Goal: Task Accomplishment & Management: Use online tool/utility

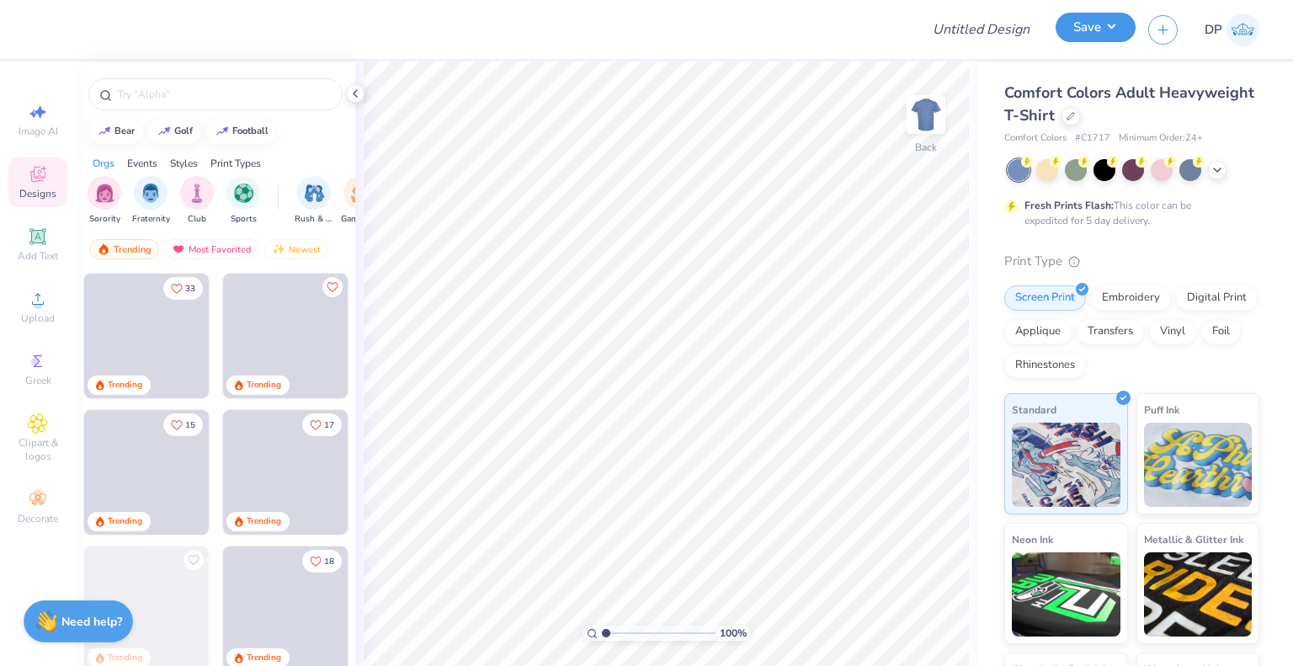
click at [1101, 37] on button "Save" at bounding box center [1095, 27] width 80 height 29
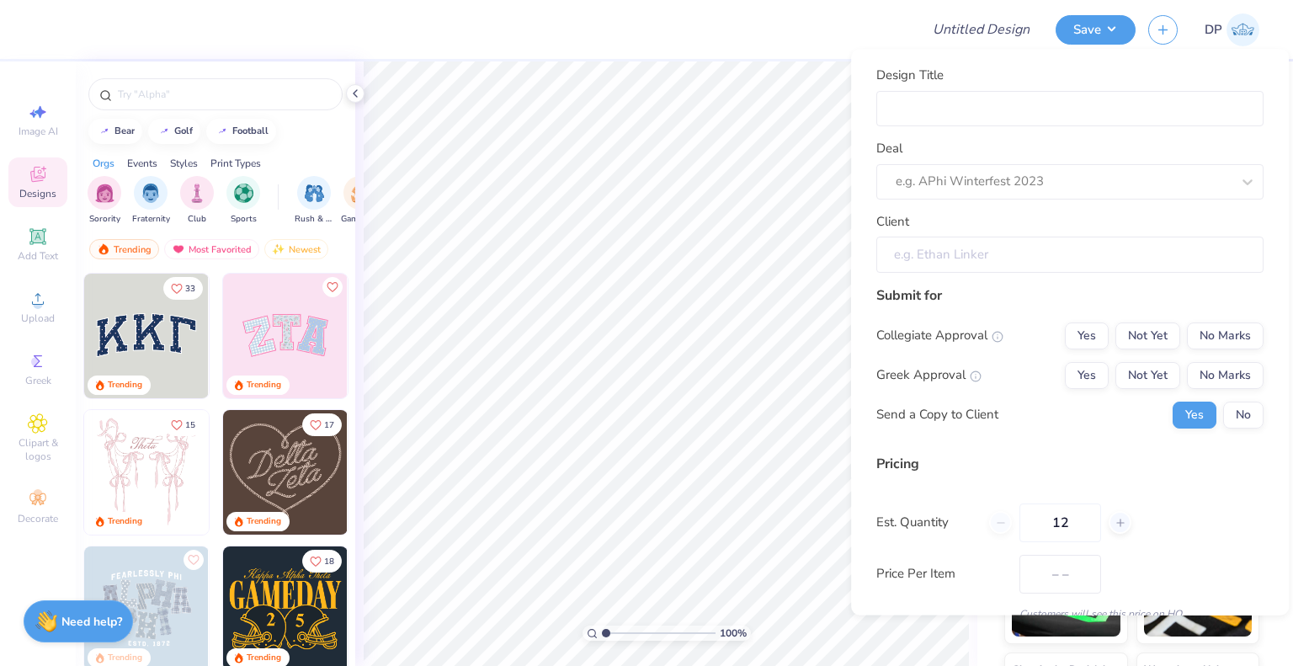
click at [1013, 258] on input "Client" at bounding box center [1069, 255] width 387 height 36
click at [1002, 171] on div at bounding box center [1063, 182] width 335 height 23
click at [950, 225] on div "WCS- DC- General Merch(T1)" at bounding box center [1070, 227] width 374 height 28
type input "WCS"
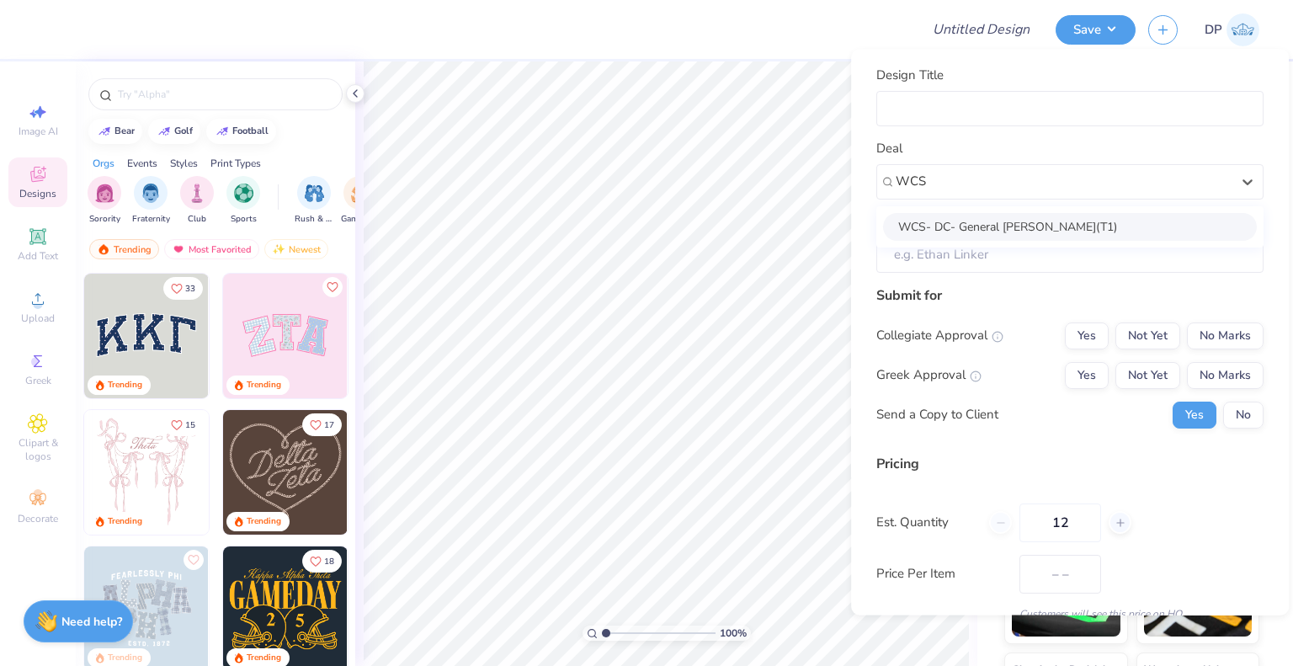
type input "Lauren A"
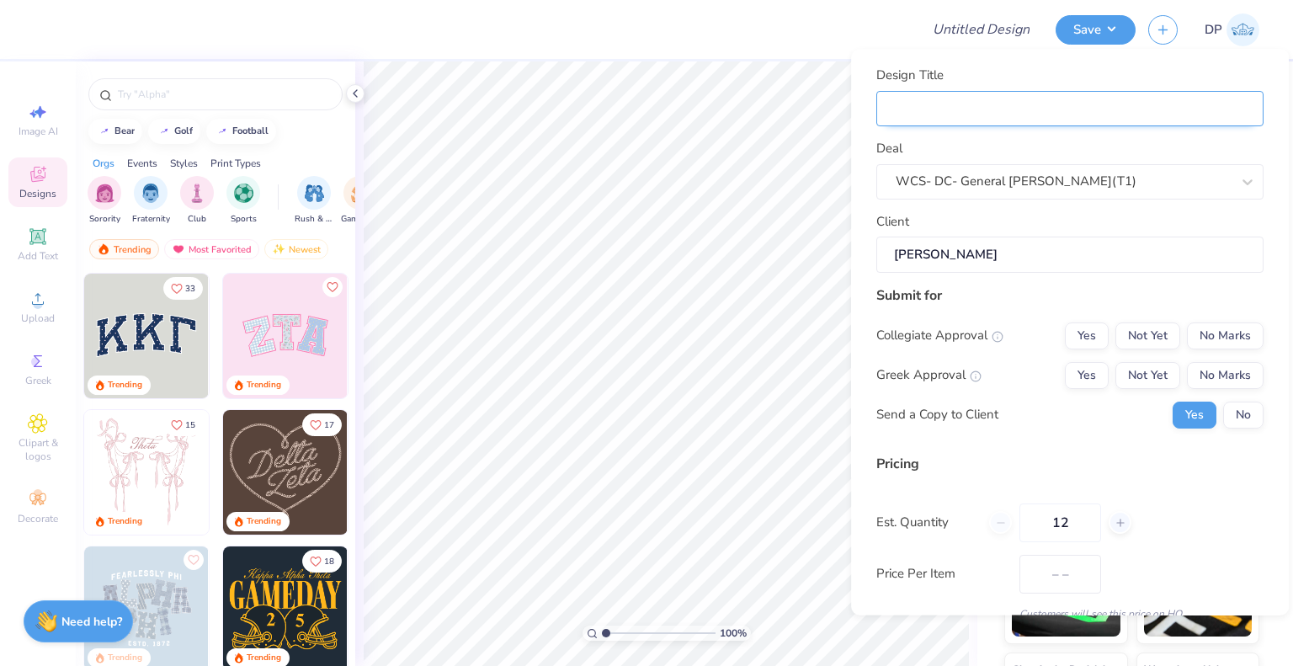
click at [933, 105] on input "Design Title" at bounding box center [1069, 108] width 387 height 35
paste input "Women's Club Soccer"
type input "Women's Club Soccer"
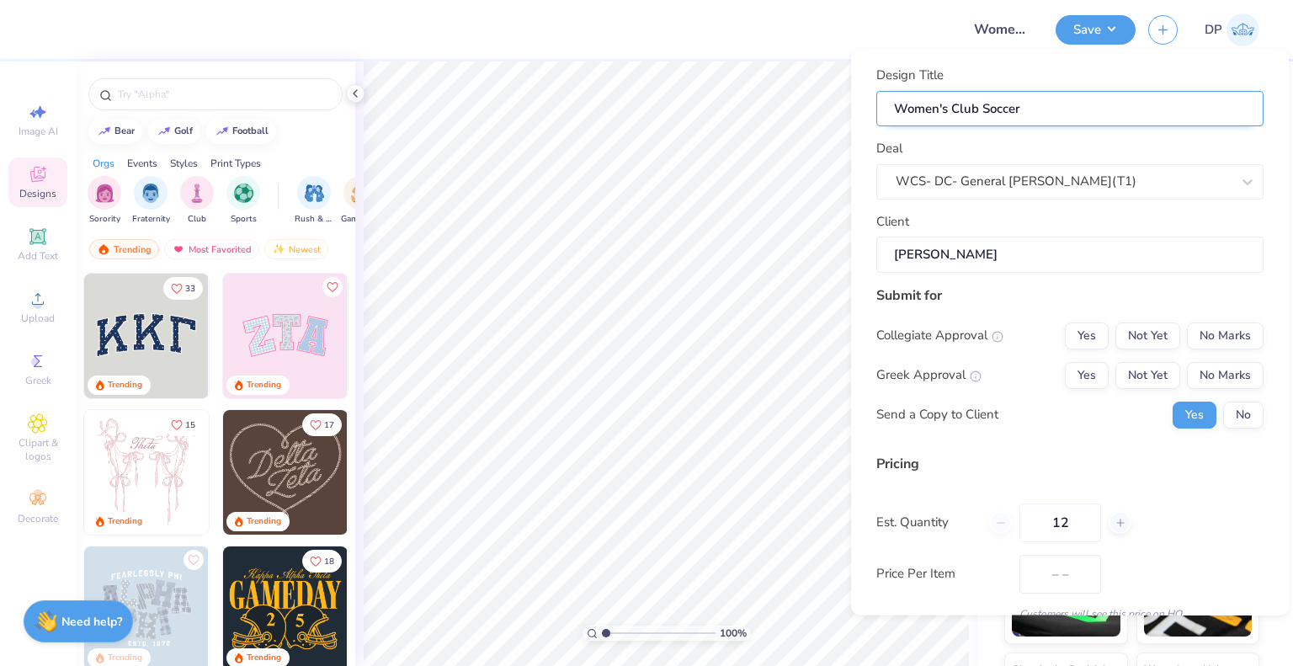
type input "Women's Club Soccer M"
type input "Women's Club Soccer Me"
type input "Women's Club Soccer Mer"
type input "Women's Club Soccer Merc"
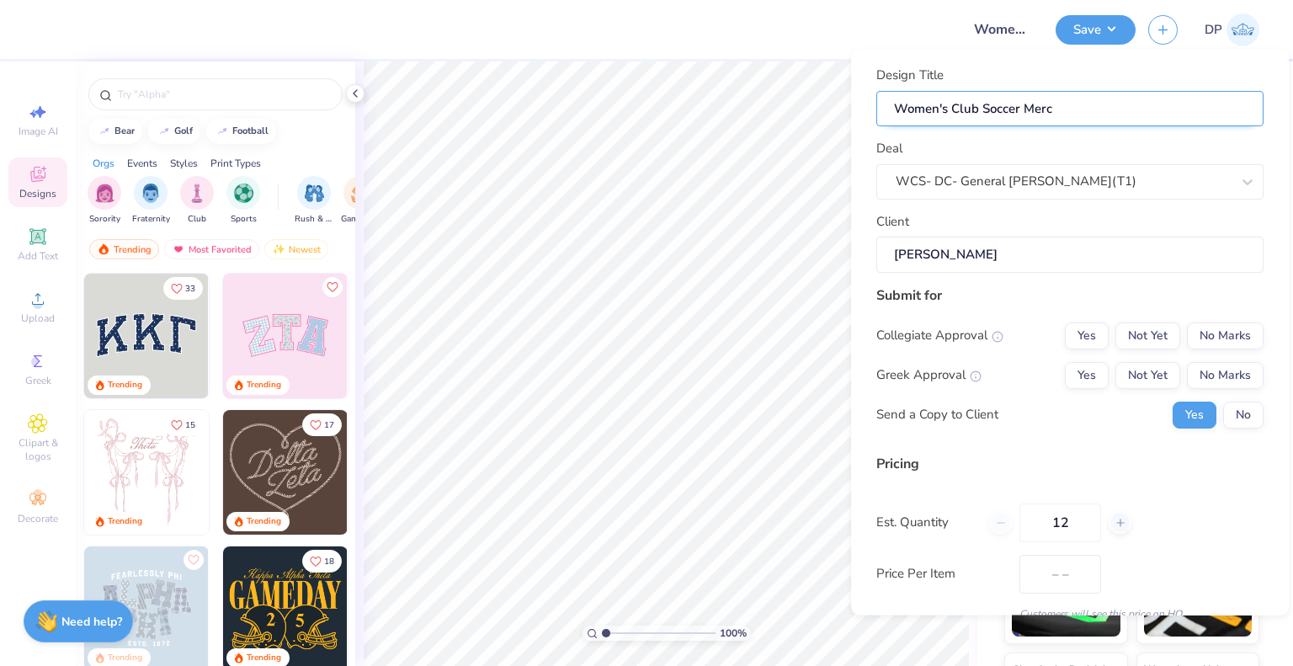
type input "Women's Club Soccer Merch"
click at [1118, 341] on button "Not Yet" at bounding box center [1147, 335] width 65 height 27
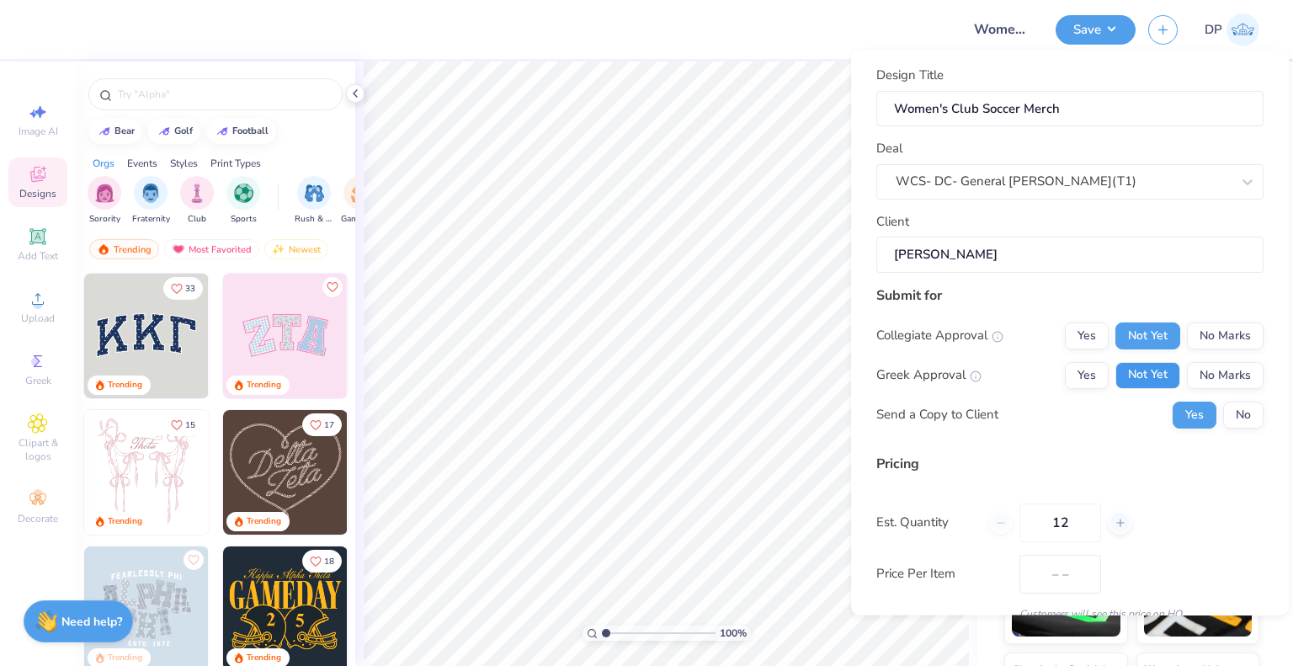
click at [1124, 364] on button "Not Yet" at bounding box center [1147, 375] width 65 height 27
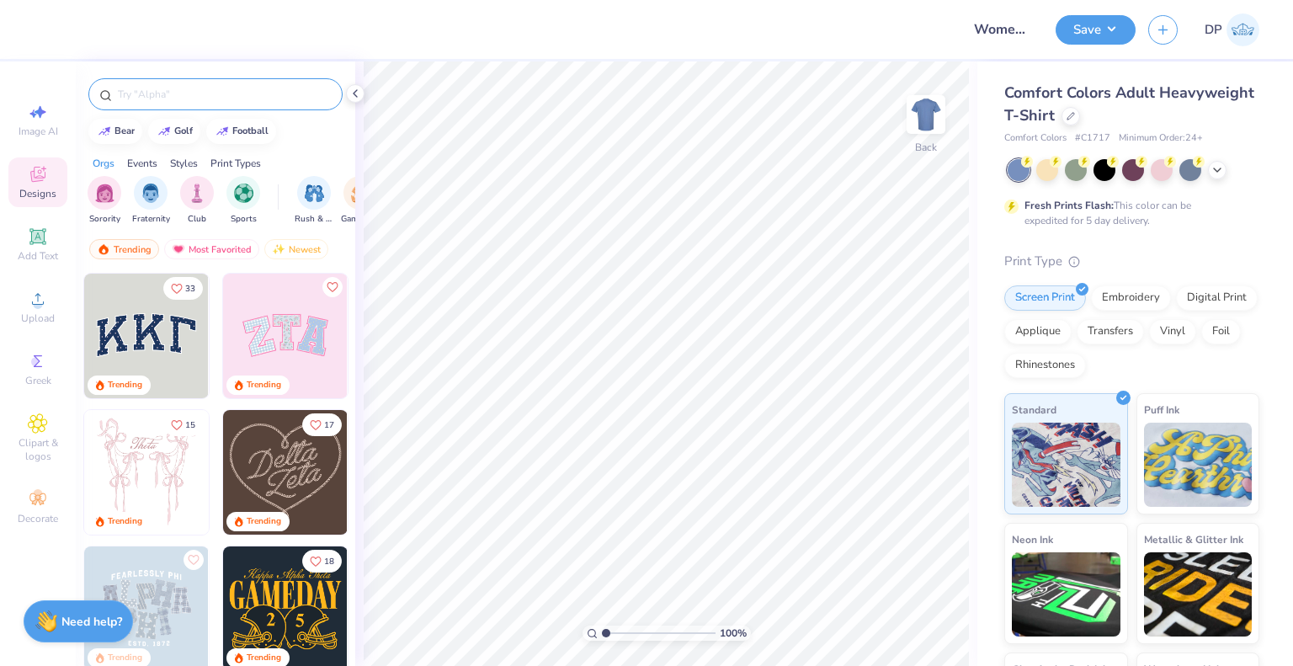
click at [155, 80] on div at bounding box center [215, 94] width 254 height 32
click at [168, 102] on input "text" at bounding box center [223, 94] width 215 height 17
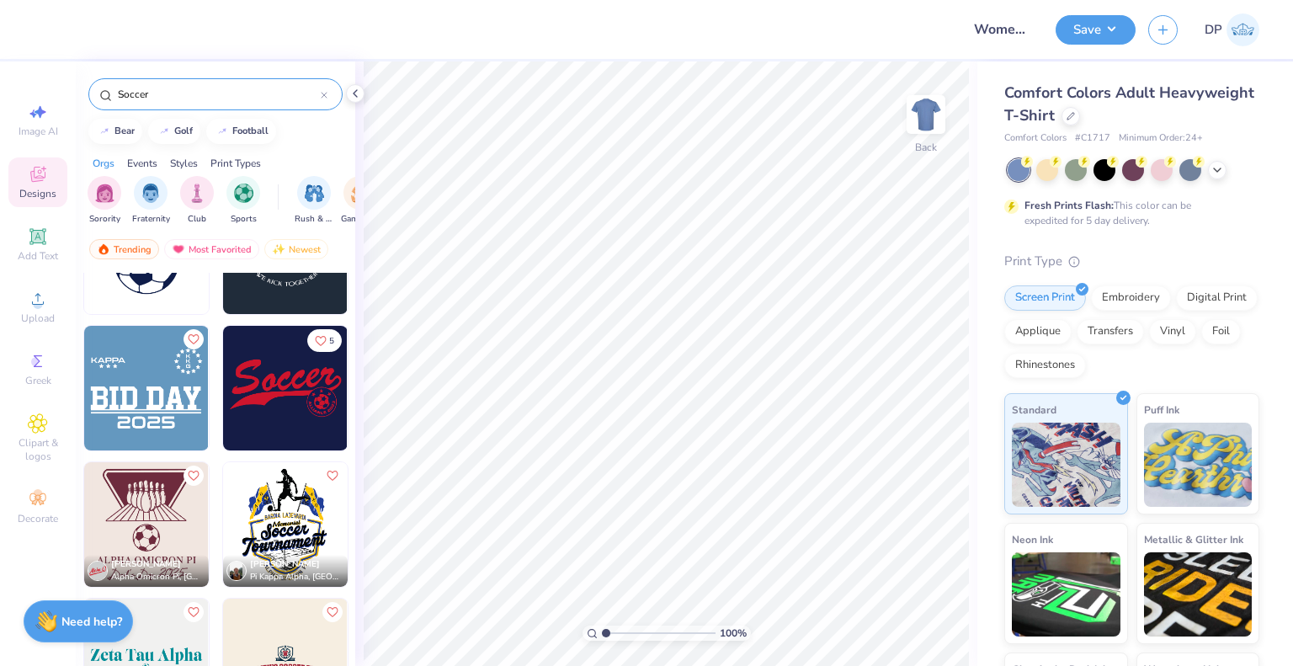
scroll to position [168, 0]
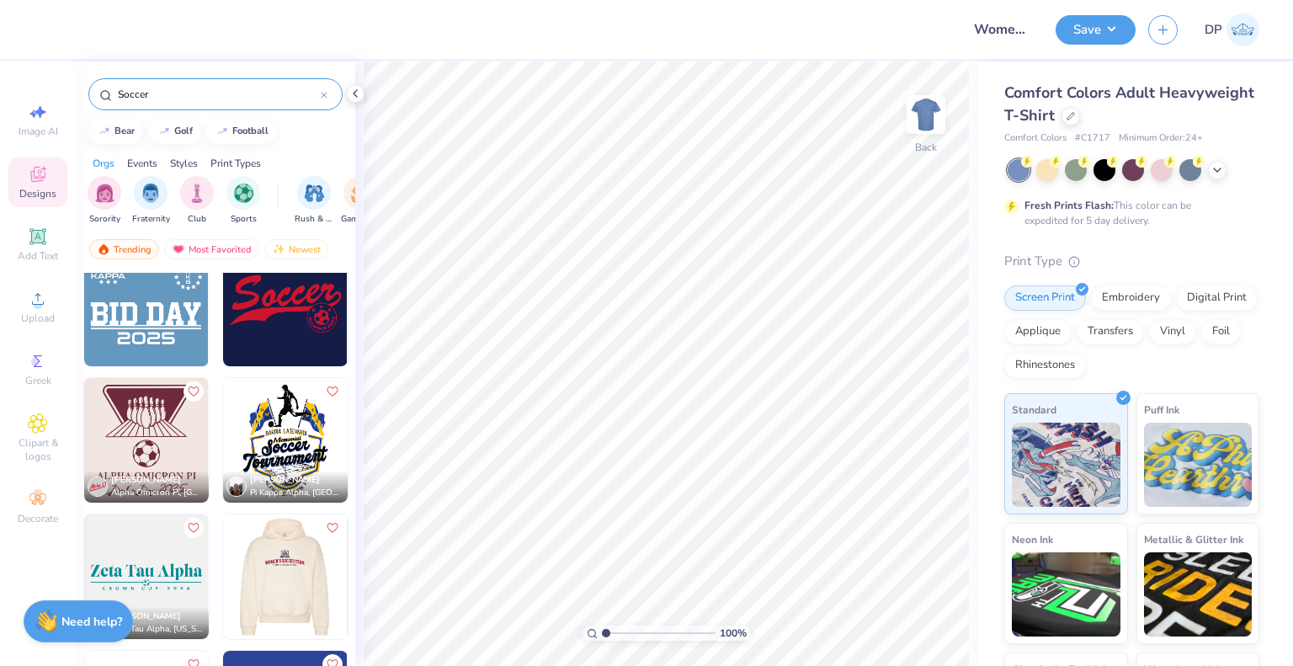
type input "Soccer"
click at [300, 587] on img at bounding box center [284, 576] width 125 height 125
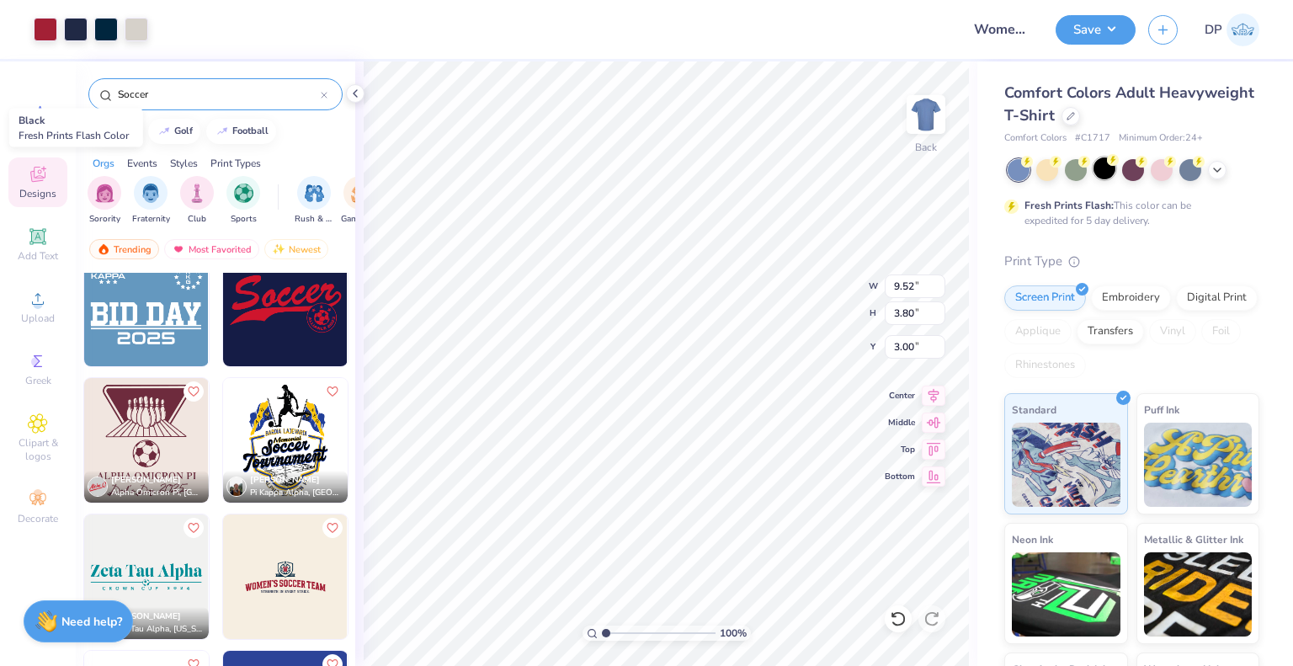
click at [1106, 175] on div at bounding box center [1104, 168] width 22 height 22
click at [1217, 170] on icon at bounding box center [1216, 168] width 13 height 13
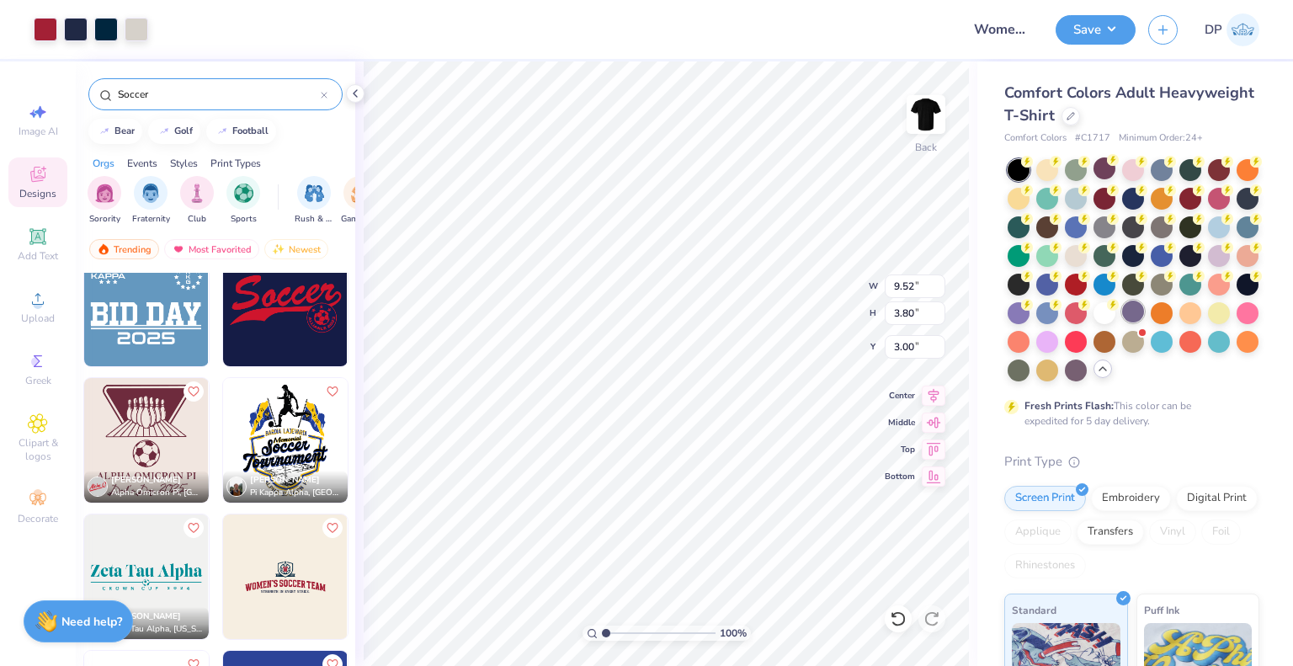
click at [1122, 322] on div at bounding box center [1133, 311] width 22 height 22
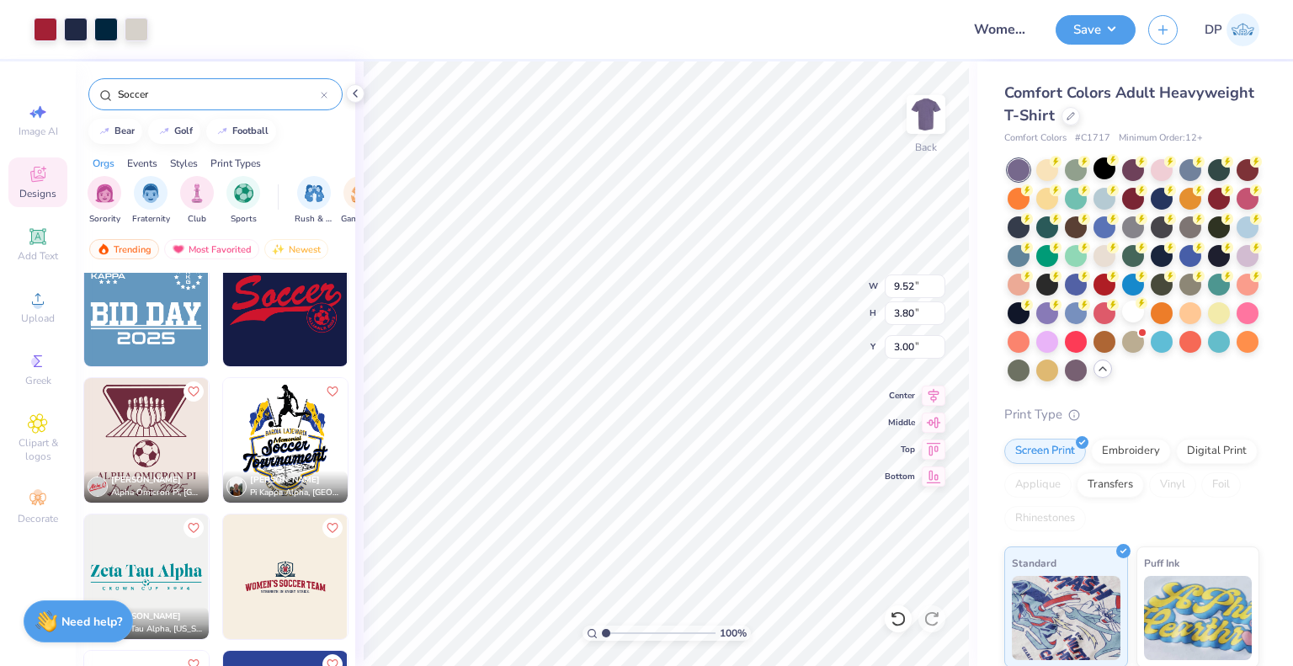
click at [1061, 338] on div at bounding box center [1133, 270] width 252 height 222
click at [1122, 322] on div at bounding box center [1133, 311] width 22 height 22
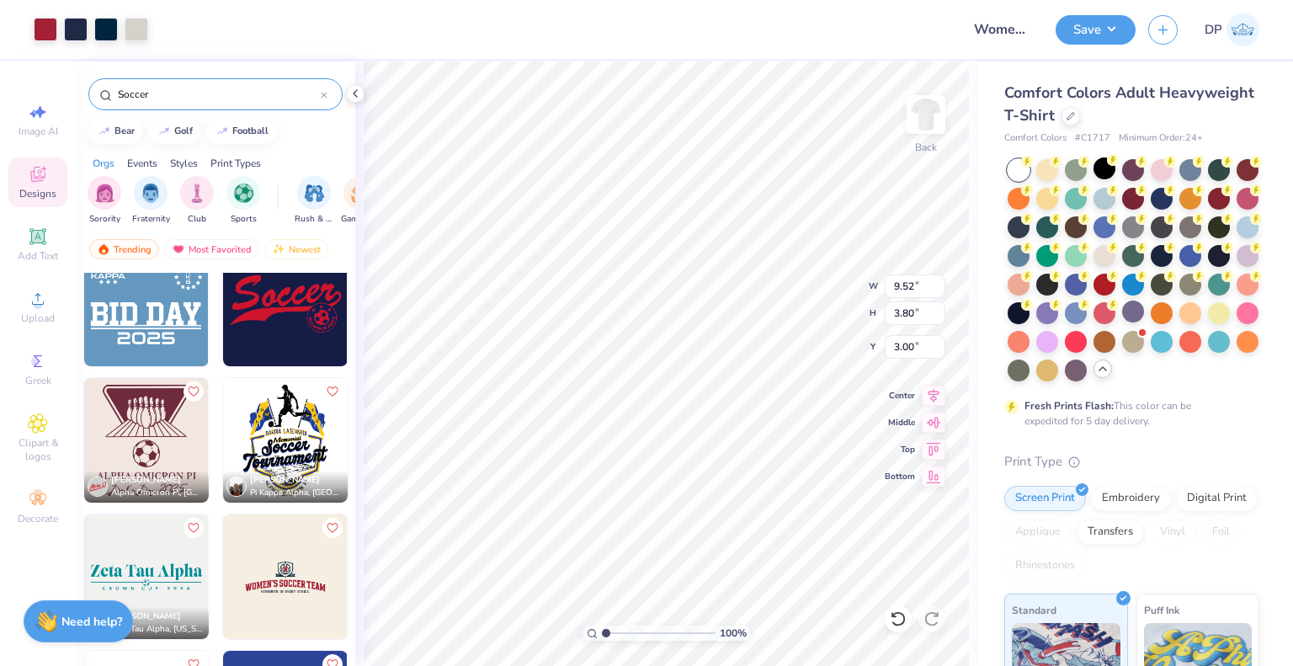
click at [1096, 375] on icon at bounding box center [1102, 368] width 13 height 13
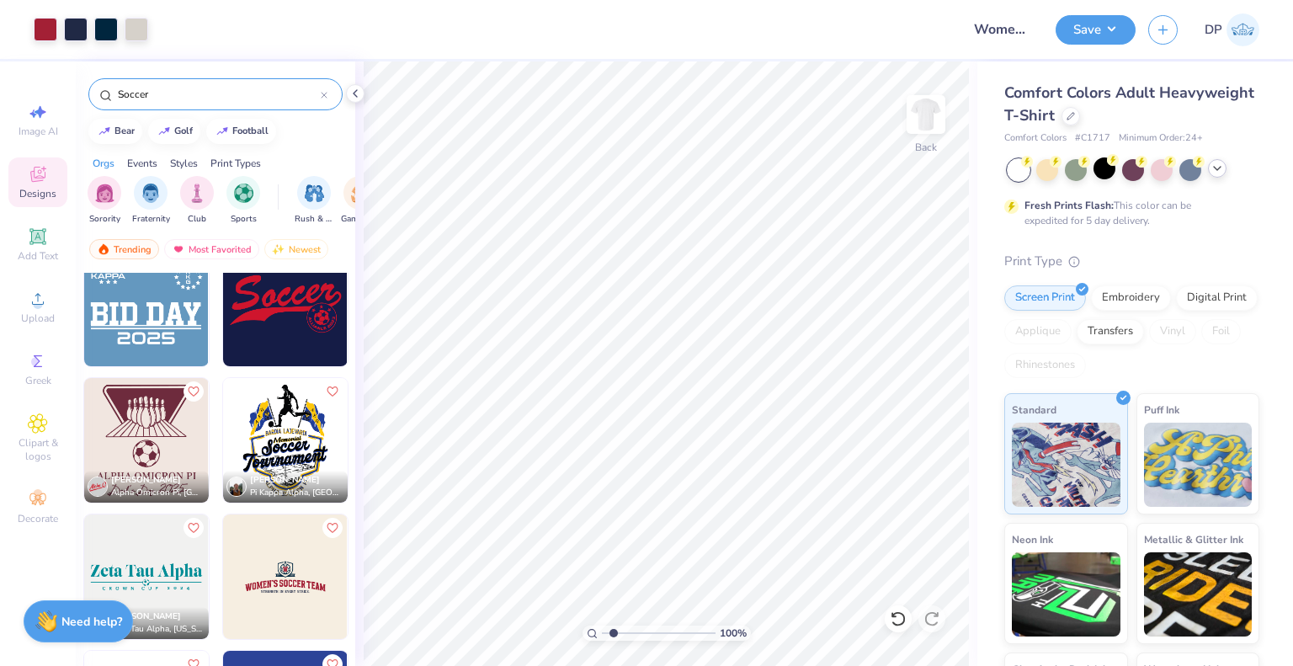
type input "1"
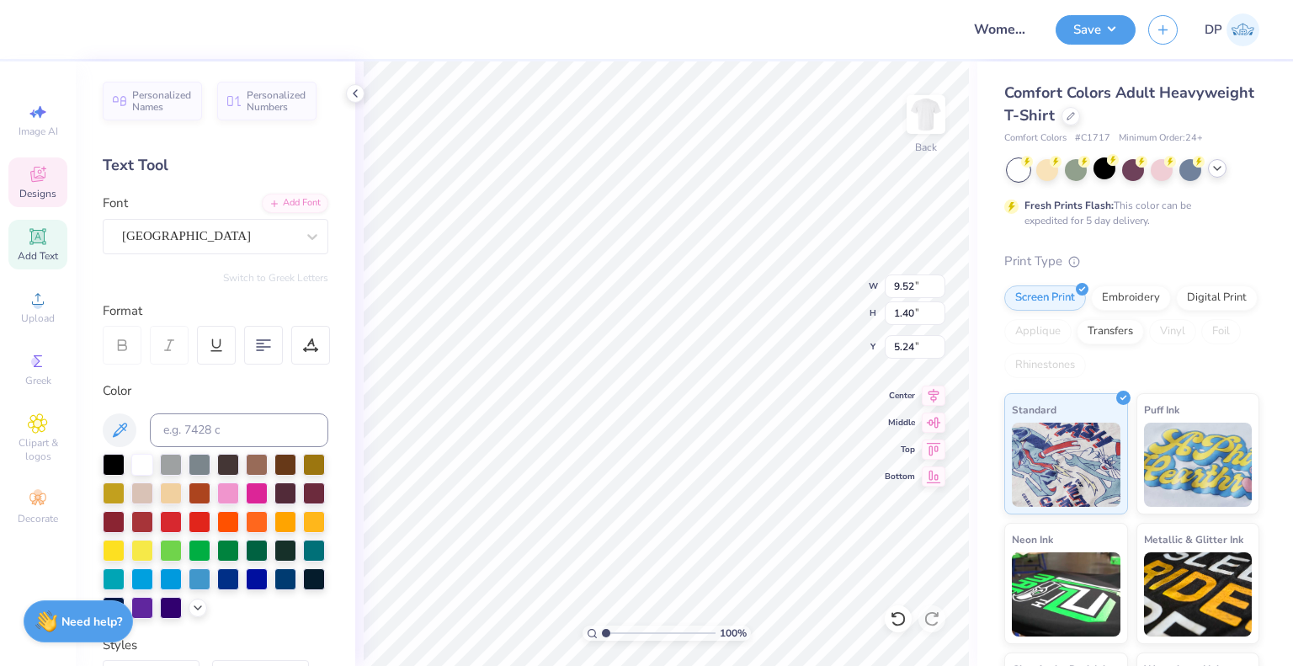
scroll to position [13, 12]
type textarea "WOMEN’S CLUB SOCCER"
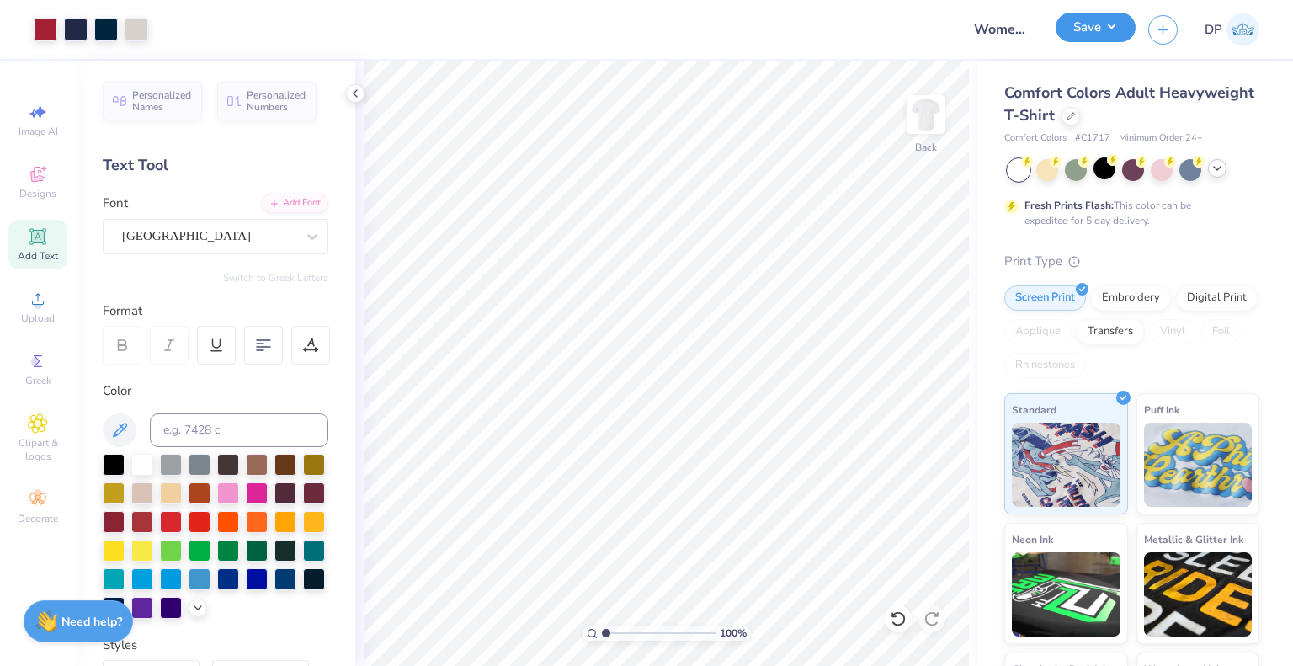
click at [1088, 27] on button "Save" at bounding box center [1095, 27] width 80 height 29
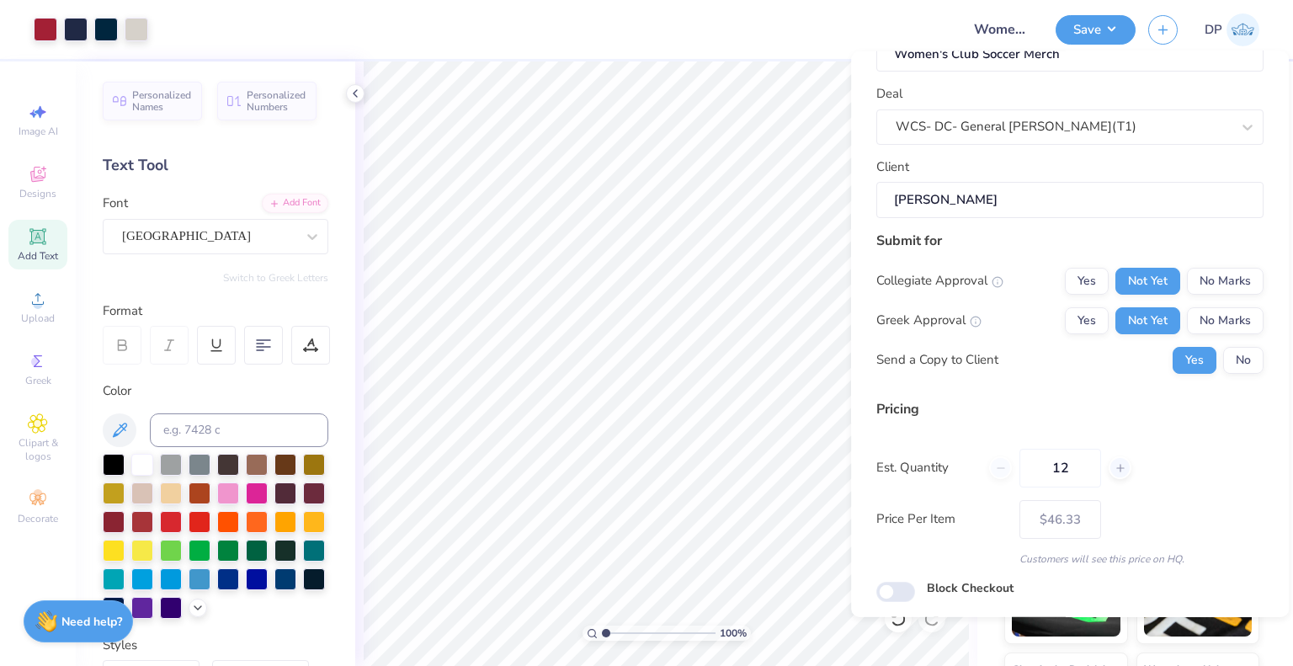
scroll to position [109, 0]
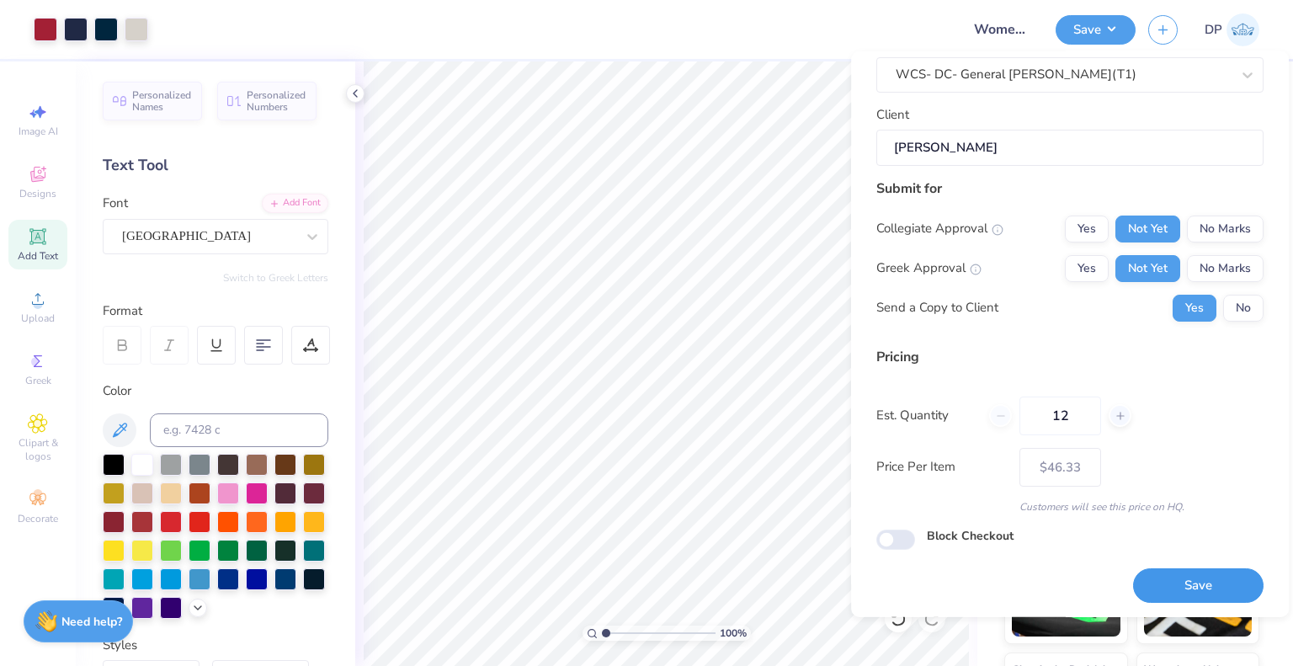
click at [1183, 577] on button "Save" at bounding box center [1198, 585] width 130 height 35
type input "– –"
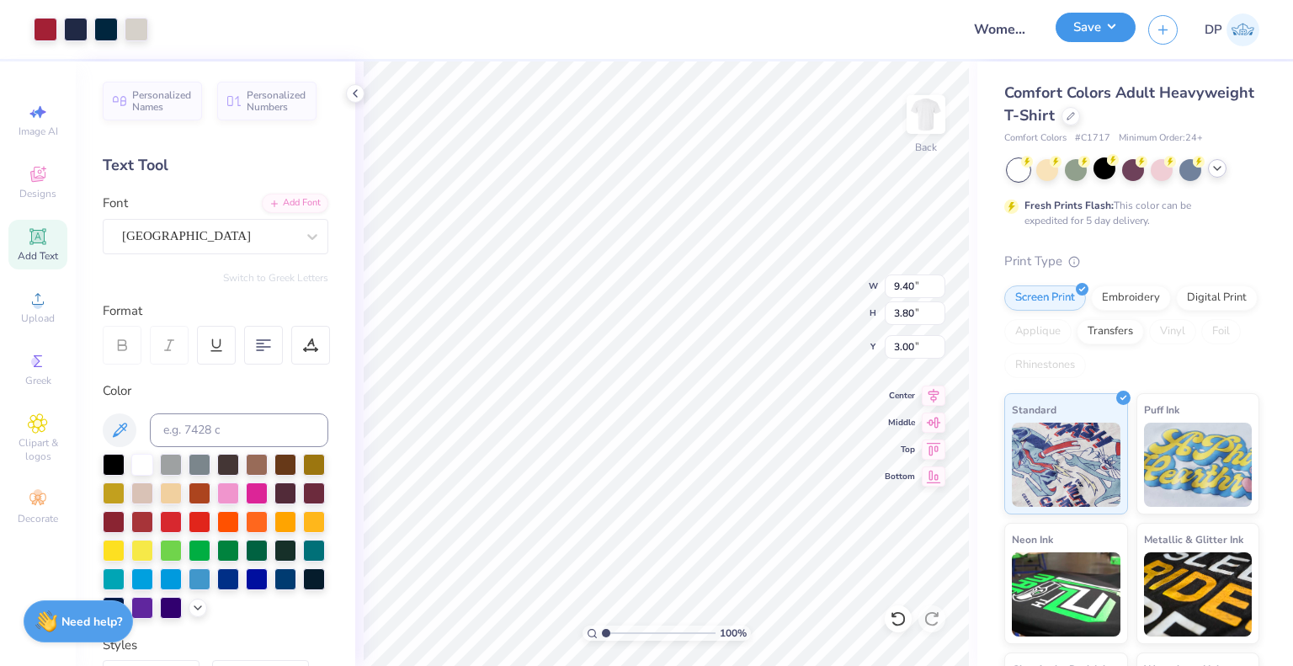
click at [1098, 24] on button "Save" at bounding box center [1095, 27] width 80 height 29
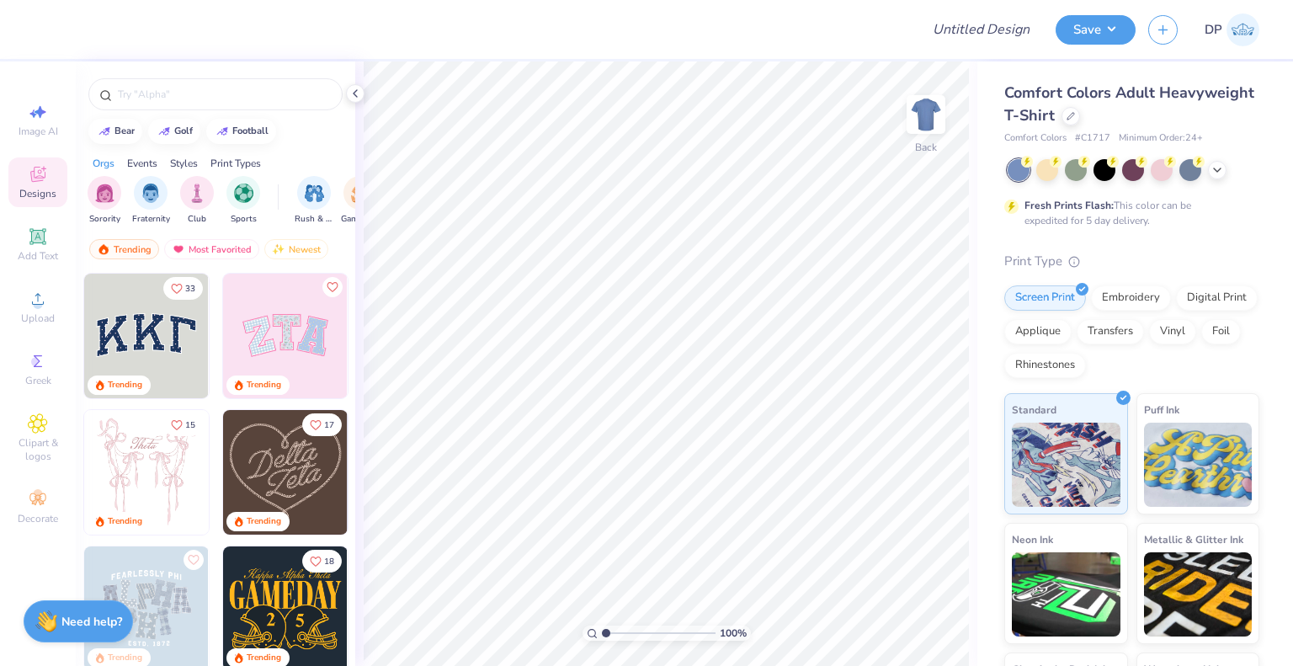
click at [1159, 109] on div "Comfort Colors Adult Heavyweight T-Shirt" at bounding box center [1131, 104] width 255 height 45
click at [1074, 117] on icon at bounding box center [1070, 114] width 7 height 7
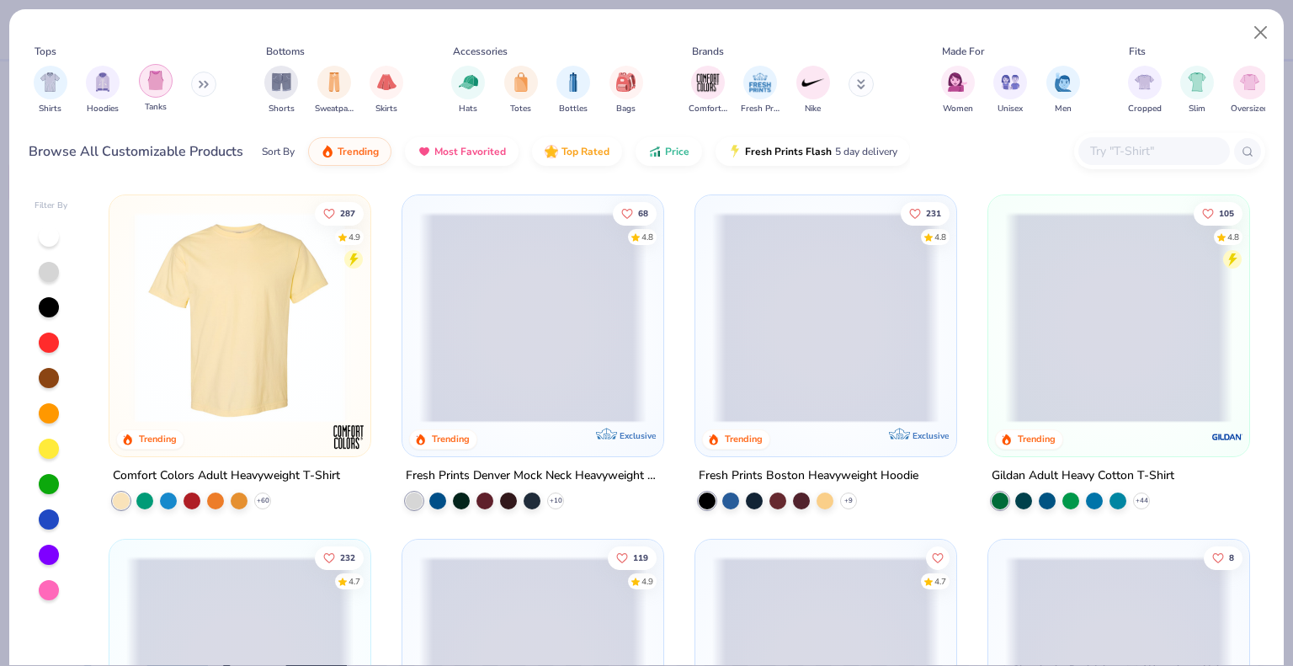
click at [155, 80] on img "filter for Tanks" at bounding box center [155, 80] width 19 height 19
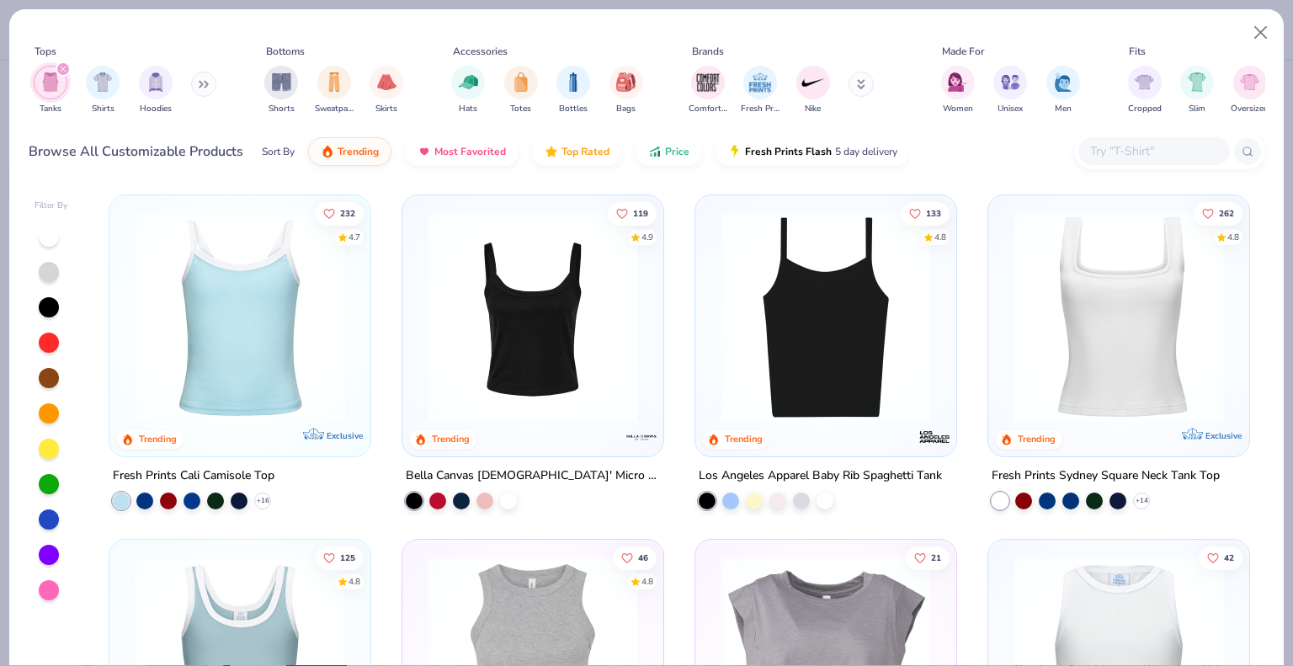
click at [787, 383] on img at bounding box center [825, 317] width 227 height 210
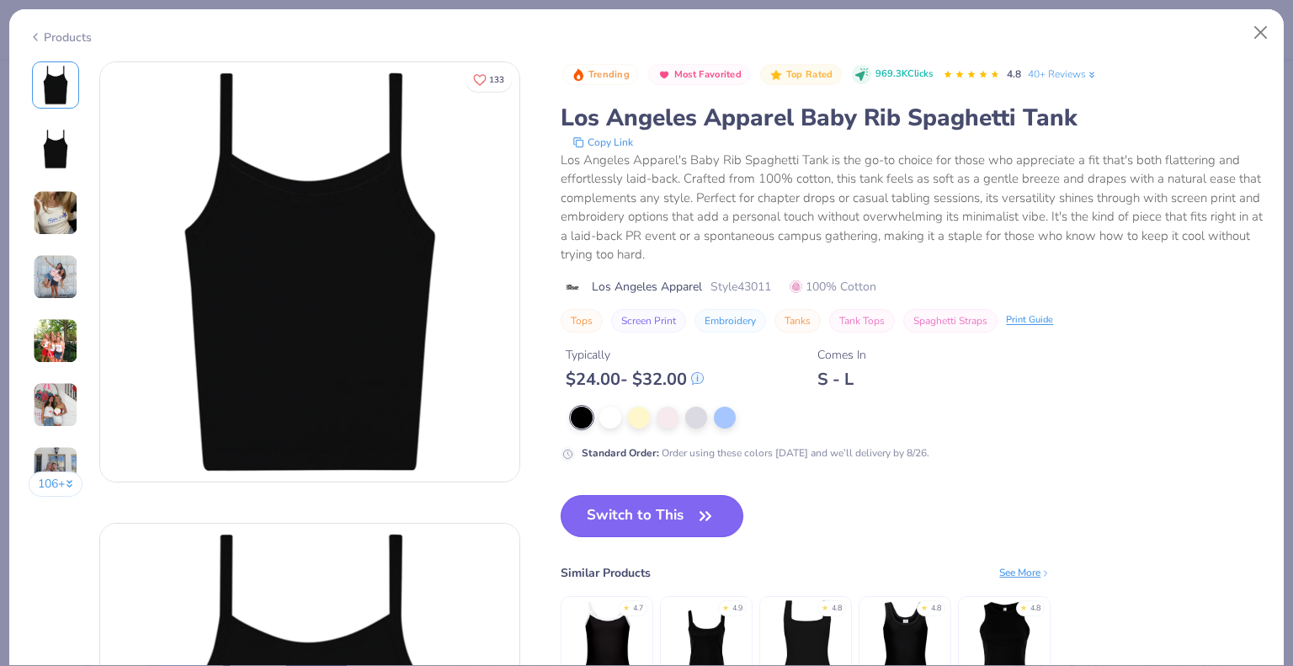
click at [665, 512] on button "Switch to This" at bounding box center [652, 516] width 183 height 42
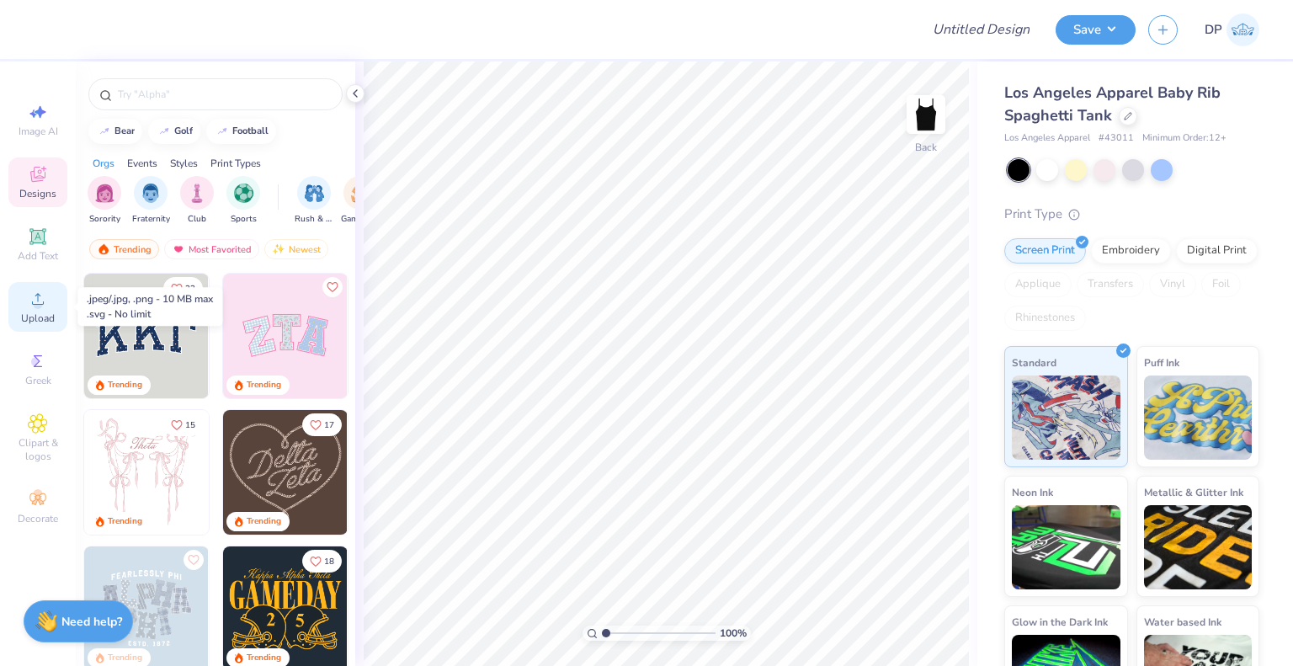
click at [54, 302] on div "Upload" at bounding box center [37, 307] width 59 height 50
click at [215, 89] on input "text" at bounding box center [223, 94] width 215 height 17
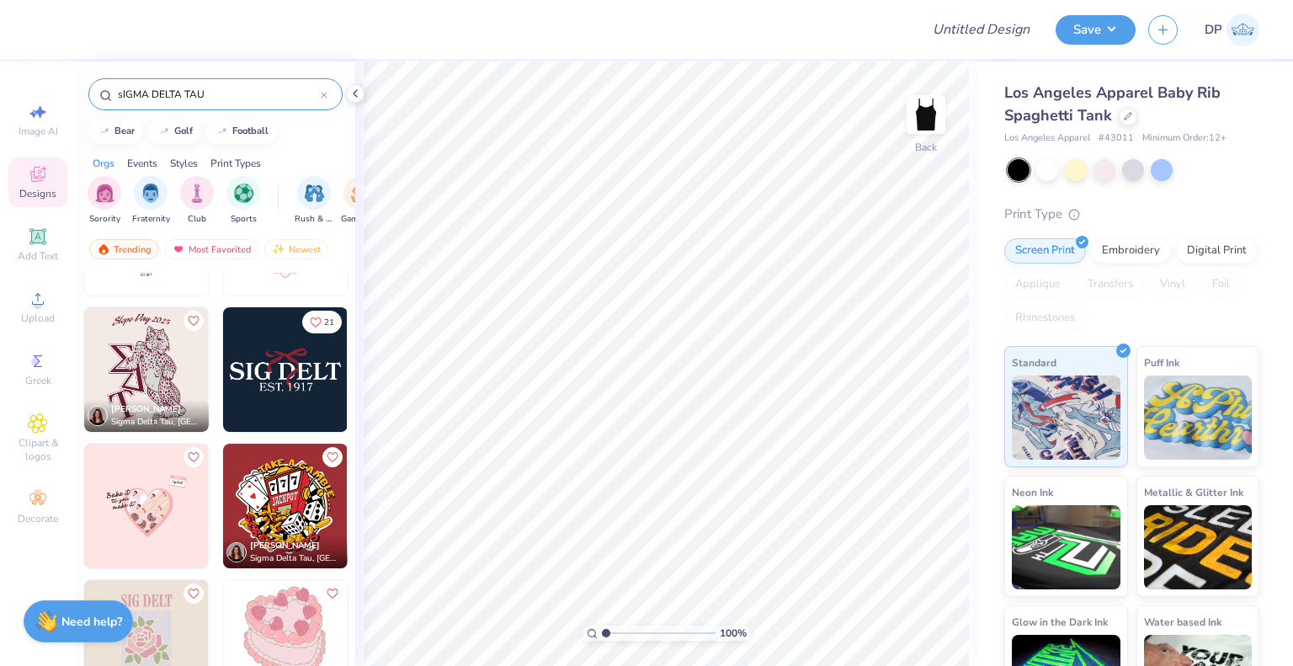
scroll to position [253, 0]
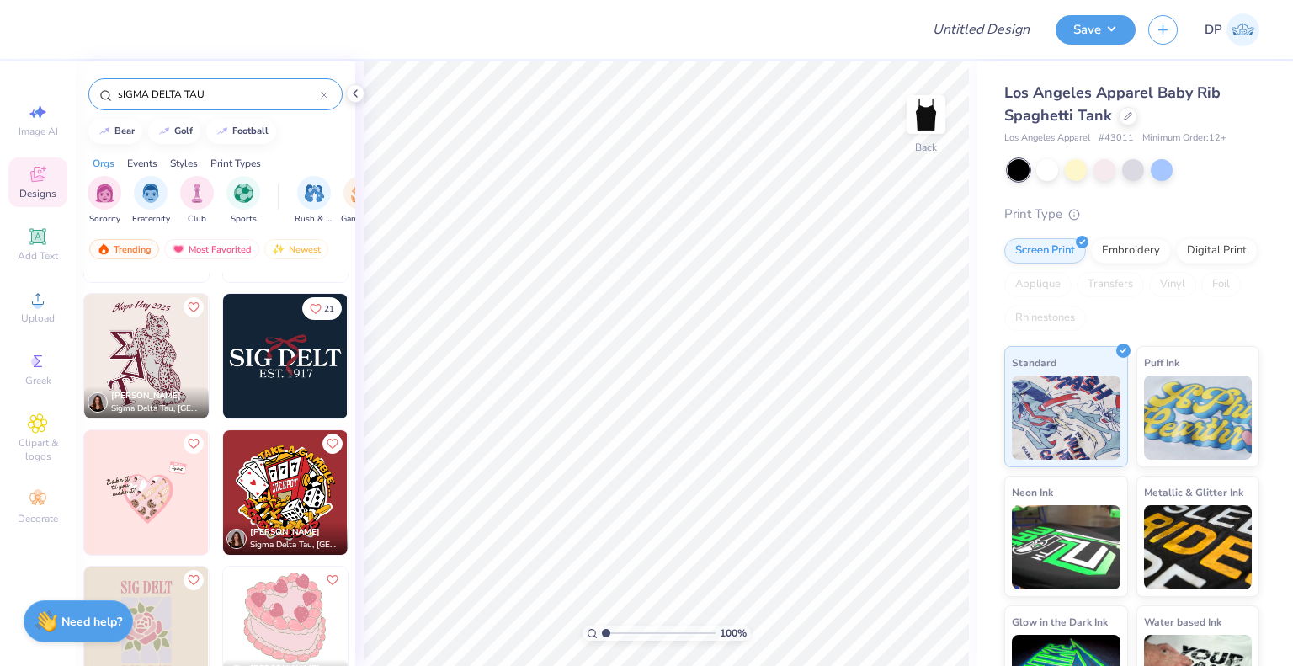
type input "sIGMA DELTA TAU"
click at [150, 513] on img at bounding box center [146, 492] width 125 height 125
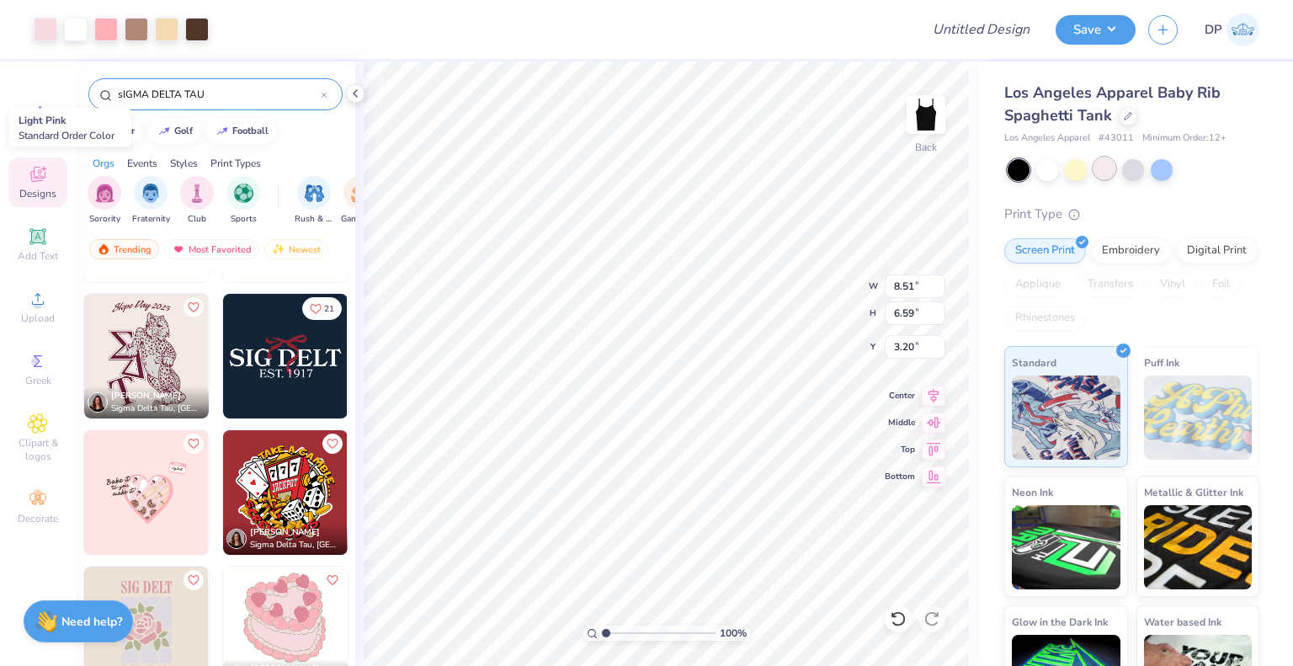
click at [1103, 168] on div at bounding box center [1104, 168] width 22 height 22
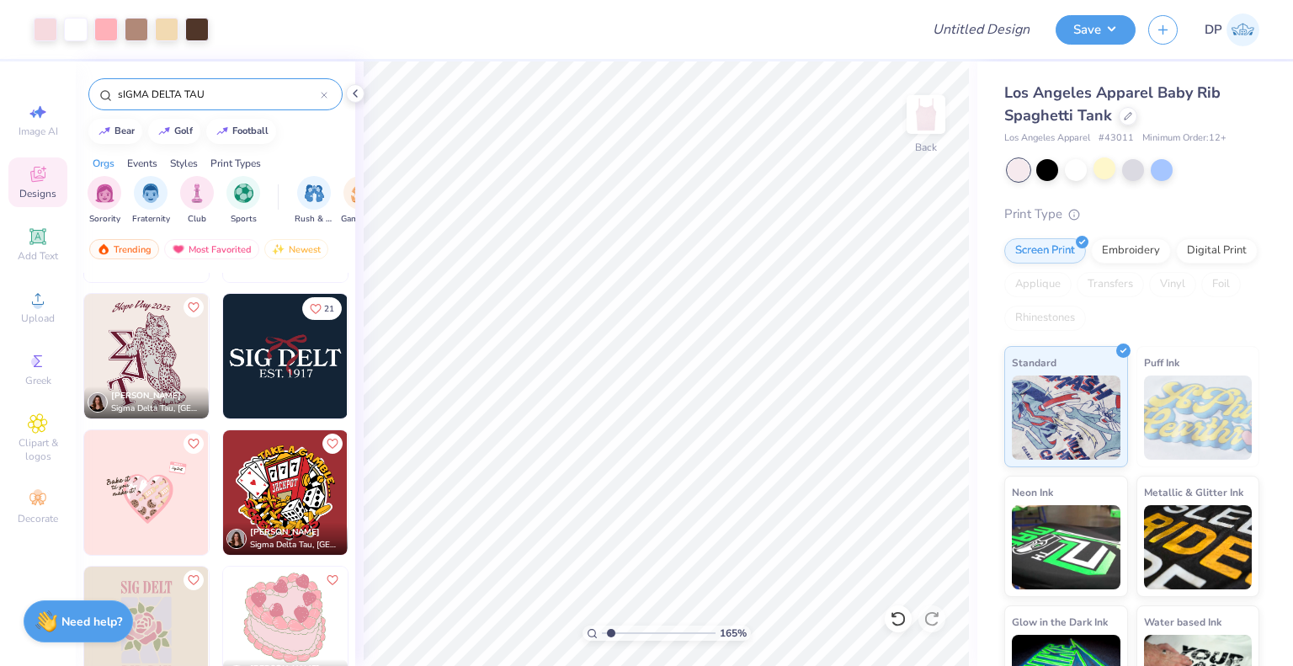
type input "1"
click at [1107, 26] on button "Save" at bounding box center [1095, 27] width 80 height 29
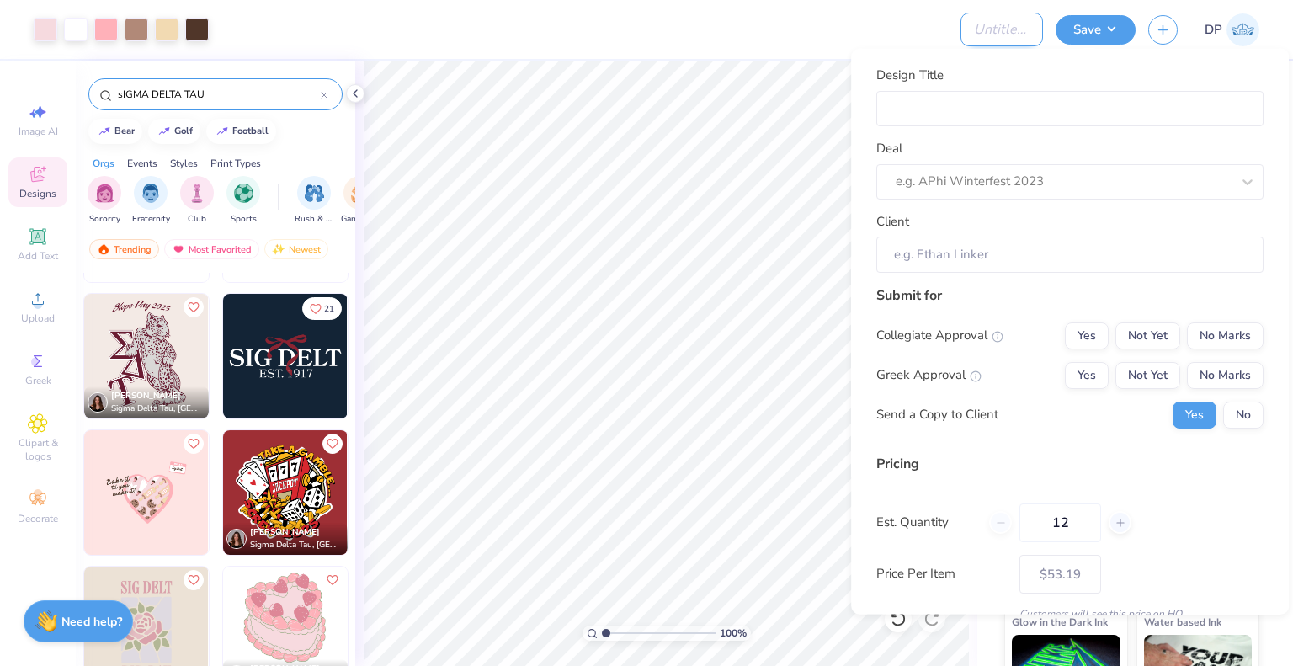
click at [970, 24] on input "Design Title" at bounding box center [1001, 30] width 82 height 34
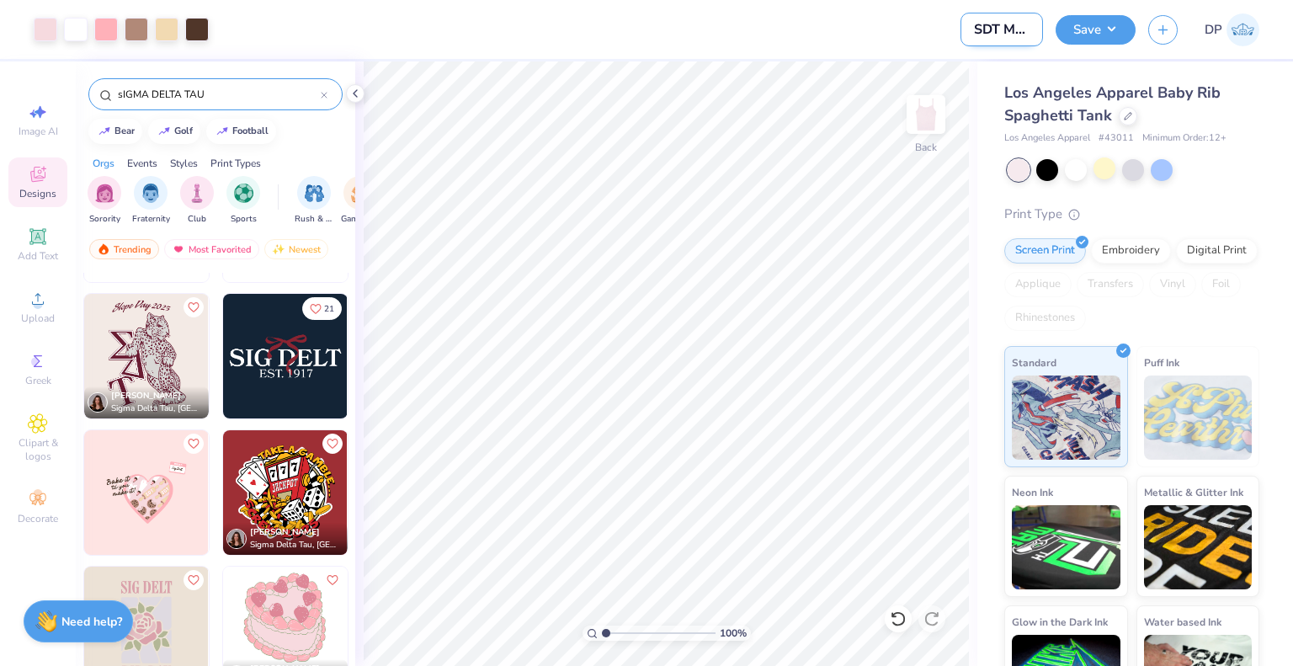
scroll to position [0, 13]
type input "SDT Merch"
click at [1114, 36] on button "Save" at bounding box center [1095, 27] width 80 height 29
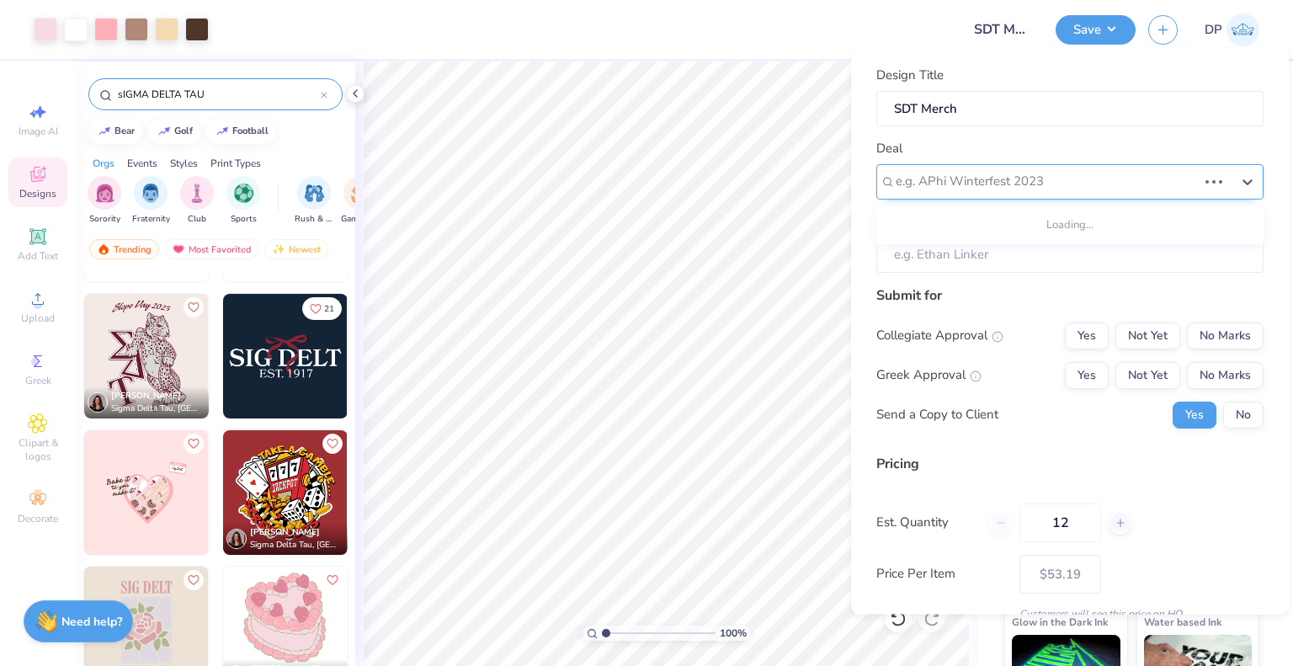
click at [1081, 194] on div "e.g. APhi Winterfest 2023" at bounding box center [1069, 180] width 387 height 35
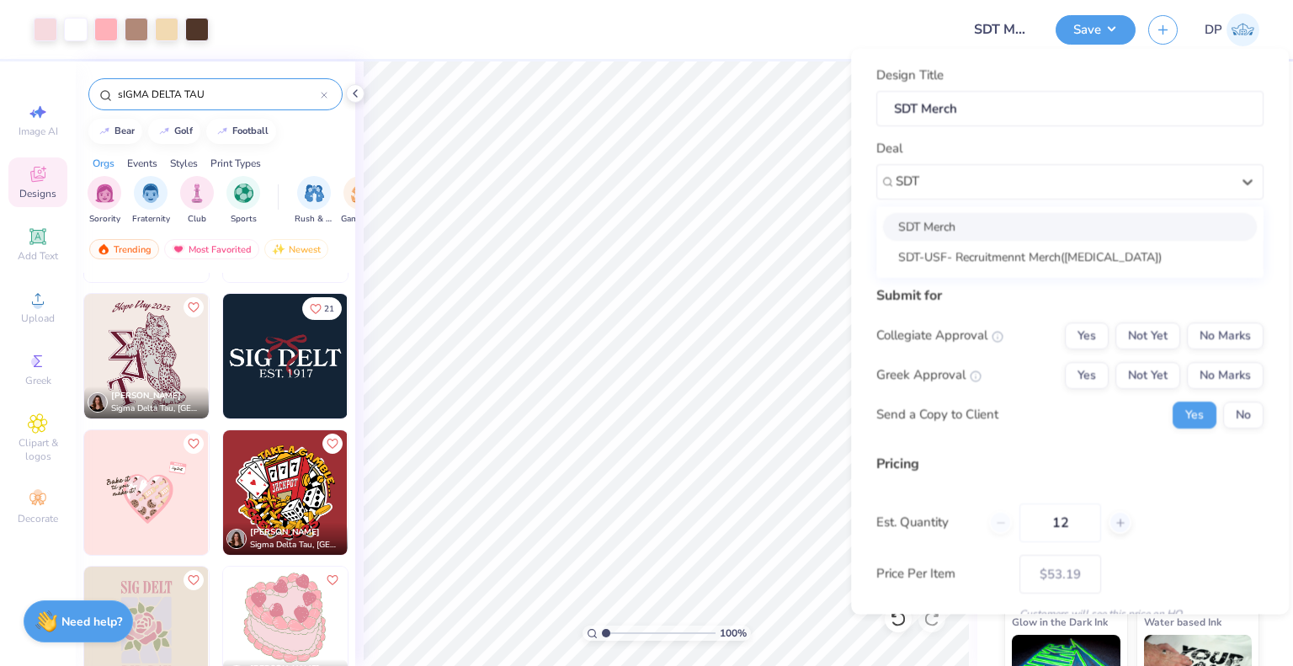
click at [1030, 221] on div "SDT Merch" at bounding box center [1070, 226] width 374 height 28
type input "SDT"
type input "Ava Leone"
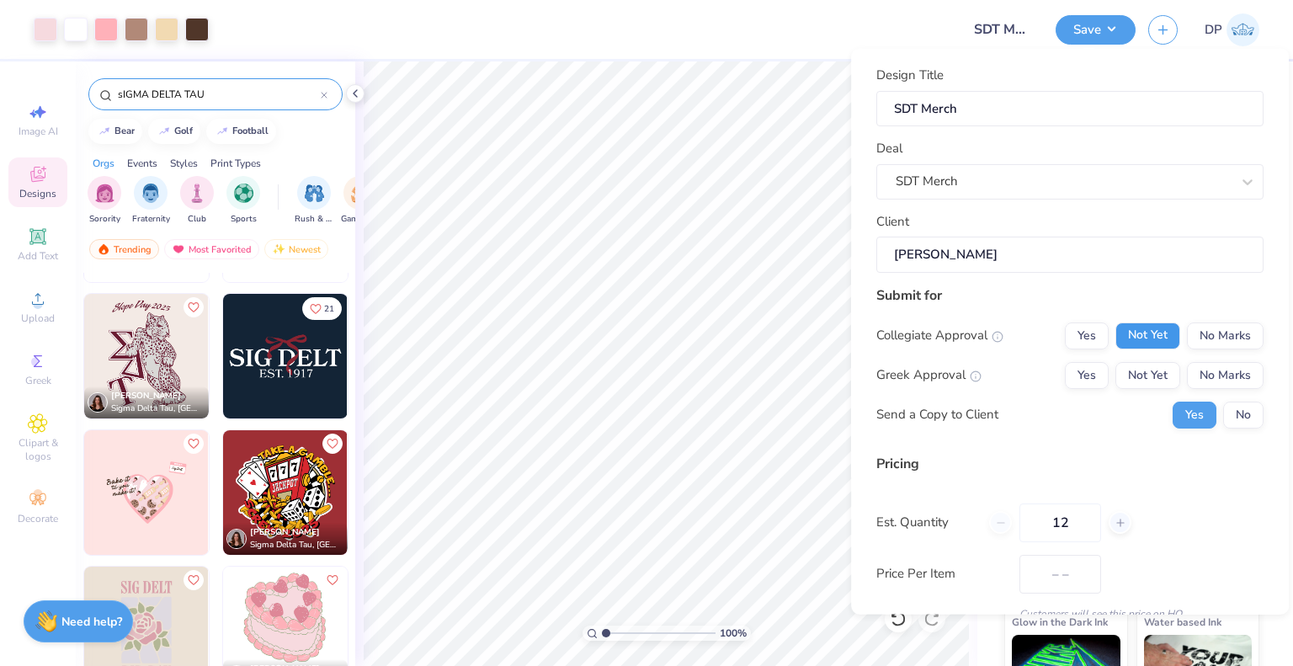
click at [1133, 339] on button "Not Yet" at bounding box center [1147, 335] width 65 height 27
click at [1134, 374] on button "Not Yet" at bounding box center [1147, 374] width 65 height 27
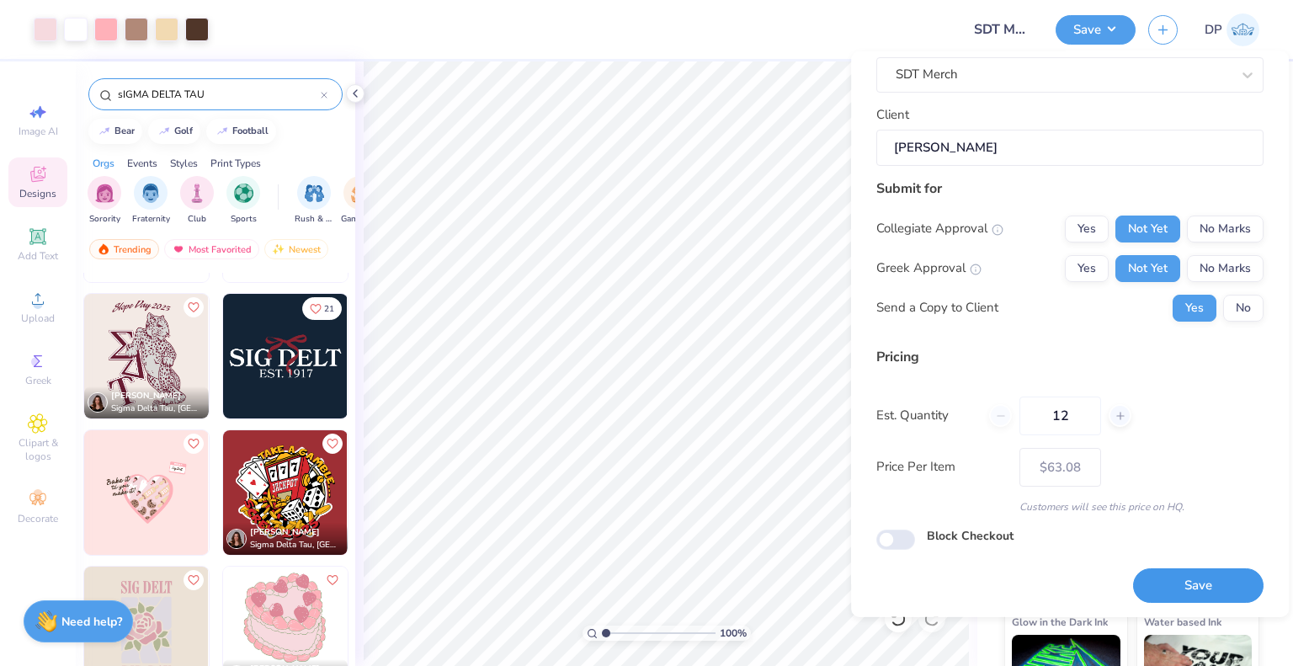
click at [1176, 571] on button "Save" at bounding box center [1198, 585] width 130 height 35
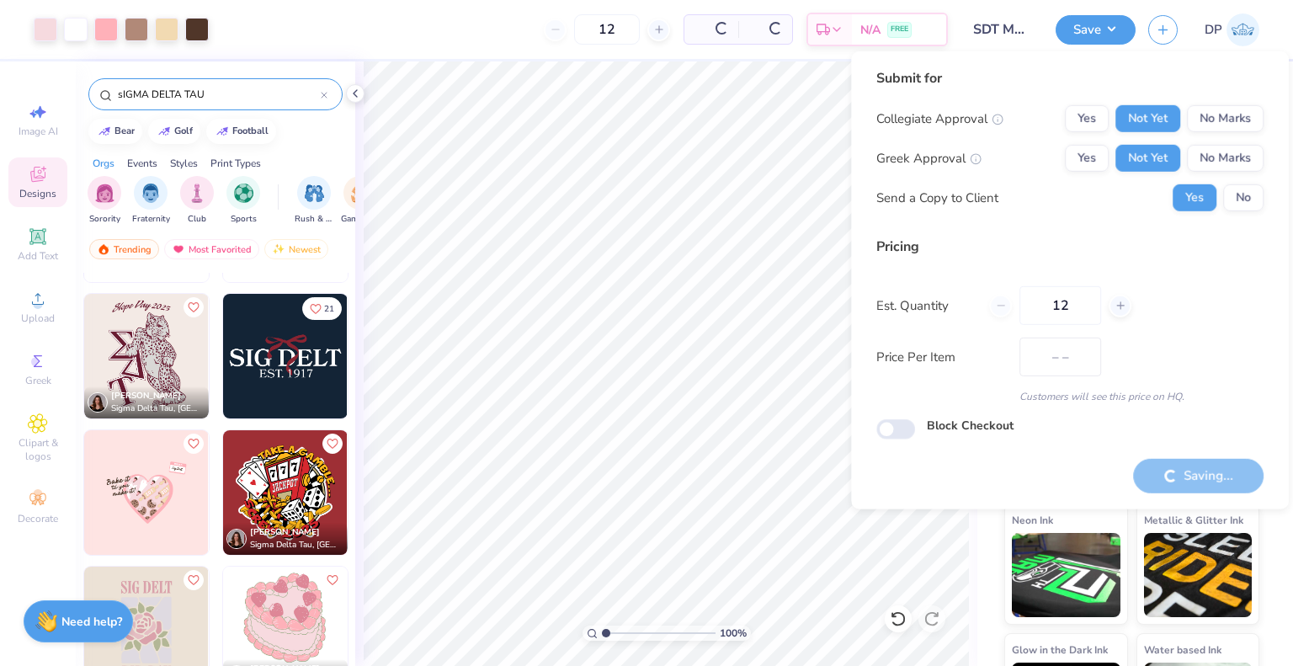
type input "$63.08"
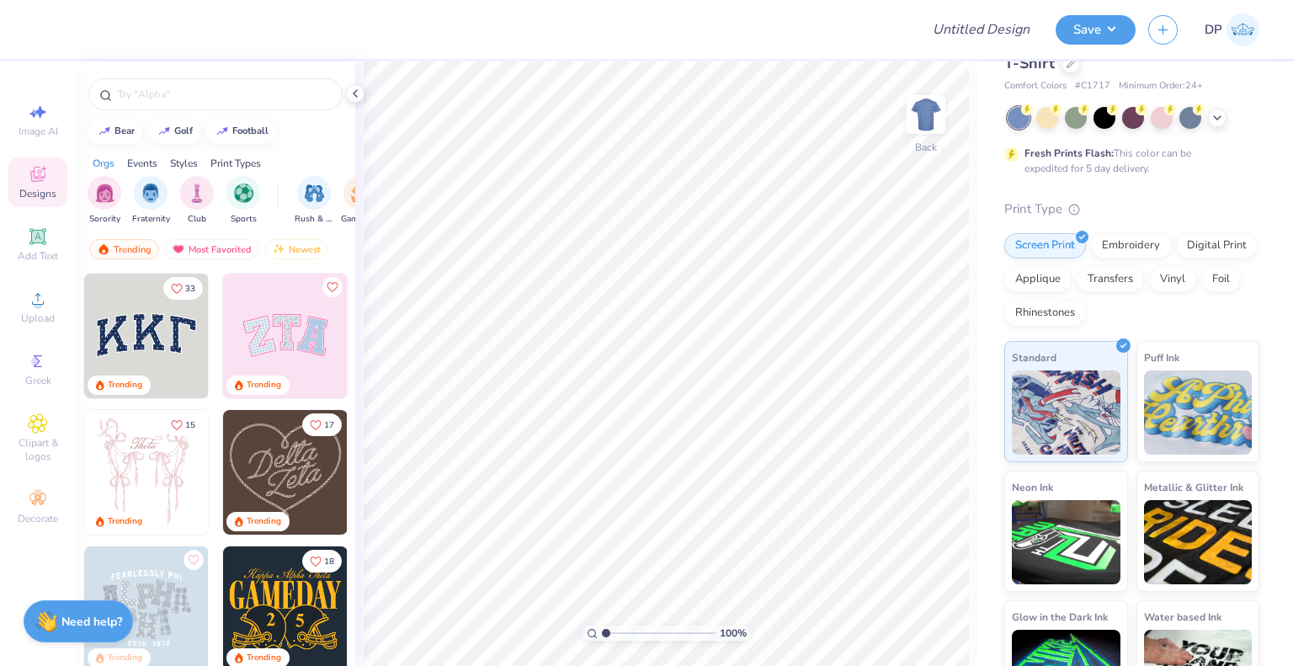
scroll to position [108, 0]
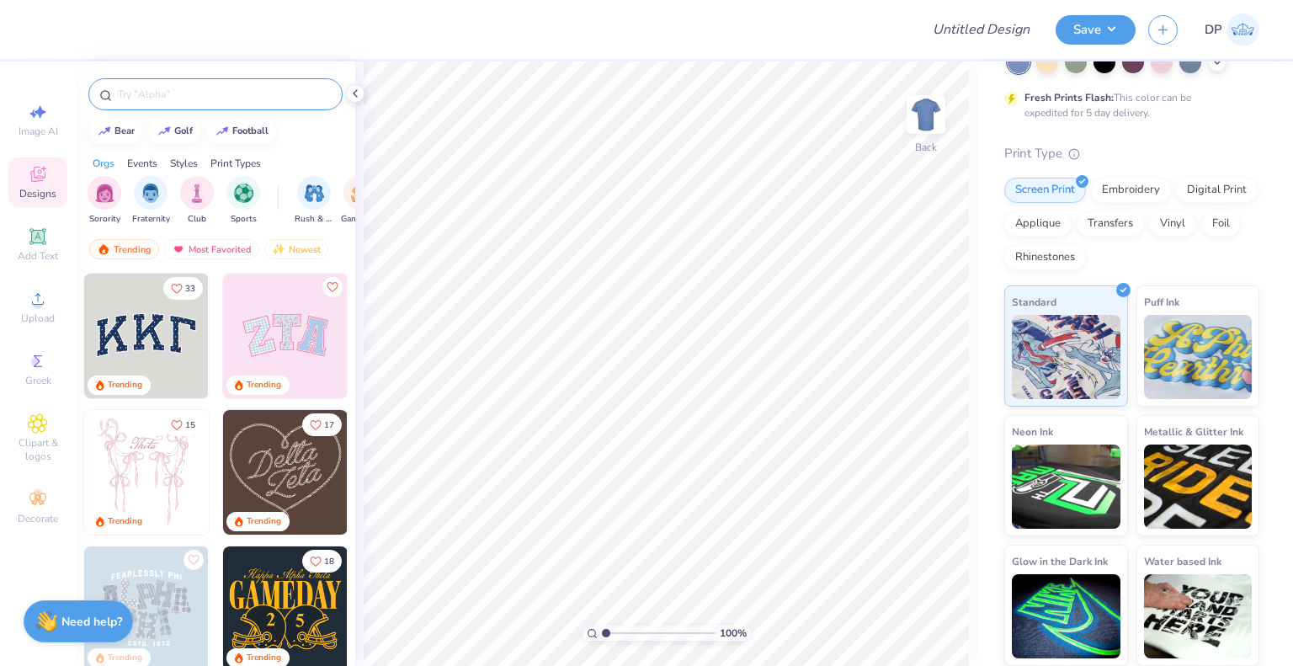
click at [186, 107] on div at bounding box center [215, 94] width 254 height 32
click at [195, 98] on input "text" at bounding box center [223, 94] width 215 height 17
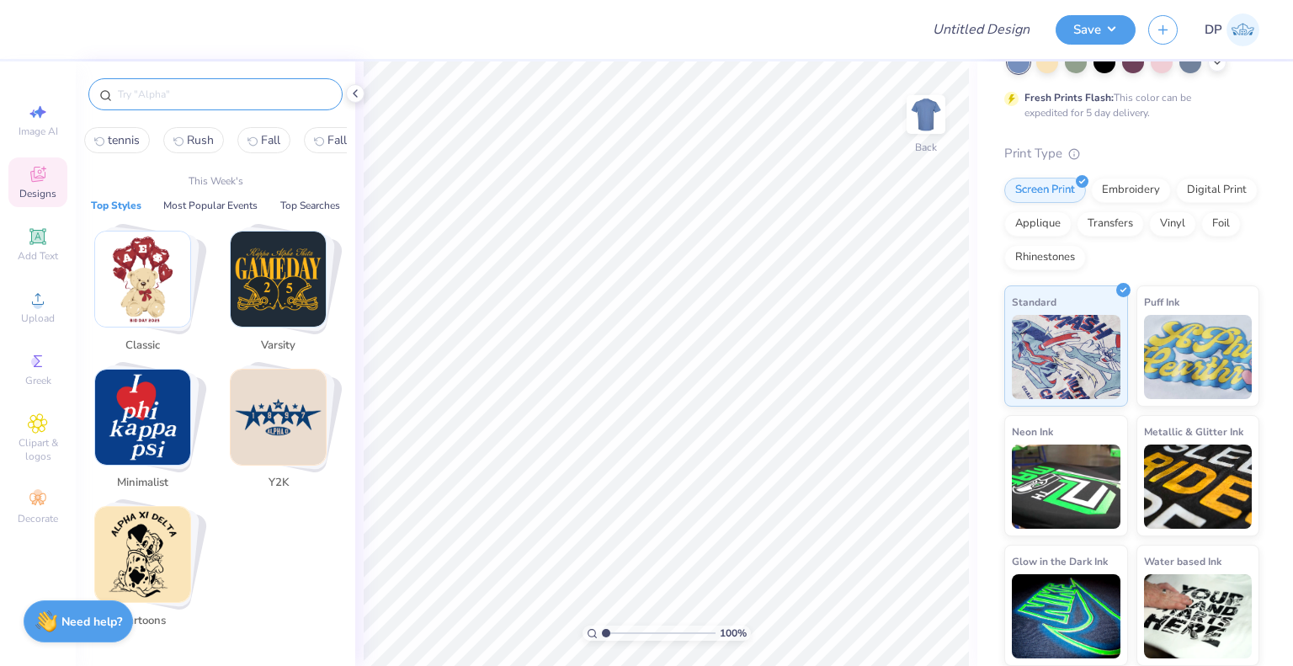
paste input "Alpha Xi Delta"
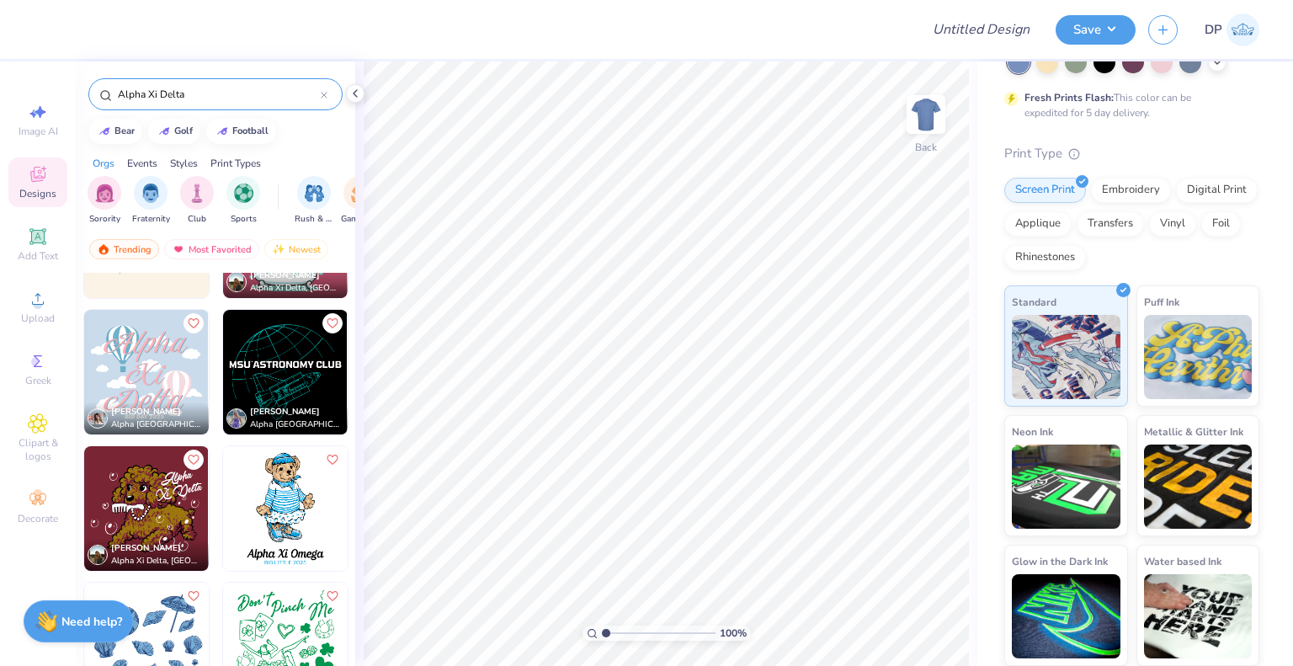
scroll to position [2020, 0]
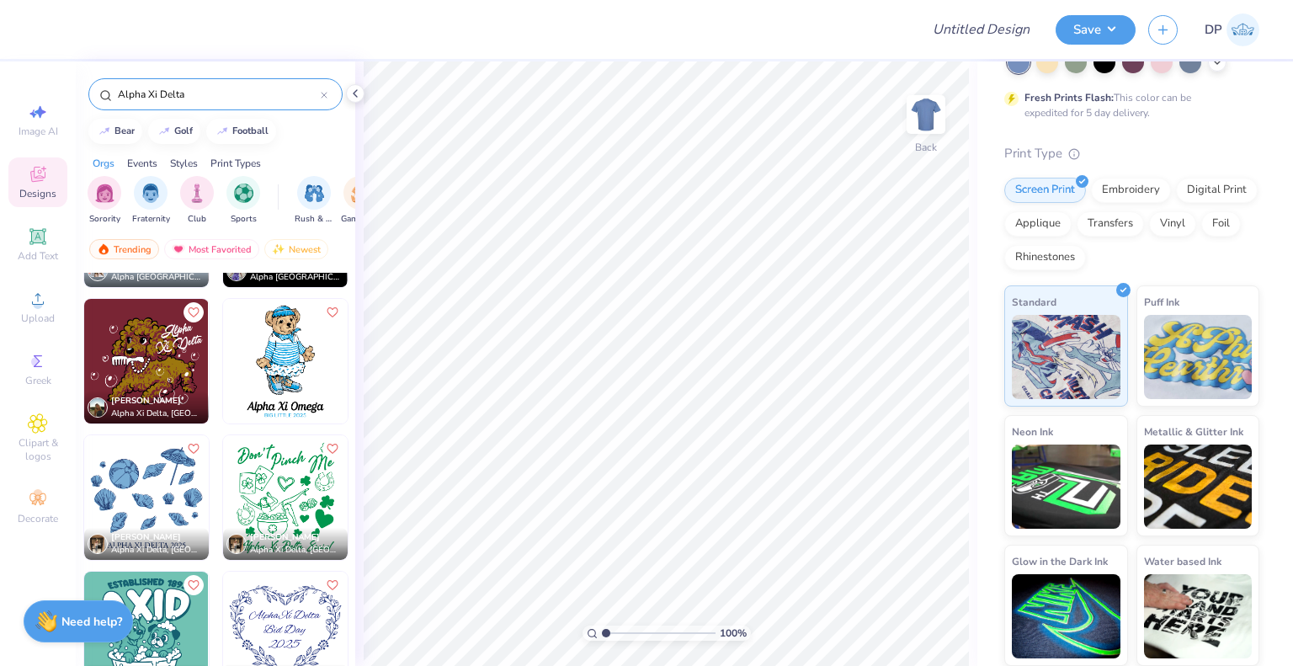
type input "Alpha Xi Delta"
click at [157, 371] on img at bounding box center [146, 361] width 125 height 125
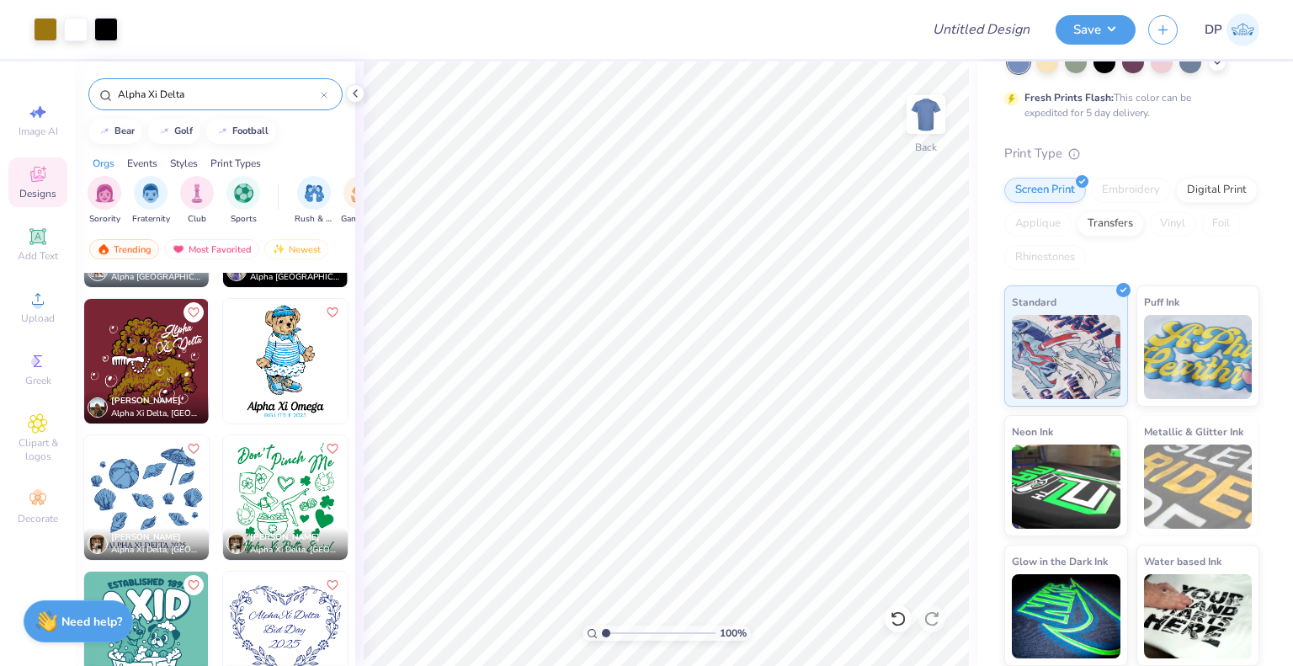
scroll to position [0, 0]
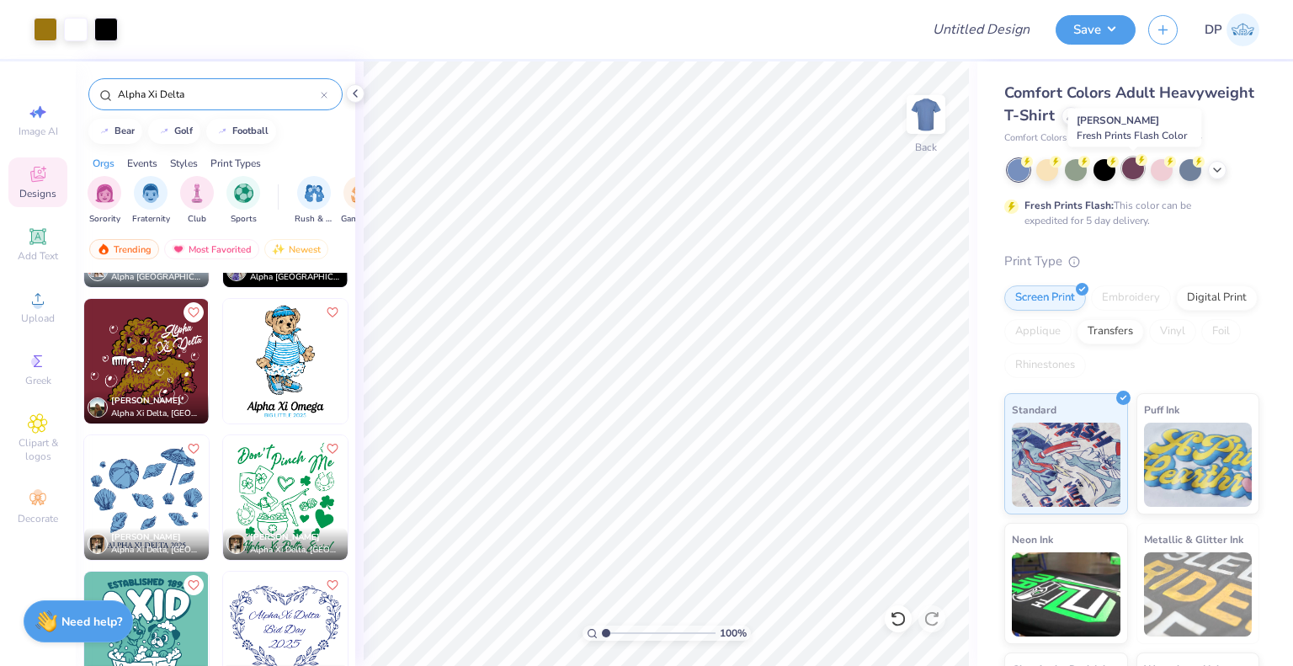
click at [1131, 171] on div at bounding box center [1133, 168] width 22 height 22
click at [300, 518] on div "Art colors Design Title Save DP Image AI Designs Add Text Upload Greek Clipart …" at bounding box center [646, 333] width 1293 height 666
click at [1009, 33] on input "Design Title" at bounding box center [1001, 30] width 82 height 34
paste input "Alpha Xi Delta Merch"
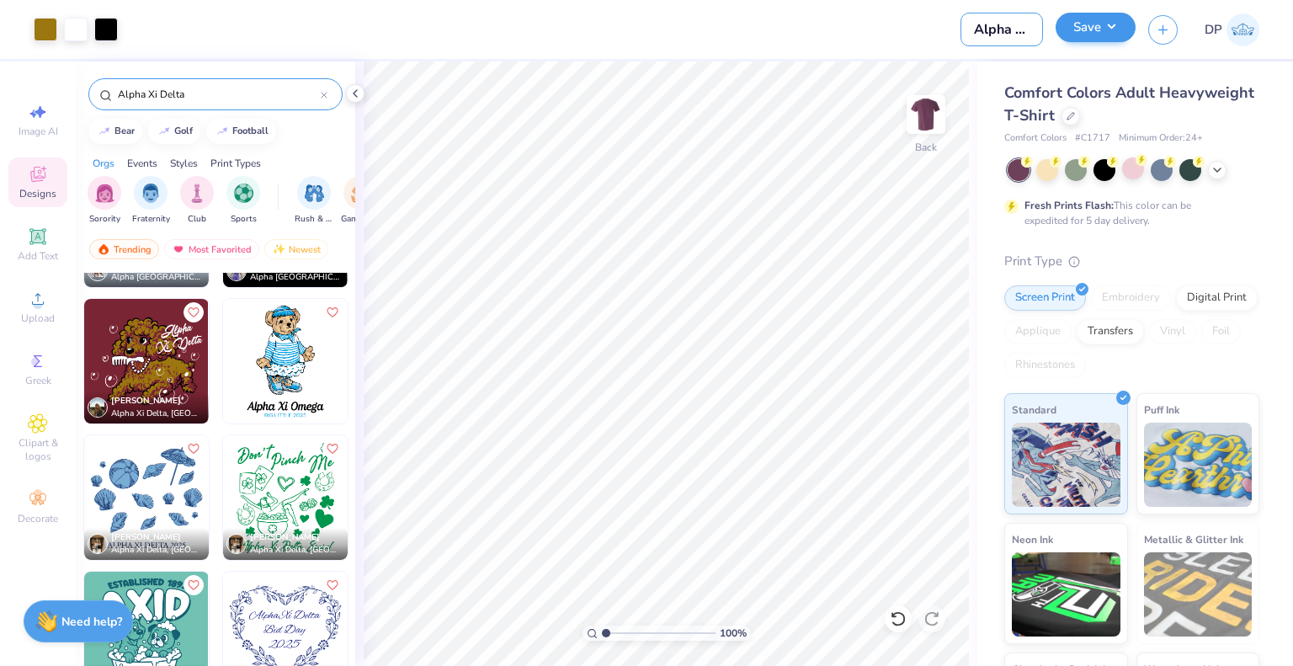
scroll to position [0, 76]
type input "Alpha Xi Delta Merch"
click at [1119, 32] on button "Save" at bounding box center [1095, 27] width 80 height 29
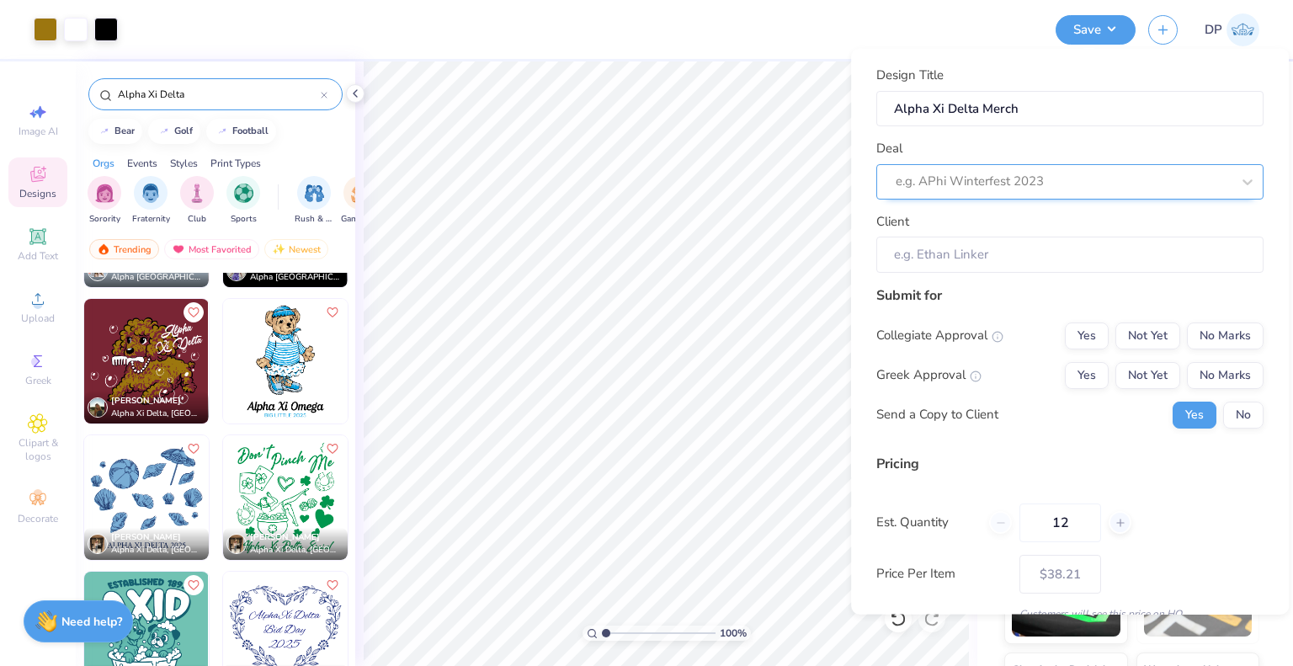
scroll to position [0, 0]
click at [1046, 179] on div at bounding box center [1046, 181] width 301 height 23
paste input "Alpha Xi Delta Merch"
type input "Alpha Xi Delta"
click at [1023, 179] on div at bounding box center [1063, 181] width 335 height 23
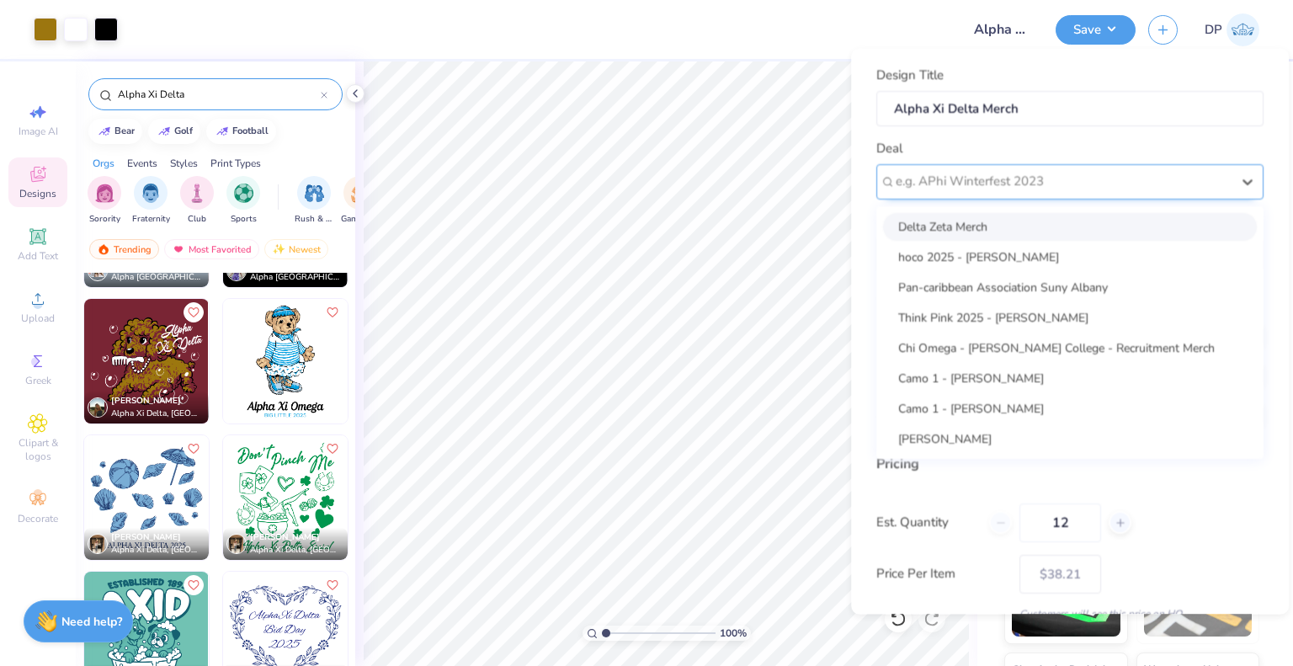
click at [980, 187] on div at bounding box center [1063, 181] width 335 height 23
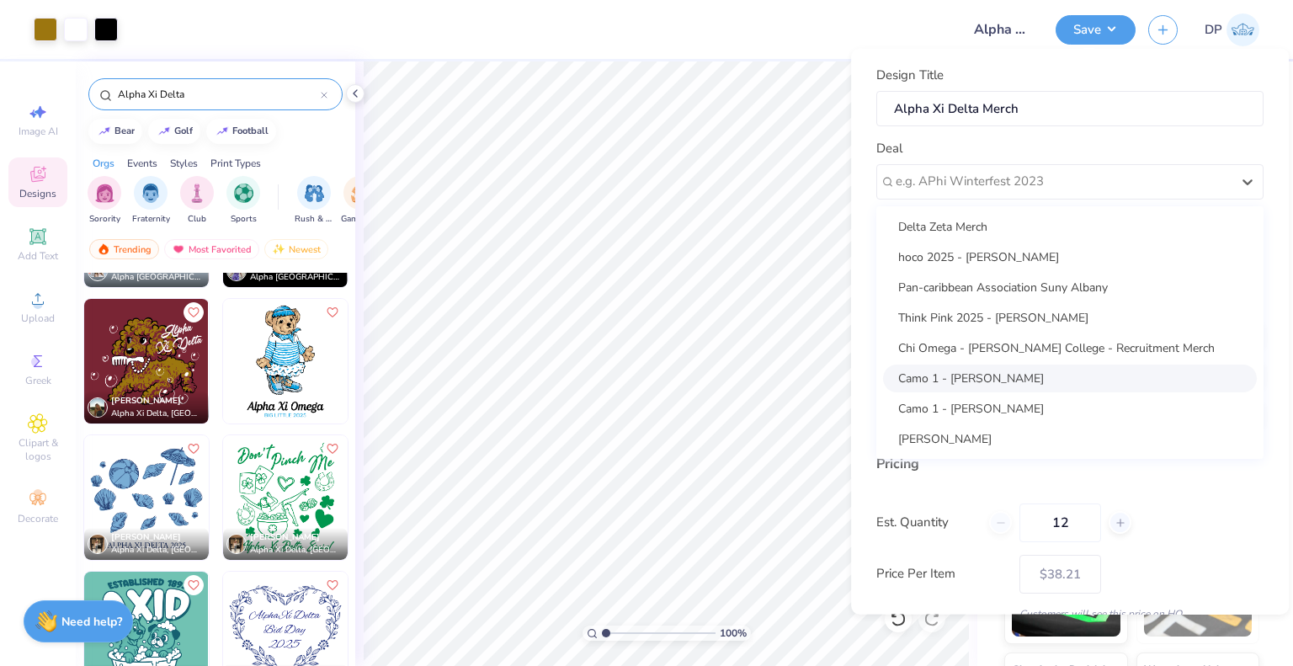
scroll to position [168, 0]
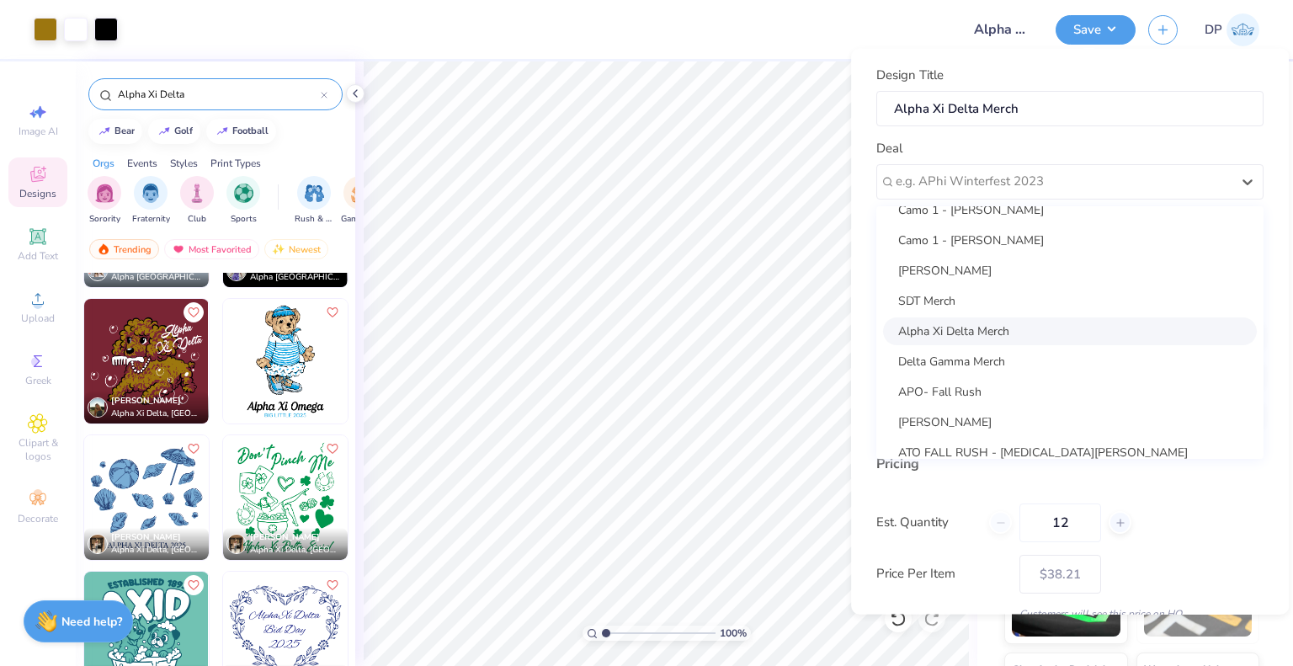
click at [955, 330] on div "Alpha Xi Delta Merch" at bounding box center [1070, 330] width 374 height 28
type input "Crystal Fermin"
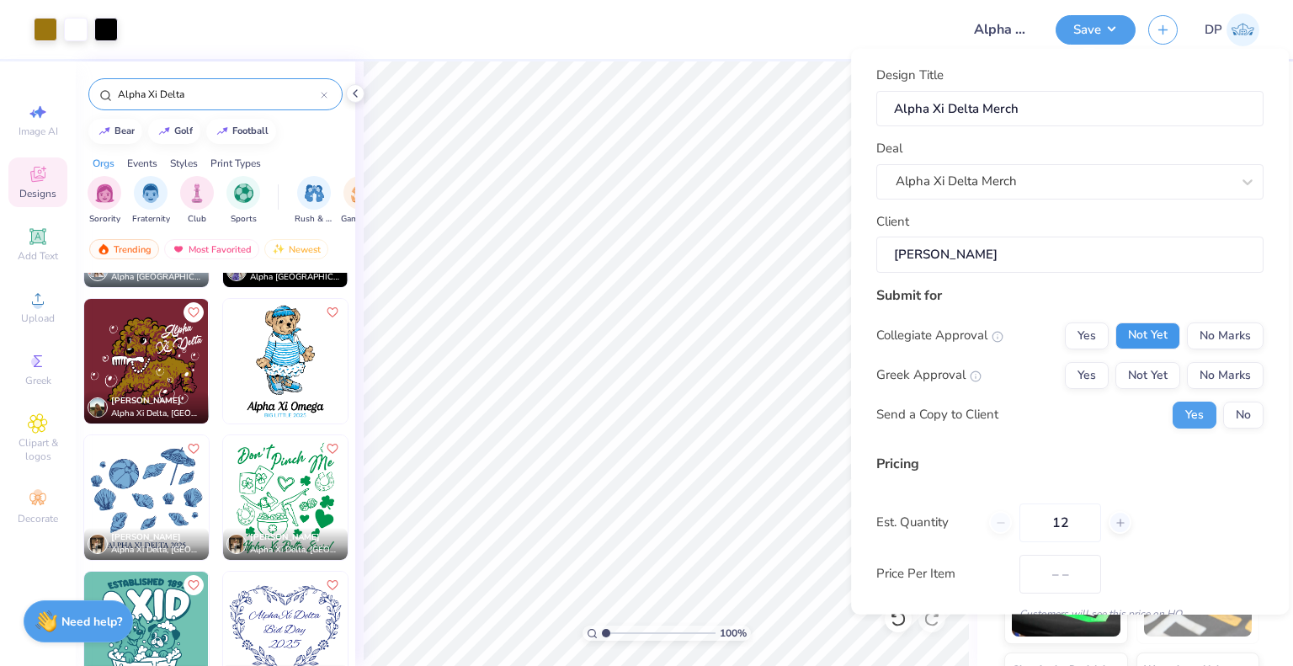
click at [1152, 333] on button "Not Yet" at bounding box center [1147, 335] width 65 height 27
click at [1151, 363] on button "Not Yet" at bounding box center [1147, 374] width 65 height 27
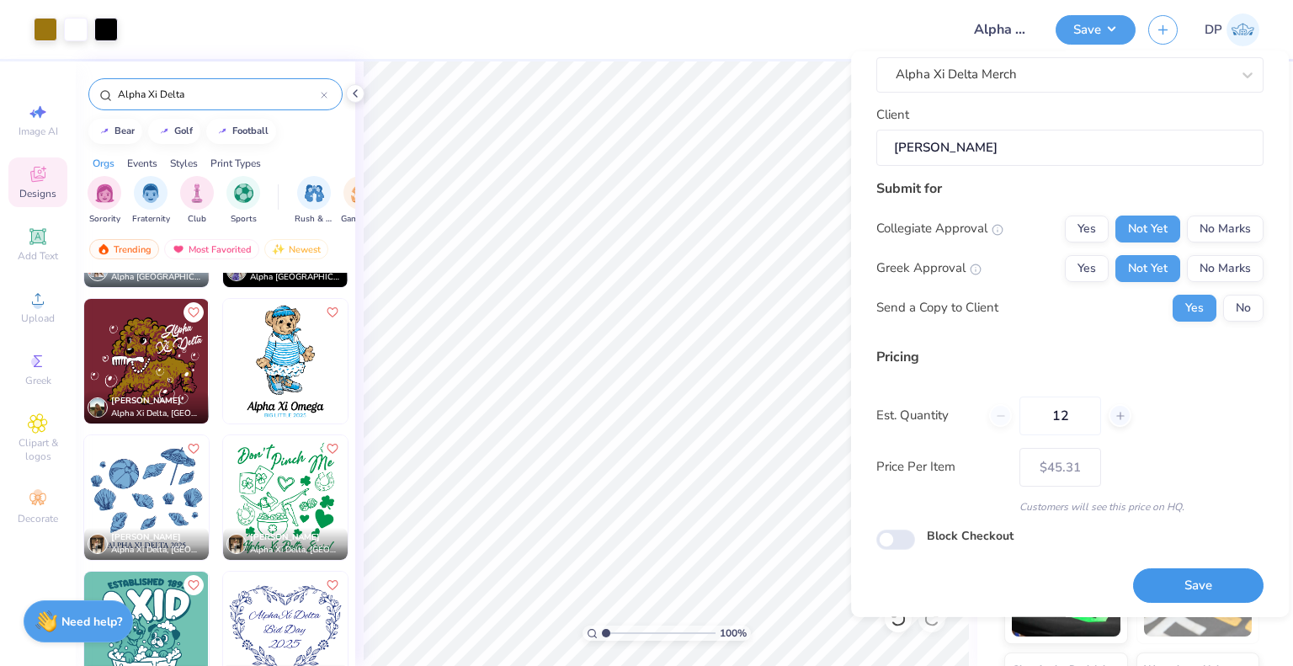
click at [1172, 580] on button "Save" at bounding box center [1198, 585] width 130 height 35
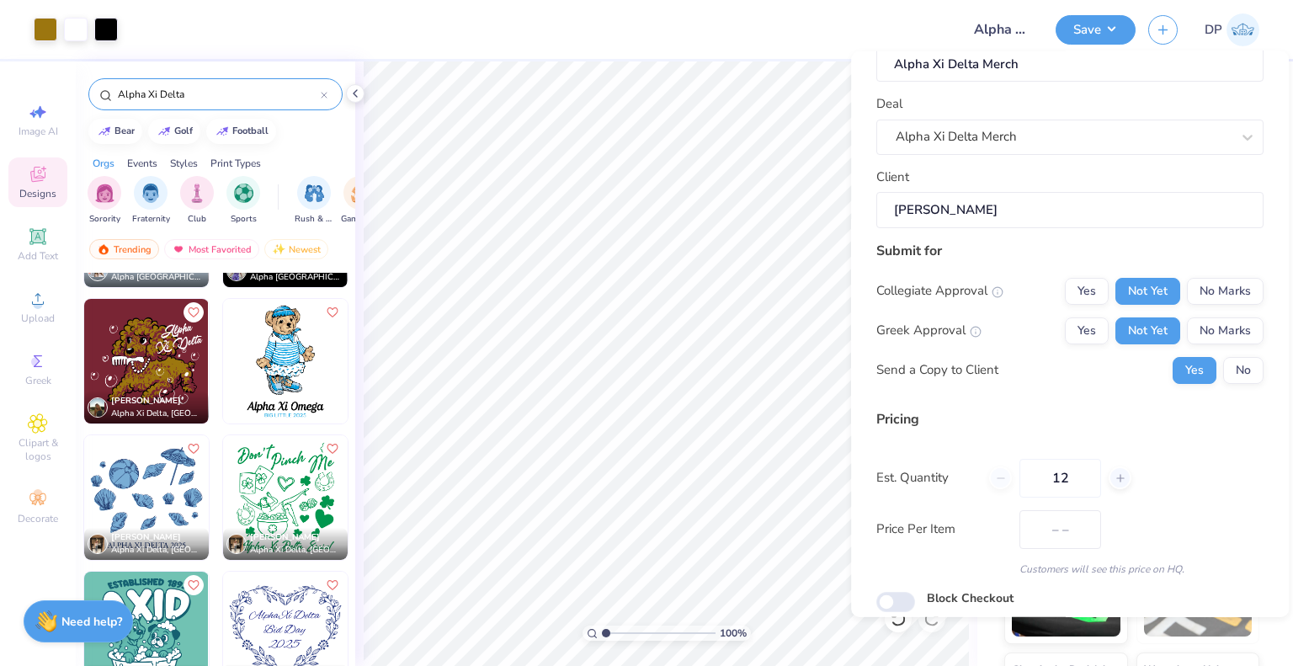
type input "$45.31"
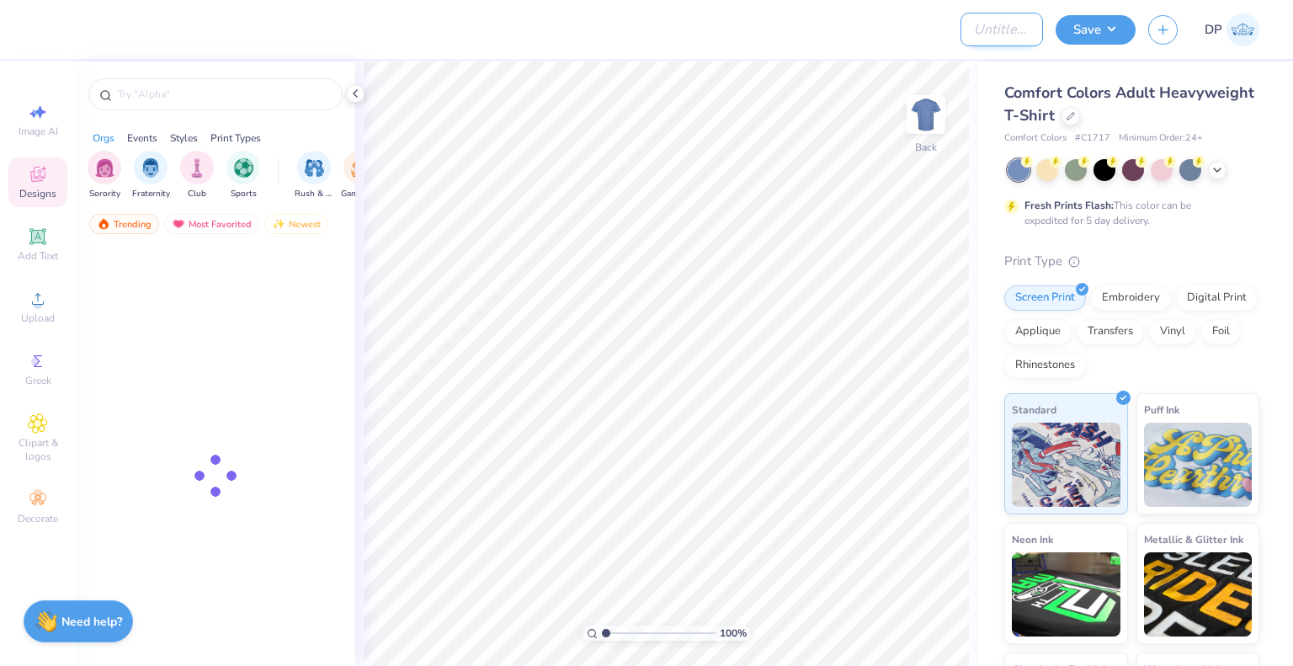
click at [965, 40] on input "Design Title" at bounding box center [1001, 30] width 82 height 34
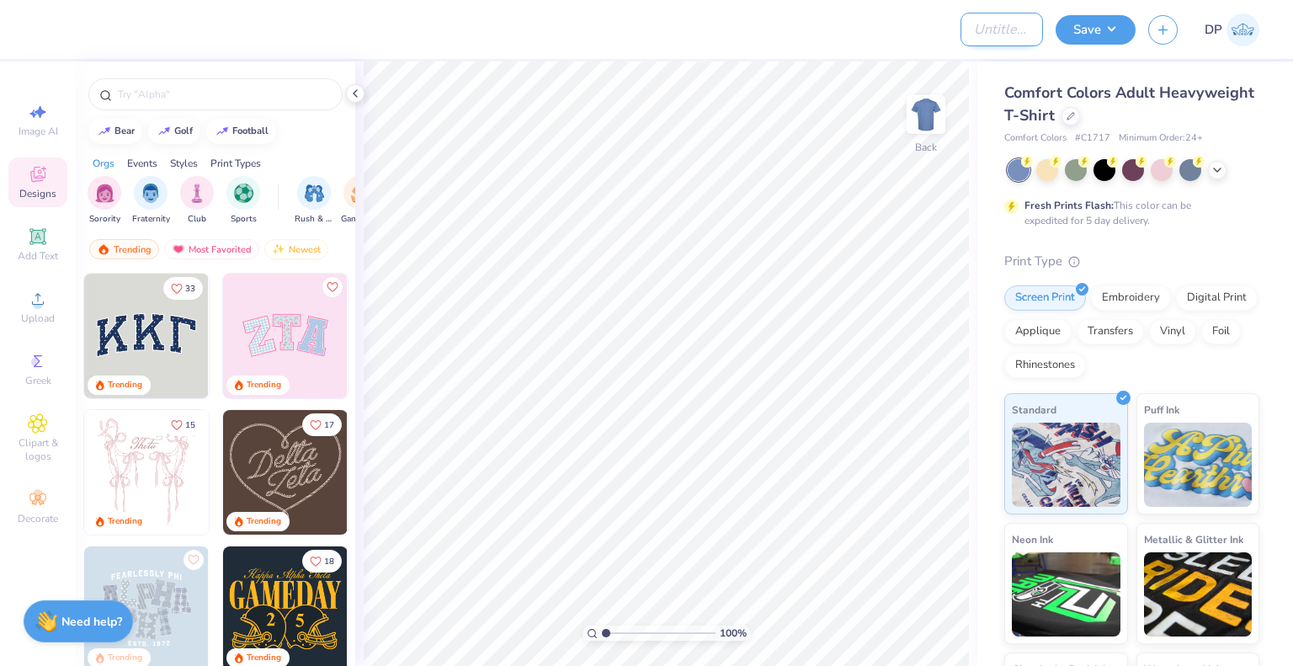
paste input "Alpha Phi Omega"
type input "Alpha Phi Omega"
click at [1098, 31] on button "Save" at bounding box center [1095, 27] width 80 height 29
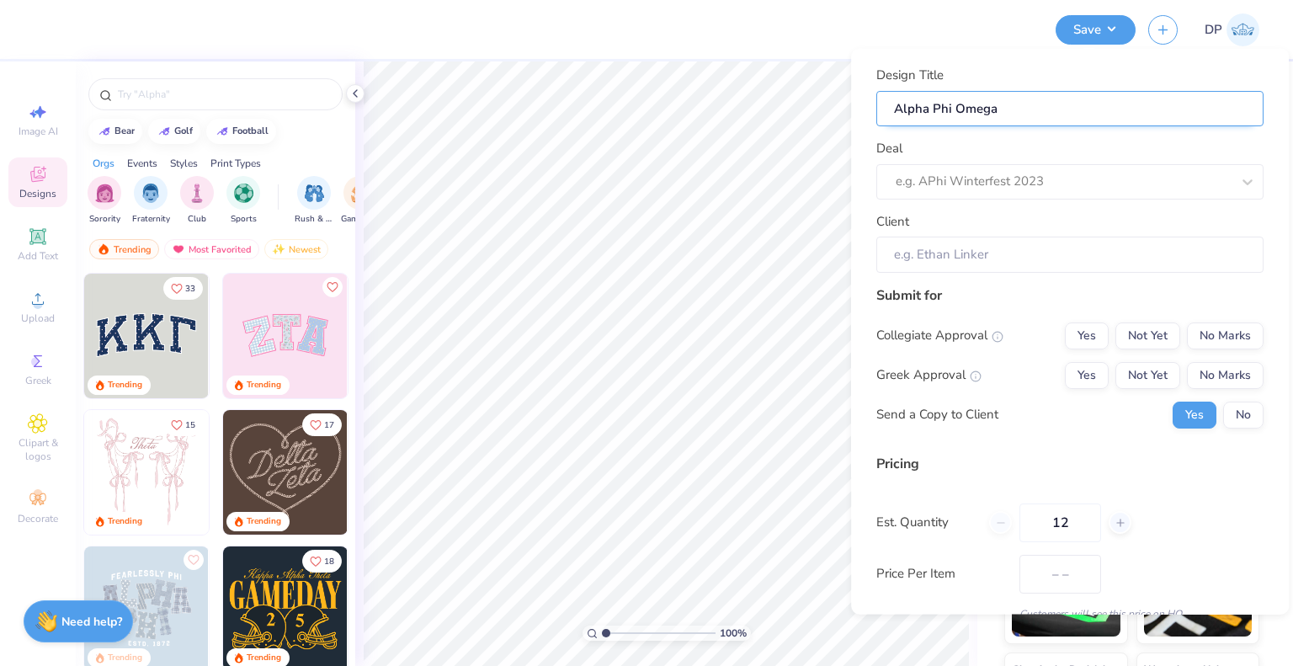
scroll to position [0, 0]
click at [1010, 174] on div at bounding box center [1063, 181] width 335 height 23
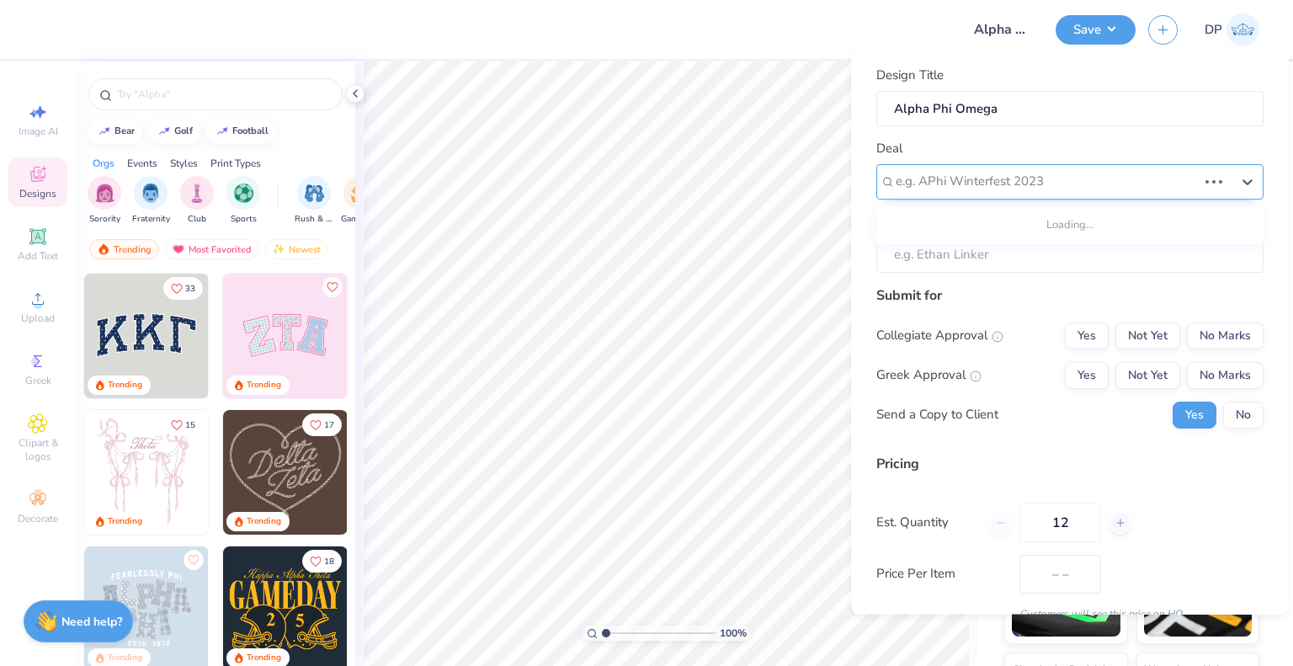
paste input "Alpha Phi Omega"
type input "Alpha Phi Omega"
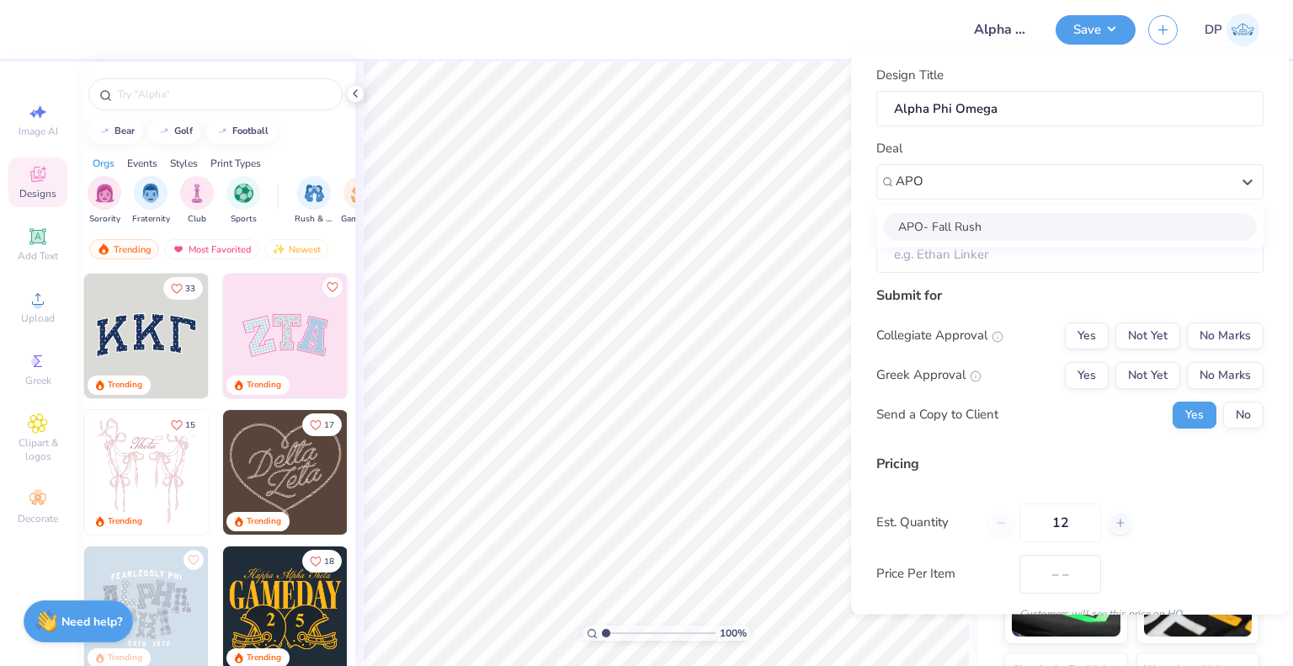
click at [1014, 224] on div "APO- Fall Rush" at bounding box center [1070, 226] width 374 height 28
type input "APO"
type input "Alpha Phi Omega Email"
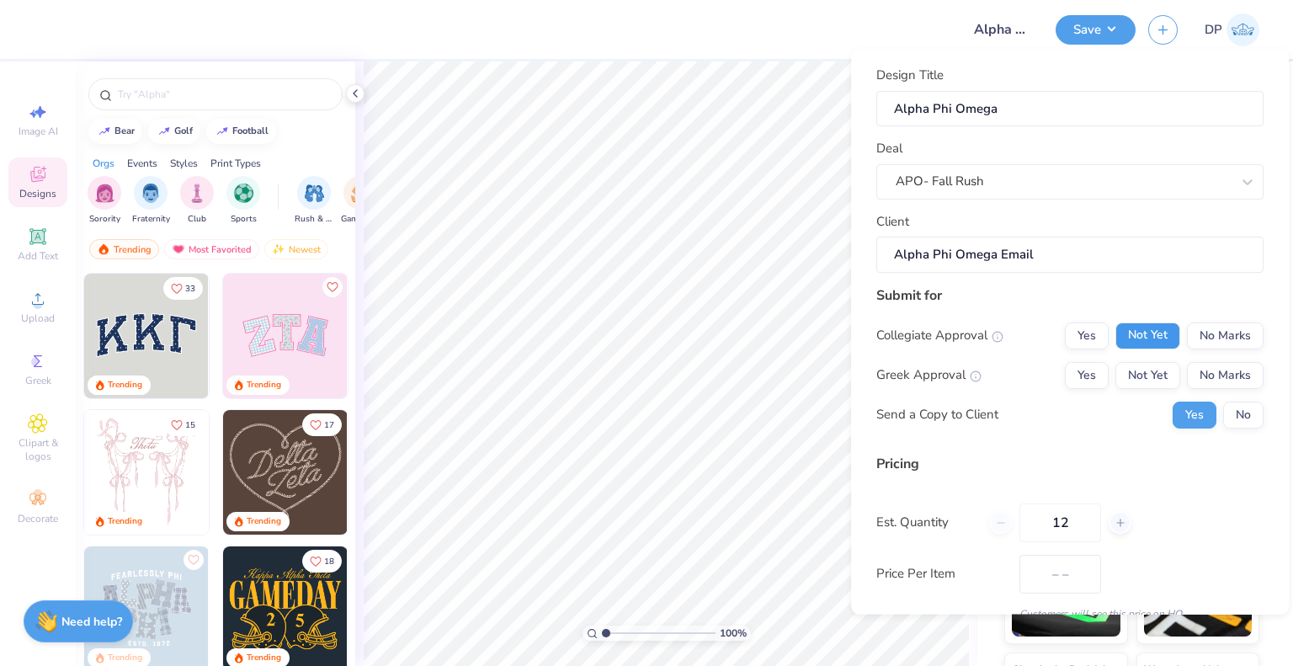
click at [1164, 343] on button "Not Yet" at bounding box center [1147, 335] width 65 height 27
click at [1138, 367] on button "Not Yet" at bounding box center [1147, 374] width 65 height 27
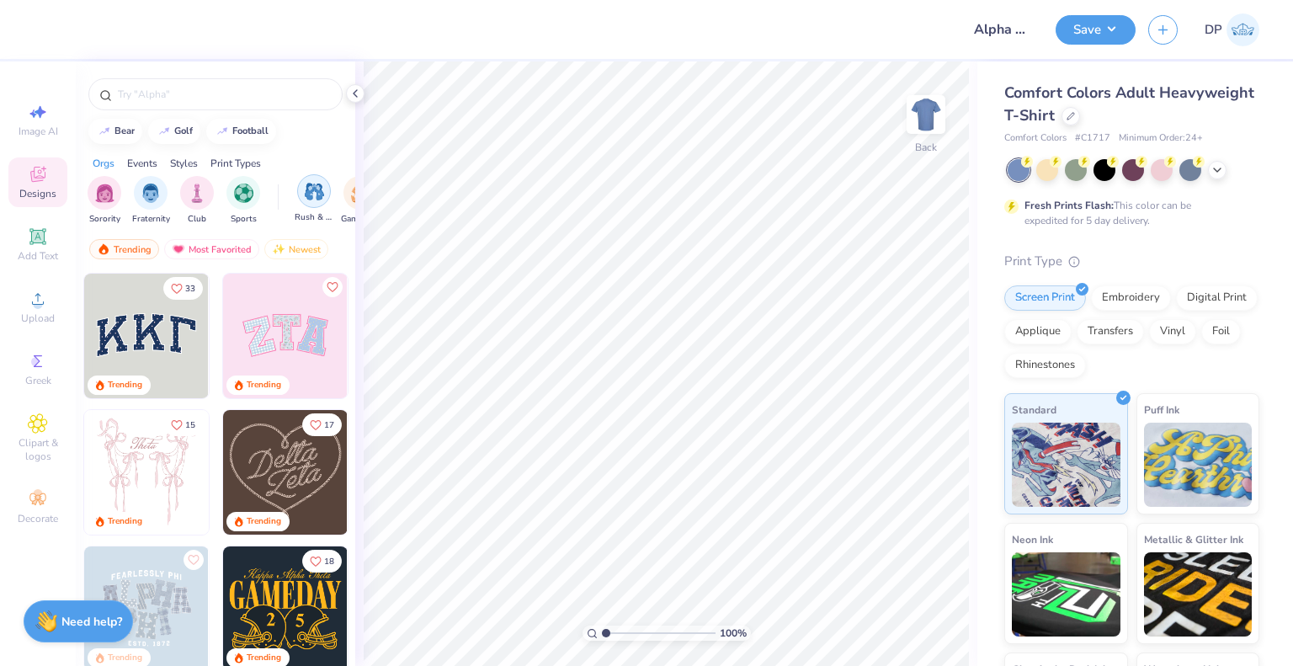
click at [323, 192] on img "filter for Rush & Bid" at bounding box center [314, 191] width 19 height 19
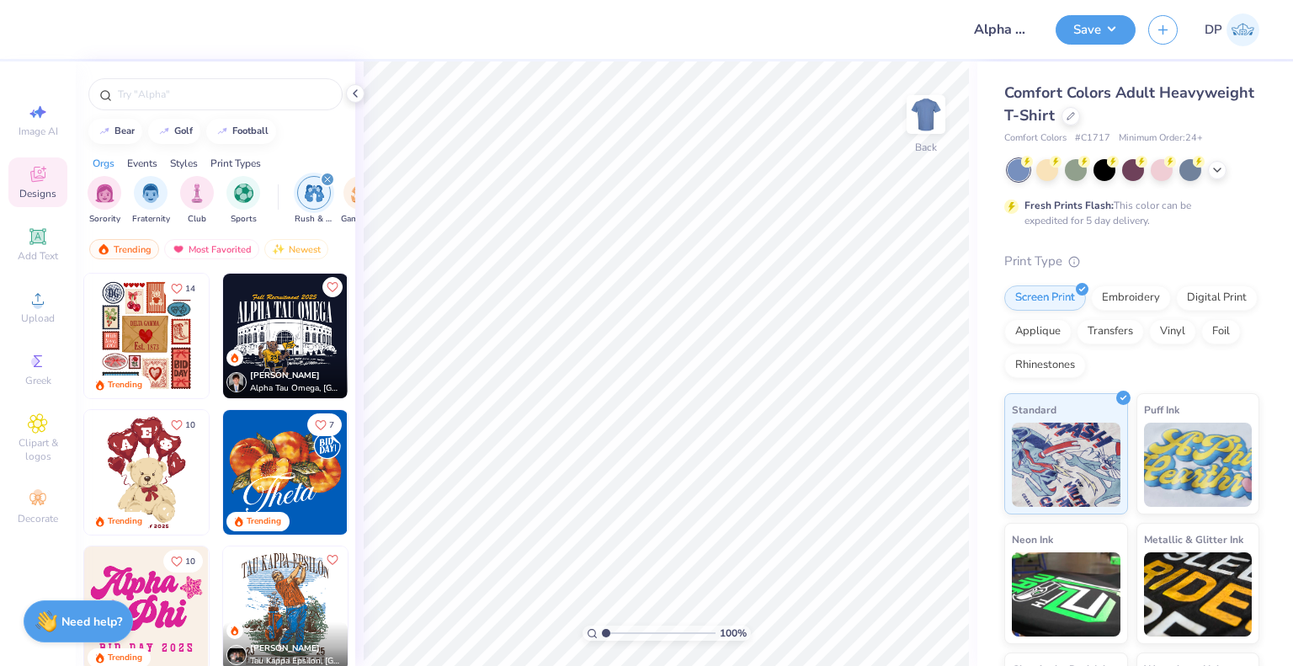
click at [294, 481] on img at bounding box center [285, 472] width 125 height 125
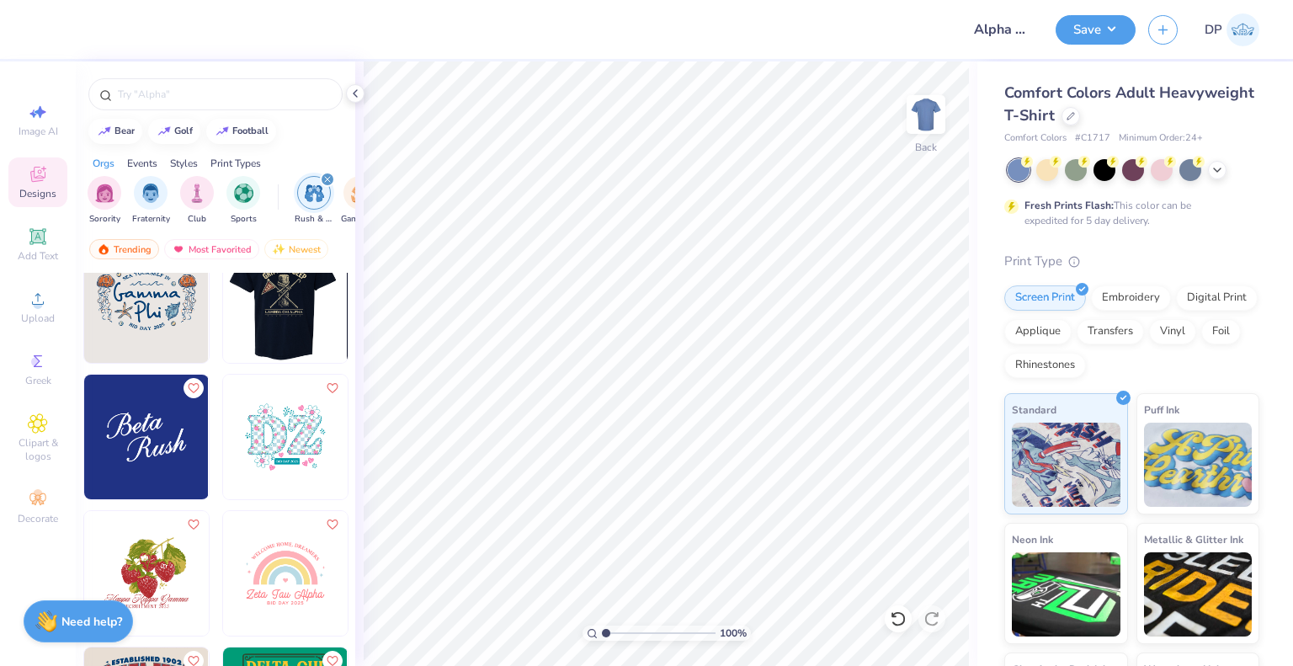
scroll to position [1010, 0]
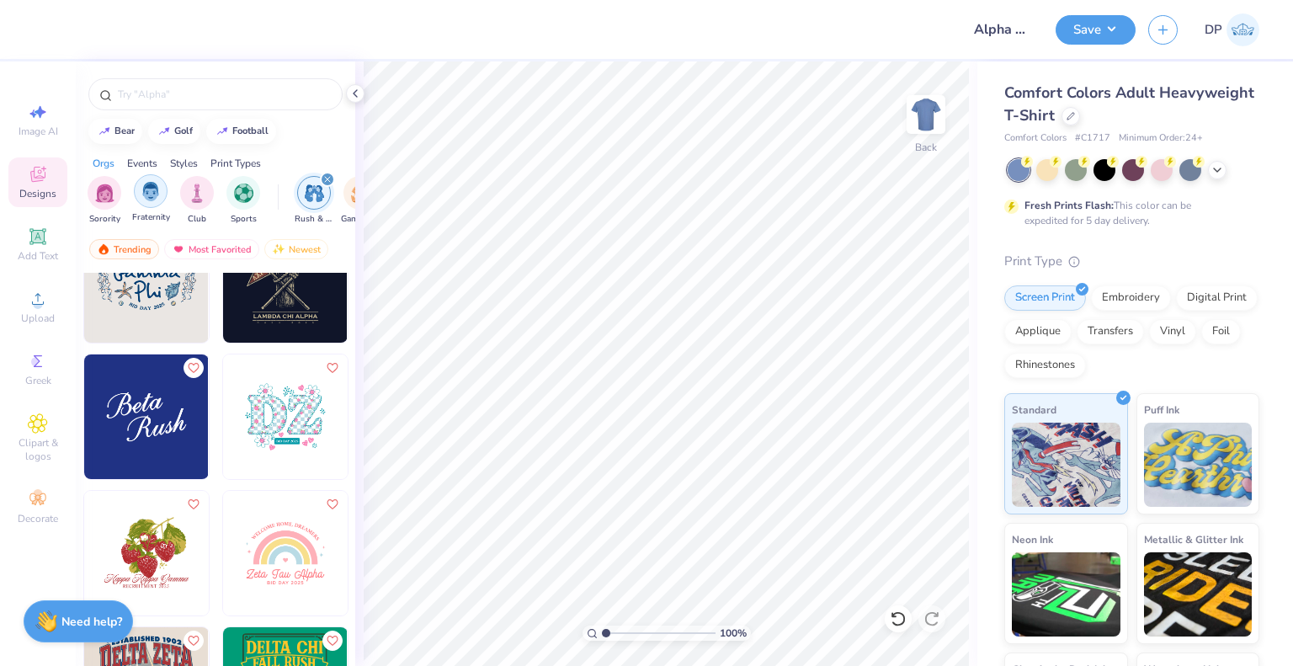
click at [152, 198] on img "filter for Fraternity" at bounding box center [150, 191] width 19 height 19
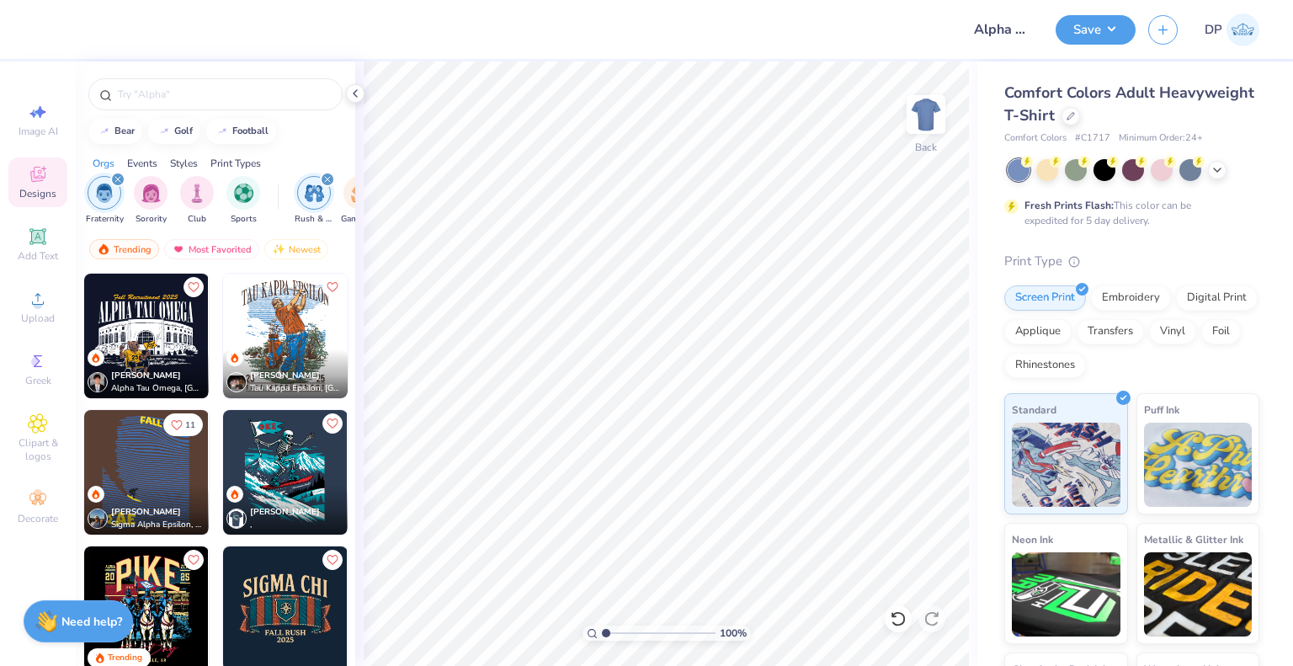
click at [300, 501] on div "Jack Lee ," at bounding box center [285, 510] width 125 height 49
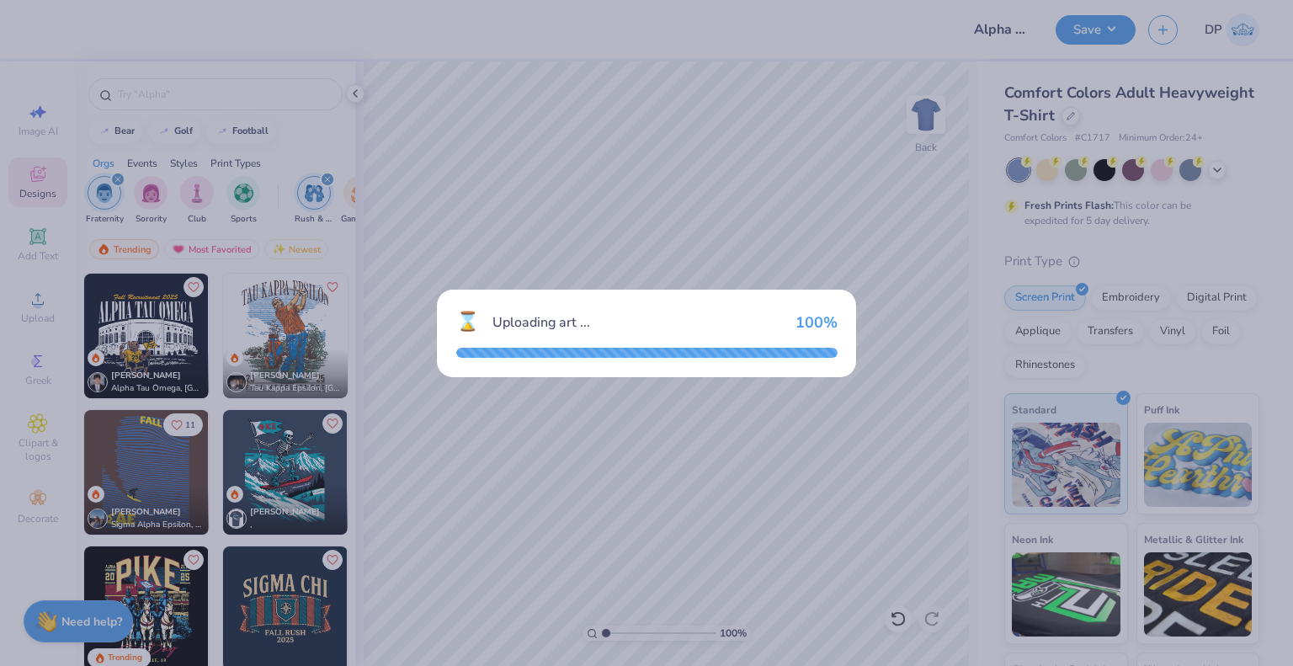
click at [882, 145] on div "⌛ Uploading art ... 100 %" at bounding box center [646, 333] width 1293 height 666
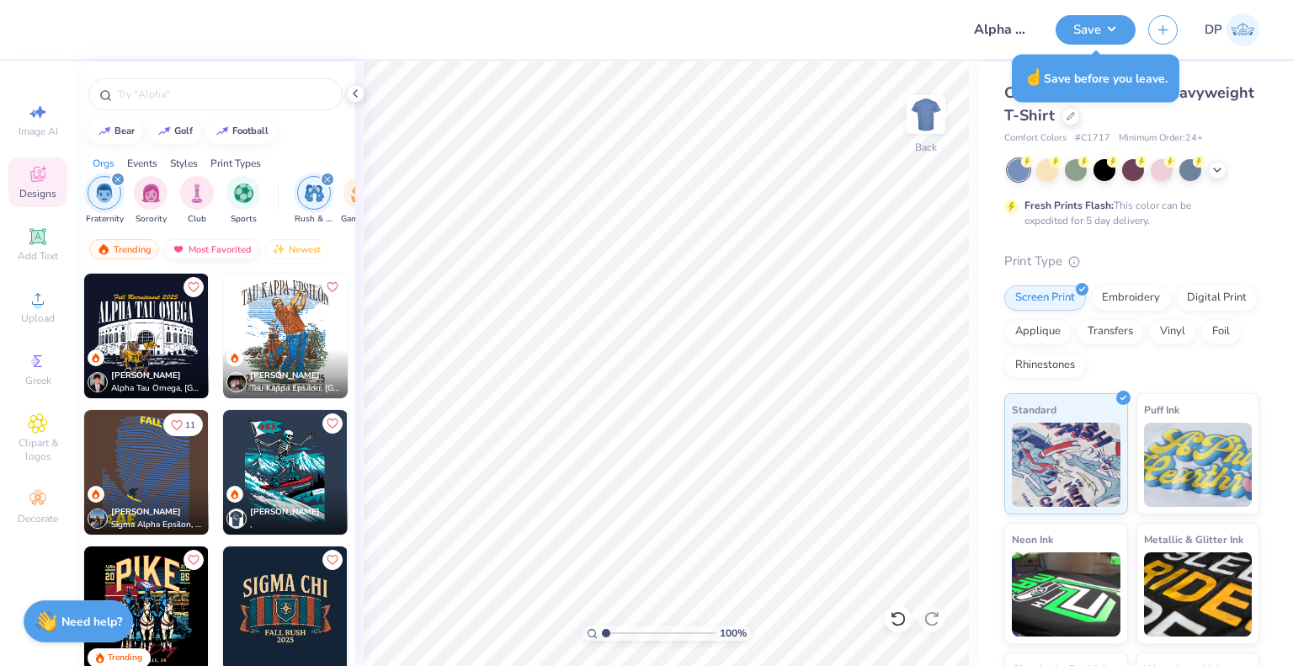
click at [237, 245] on div "Most Favorited" at bounding box center [211, 249] width 95 height 20
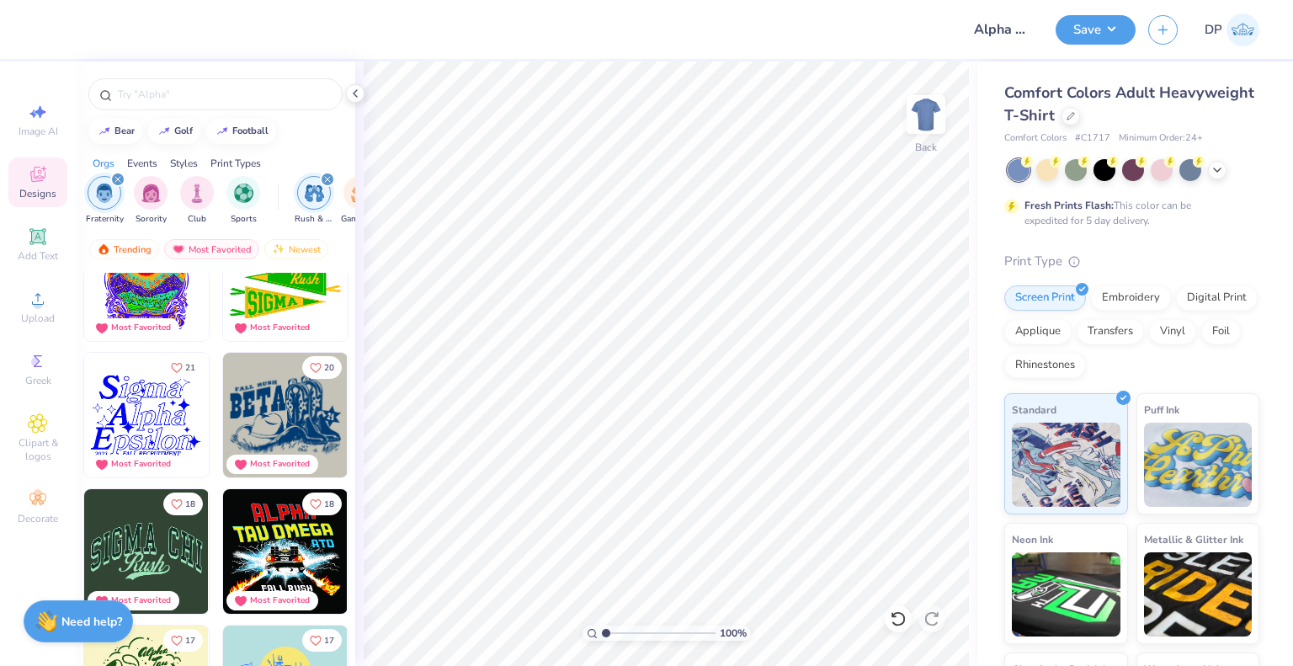
scroll to position [758, 0]
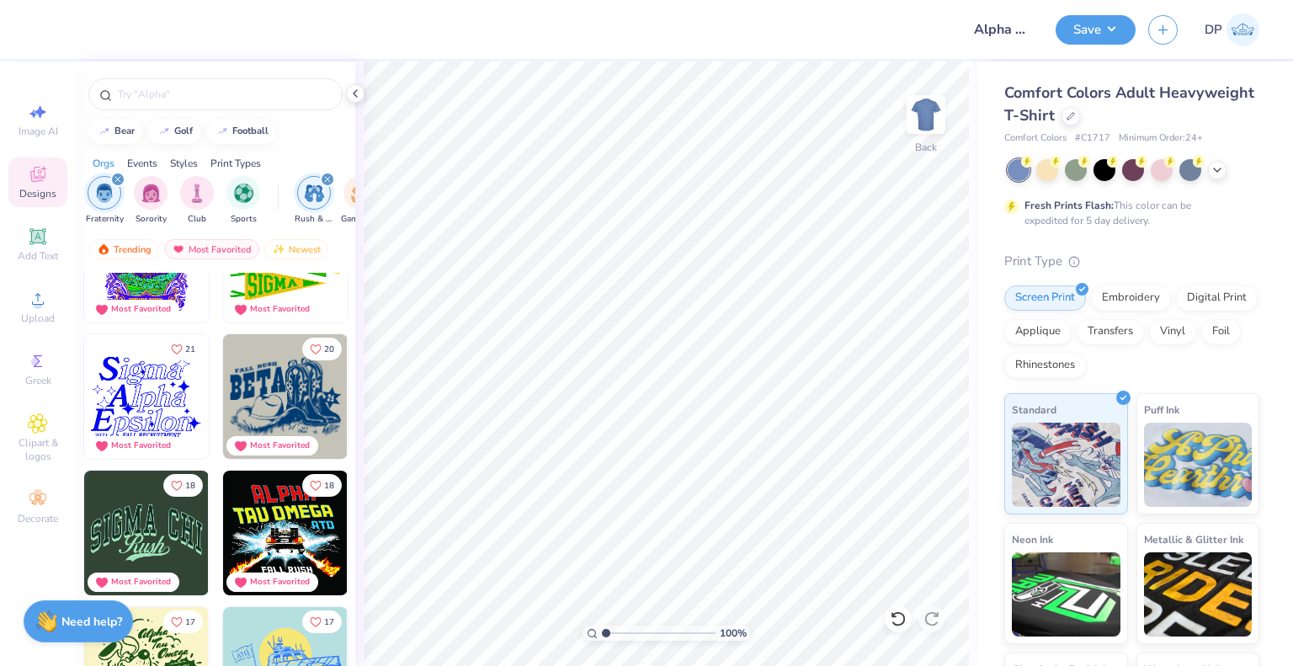
click at [287, 557] on img at bounding box center [285, 532] width 125 height 125
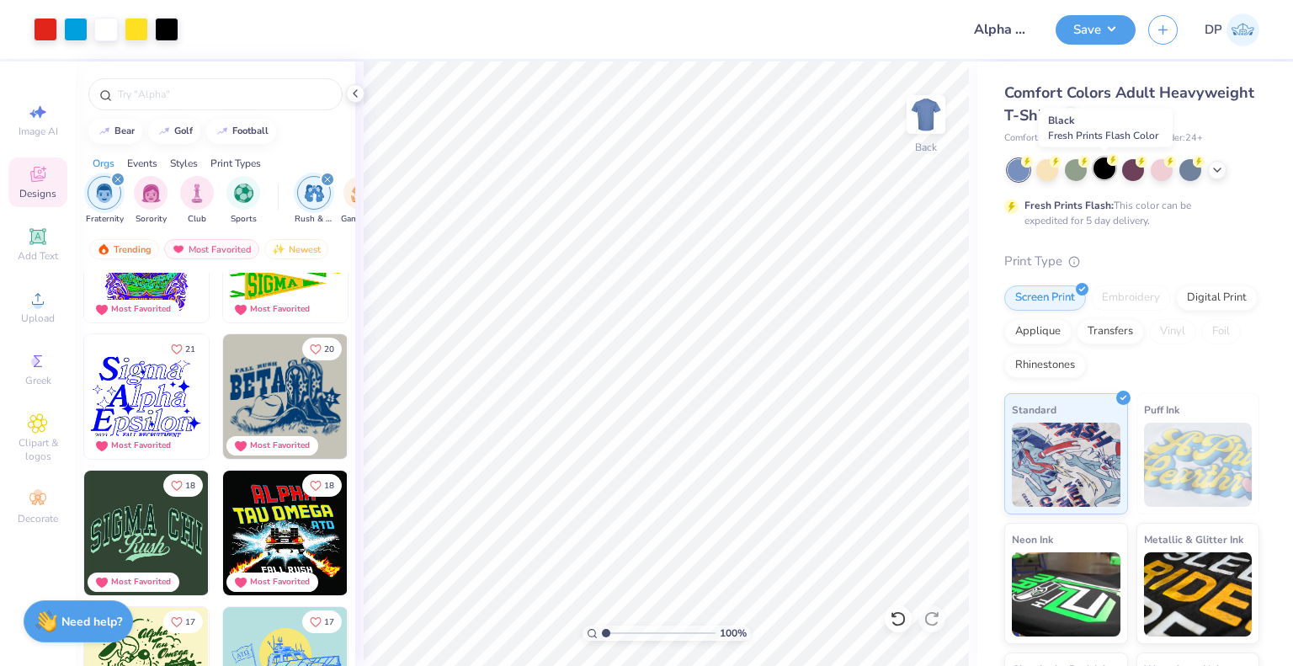
click at [1107, 173] on div at bounding box center [1104, 168] width 22 height 22
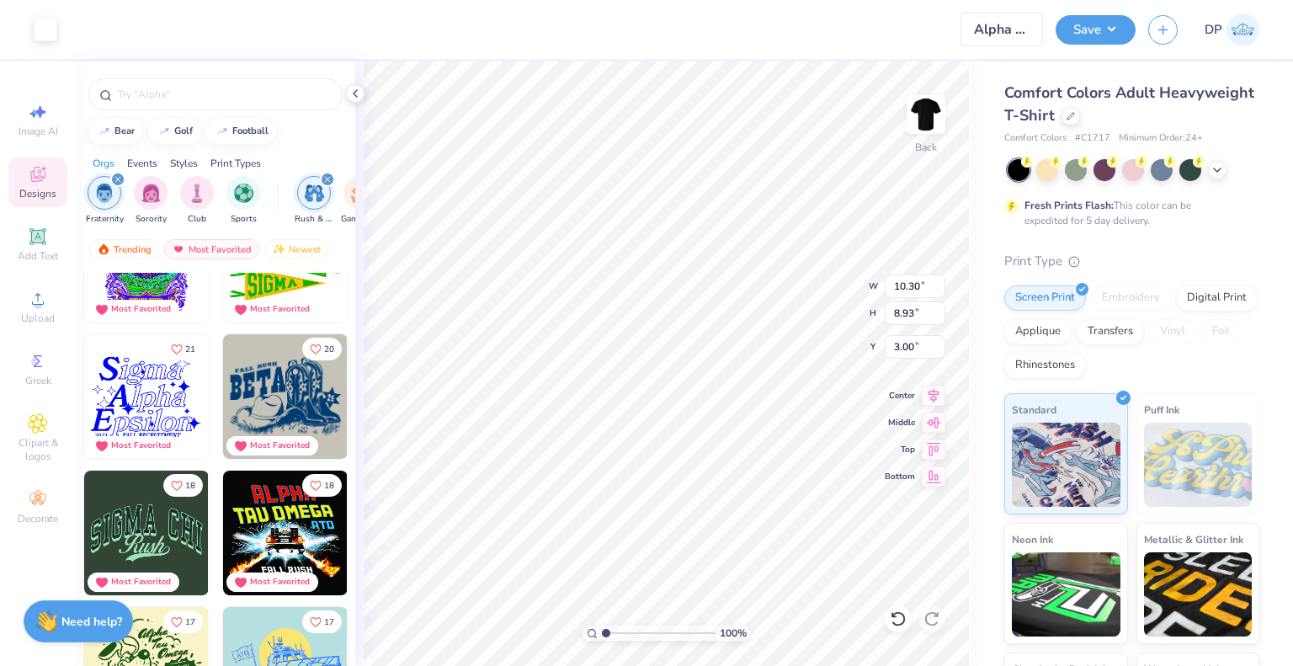
click at [120, 178] on icon "filter for Fraternity" at bounding box center [117, 179] width 7 height 7
click at [1110, 28] on button "Save" at bounding box center [1095, 29] width 80 height 29
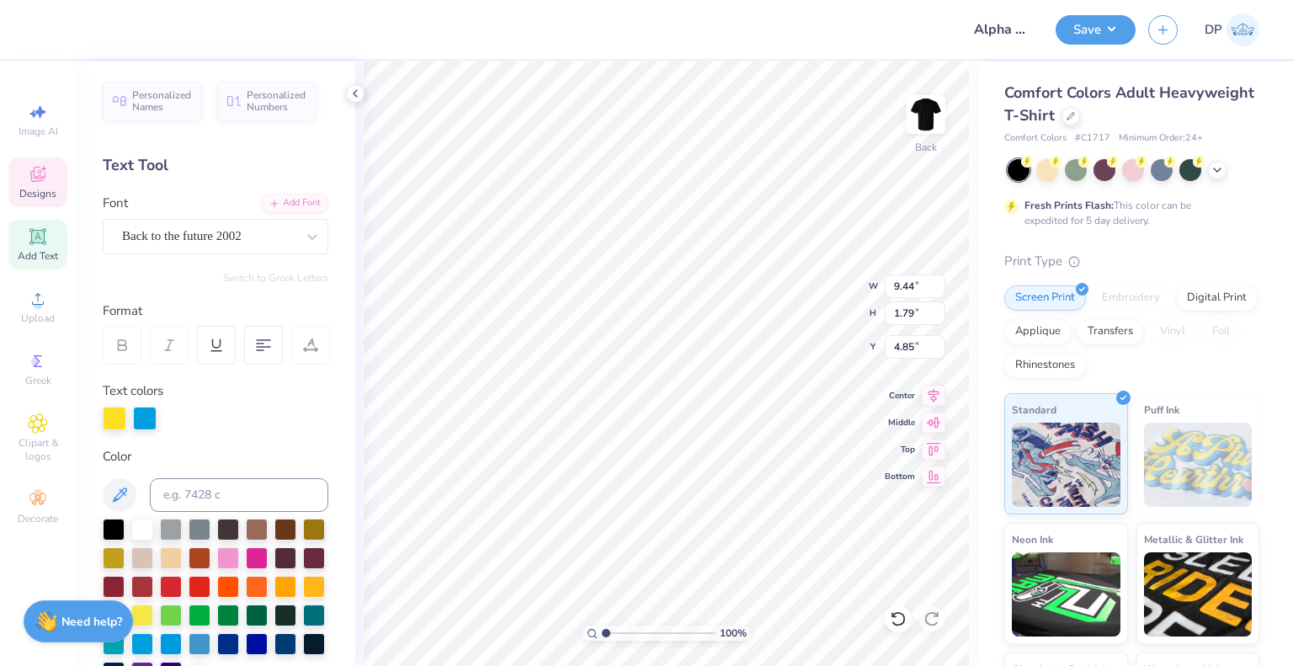
type input "9.44"
type input "1.79"
type input "4.85"
type textarea "PHI OMEGA"
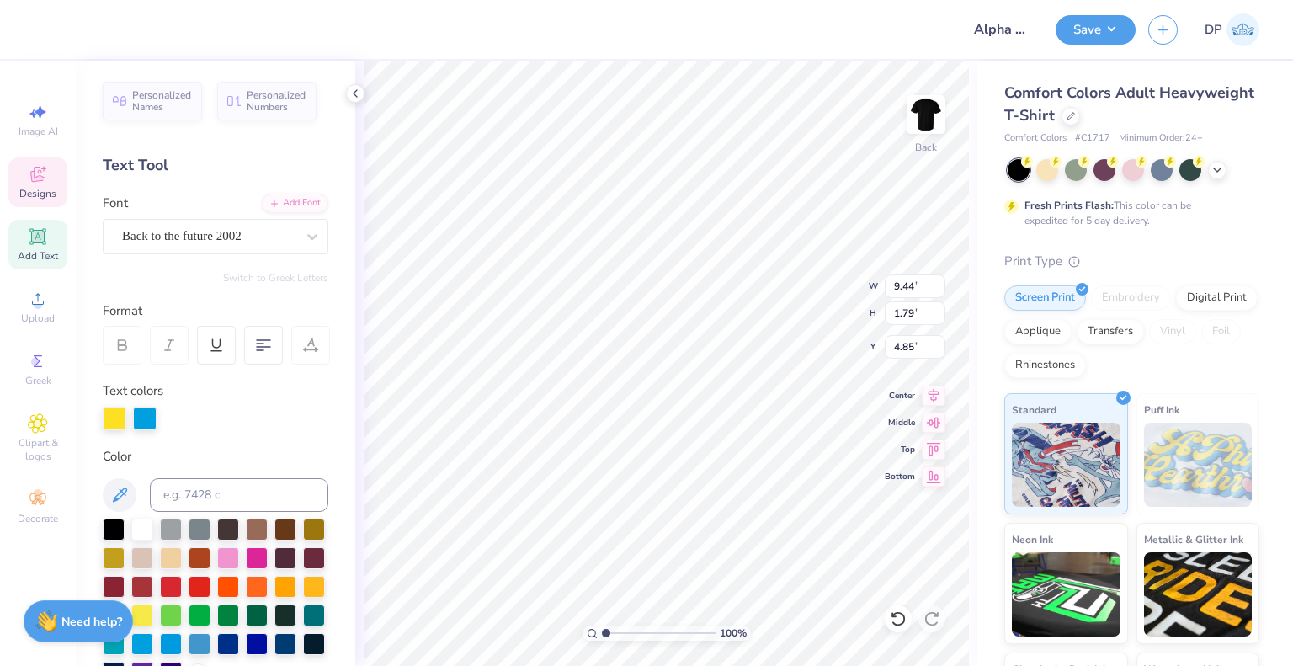
type input "2.09"
type input "0.67"
type input "6.44"
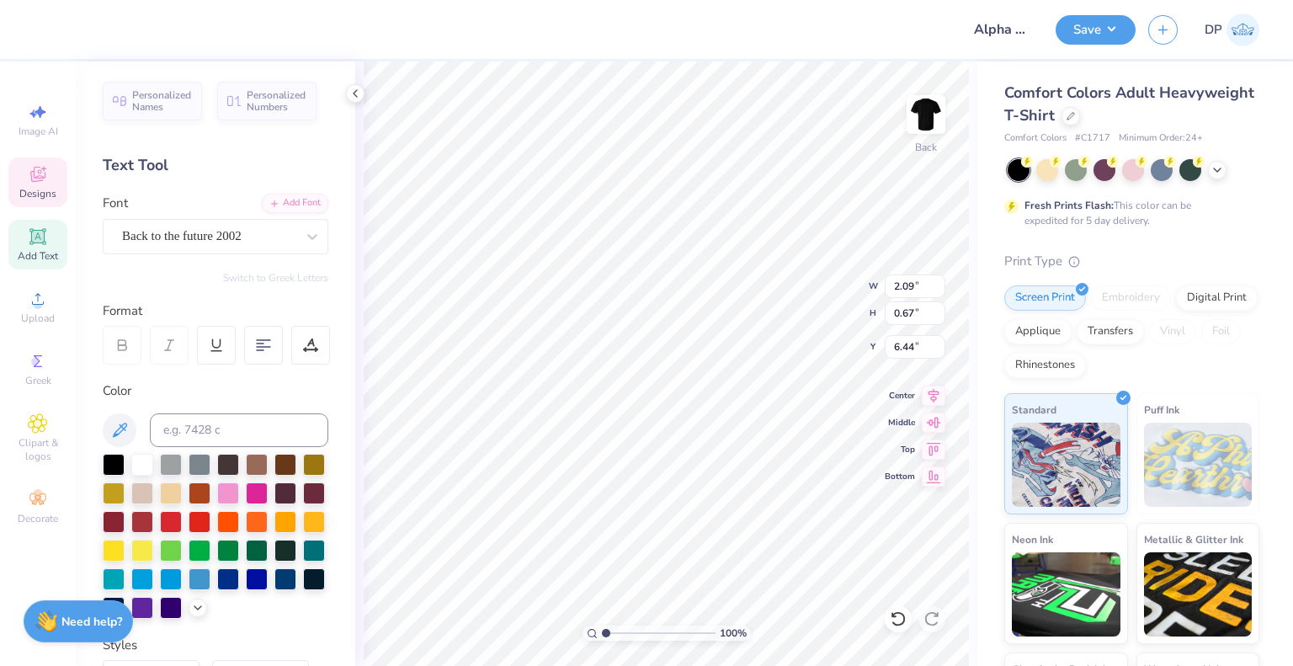
click at [1105, 25] on button "Save" at bounding box center [1095, 29] width 80 height 29
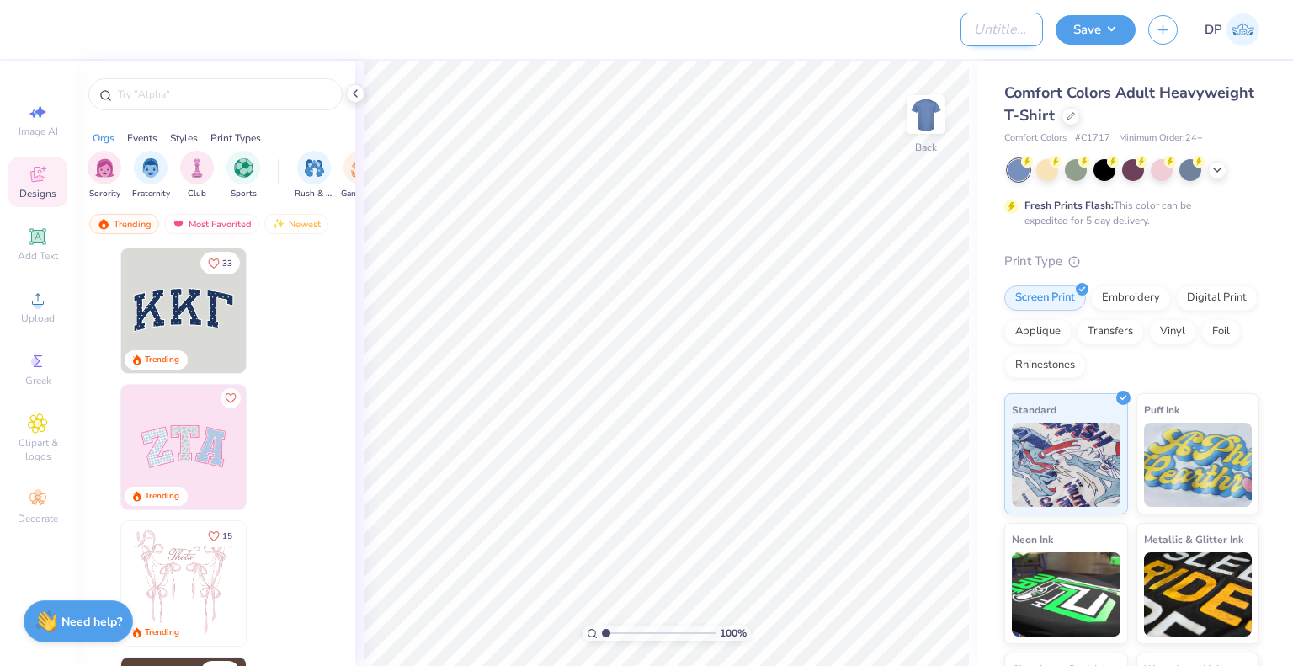
click at [998, 29] on input "Design Title" at bounding box center [1001, 30] width 82 height 34
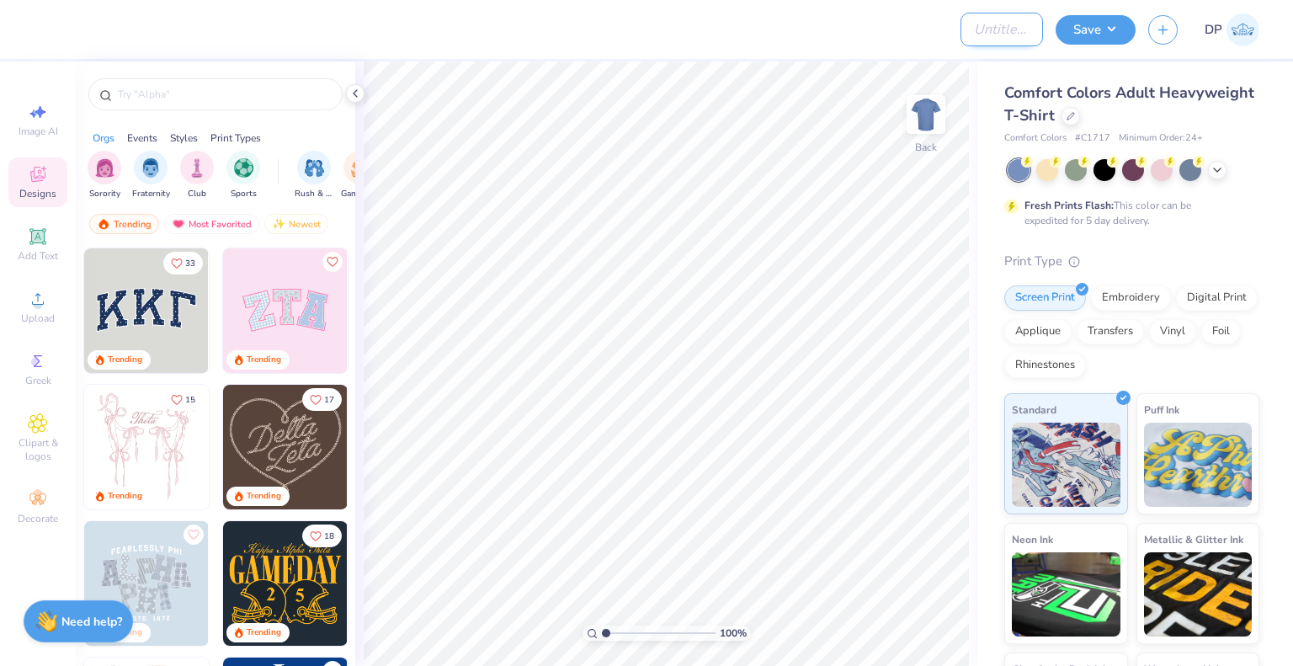
paste input "Alpha Phi Omega"
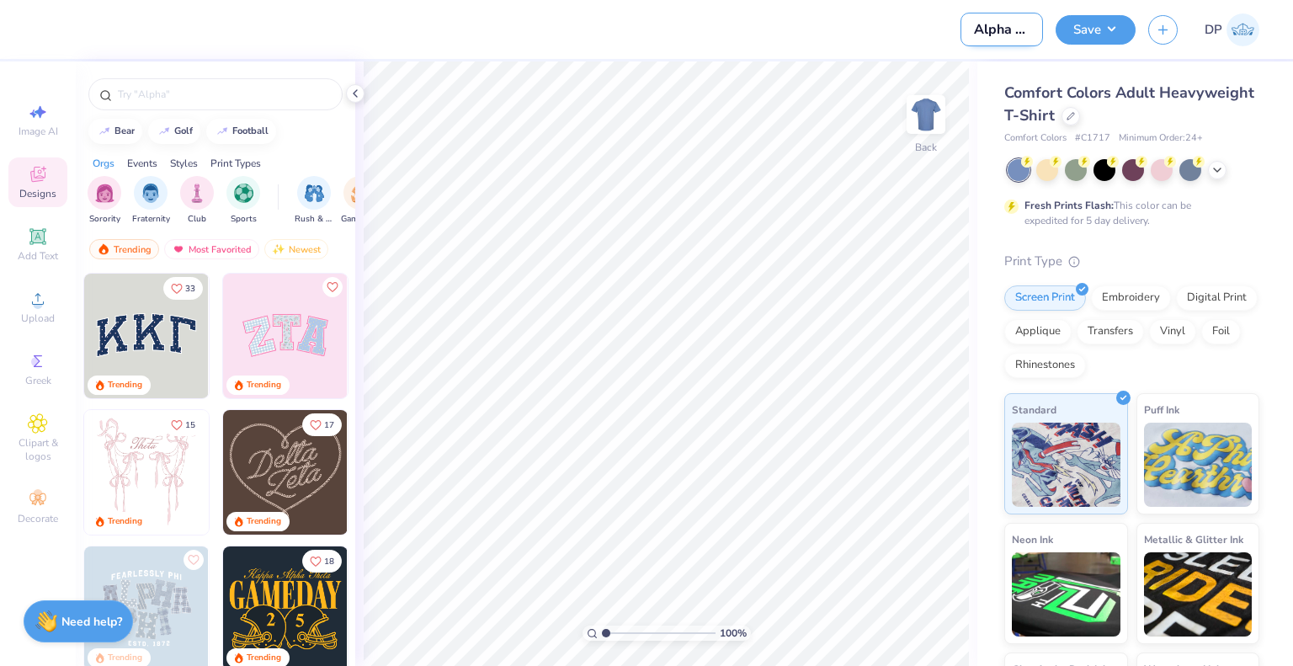
scroll to position [0, 96]
type input "Alpha Phi Omega Merch"
click at [1095, 35] on button "Save" at bounding box center [1095, 27] width 80 height 29
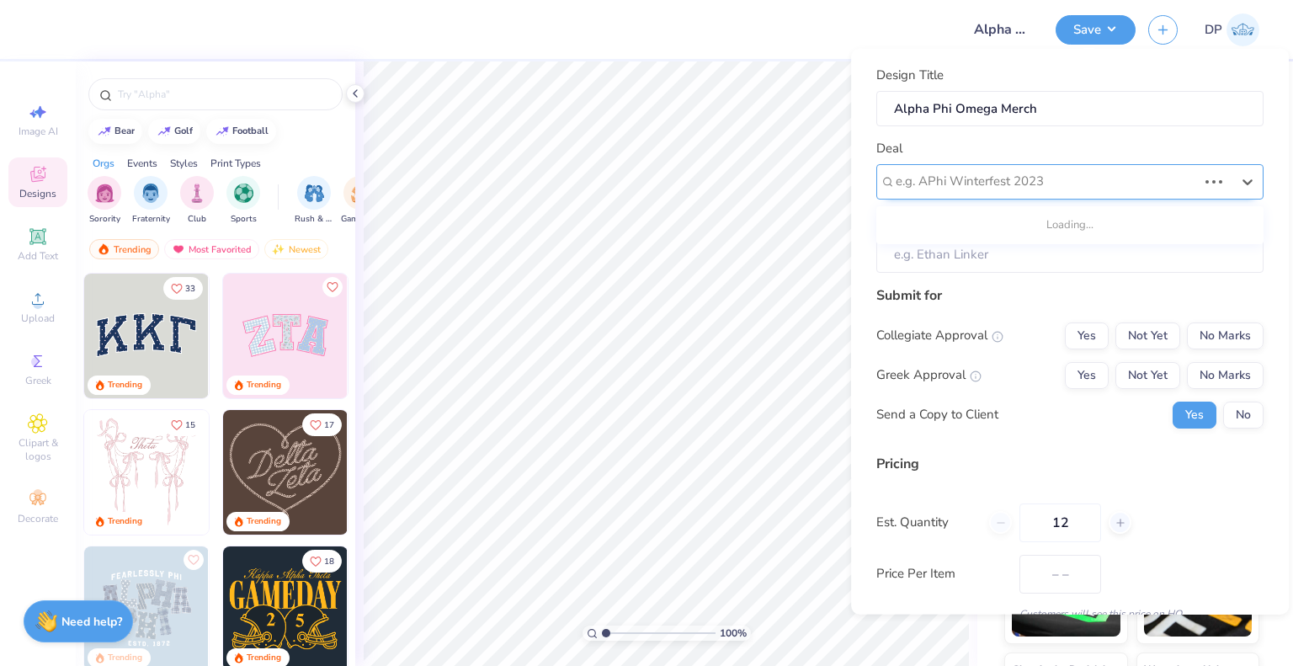
click at [1020, 176] on div at bounding box center [1046, 181] width 301 height 23
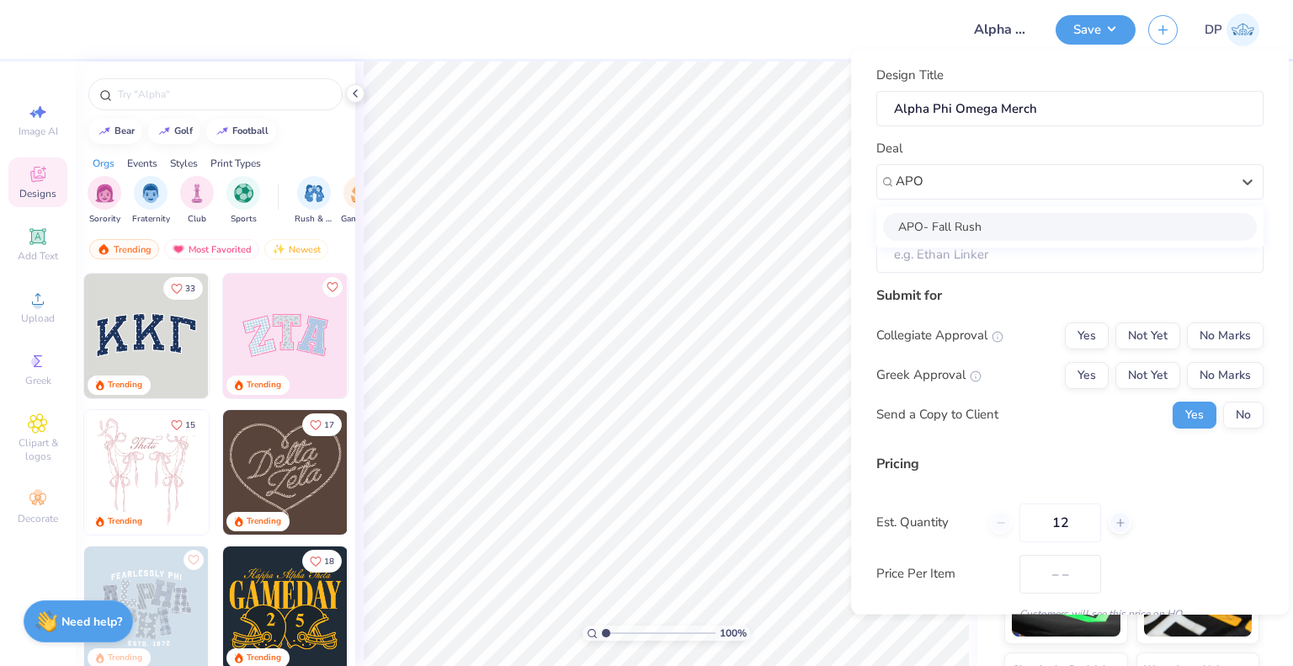
click at [1016, 227] on div "APO- Fall Rush" at bounding box center [1070, 226] width 374 height 28
type input "APO"
type input "Alpha Phi Omega Email"
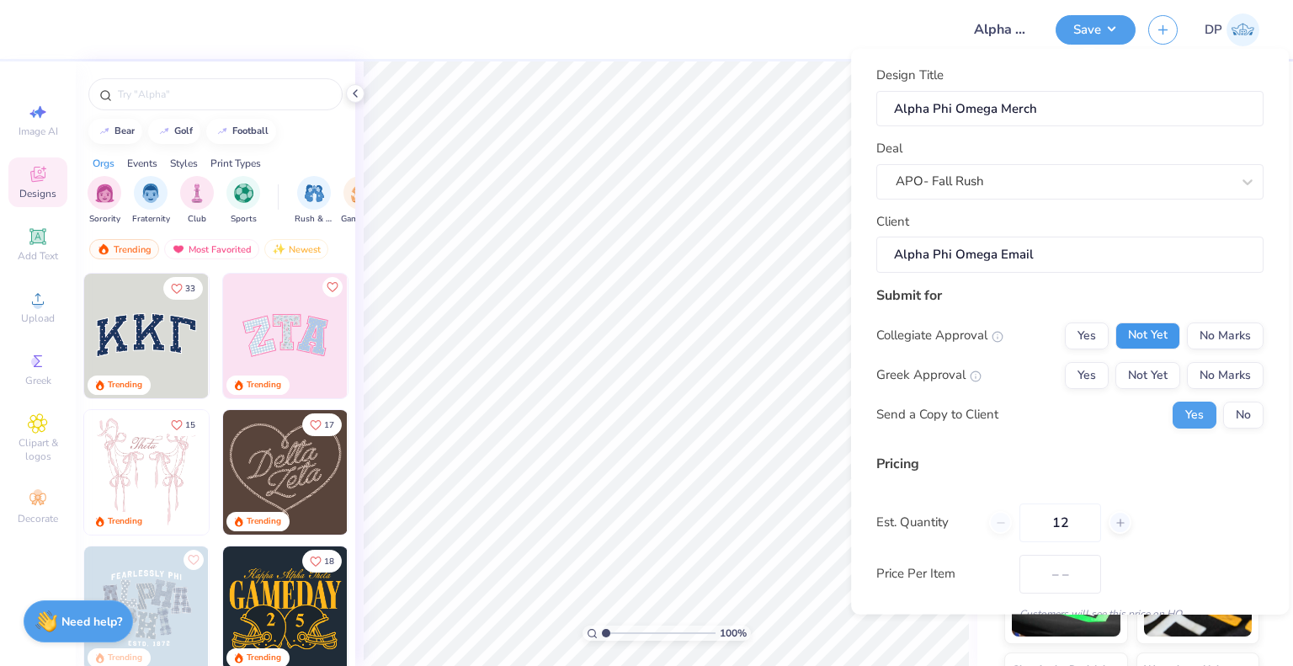
click at [1119, 332] on button "Not Yet" at bounding box center [1147, 335] width 65 height 27
click at [1122, 373] on button "Not Yet" at bounding box center [1147, 374] width 65 height 27
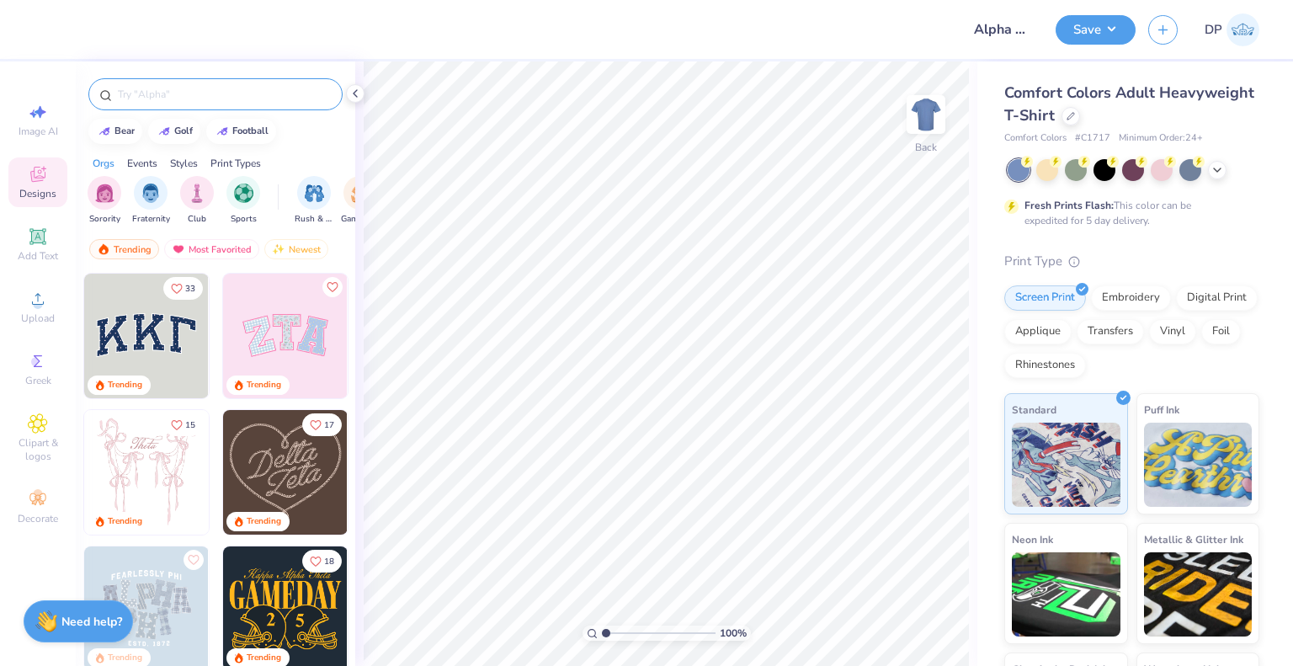
click at [212, 96] on input "text" at bounding box center [223, 94] width 215 height 17
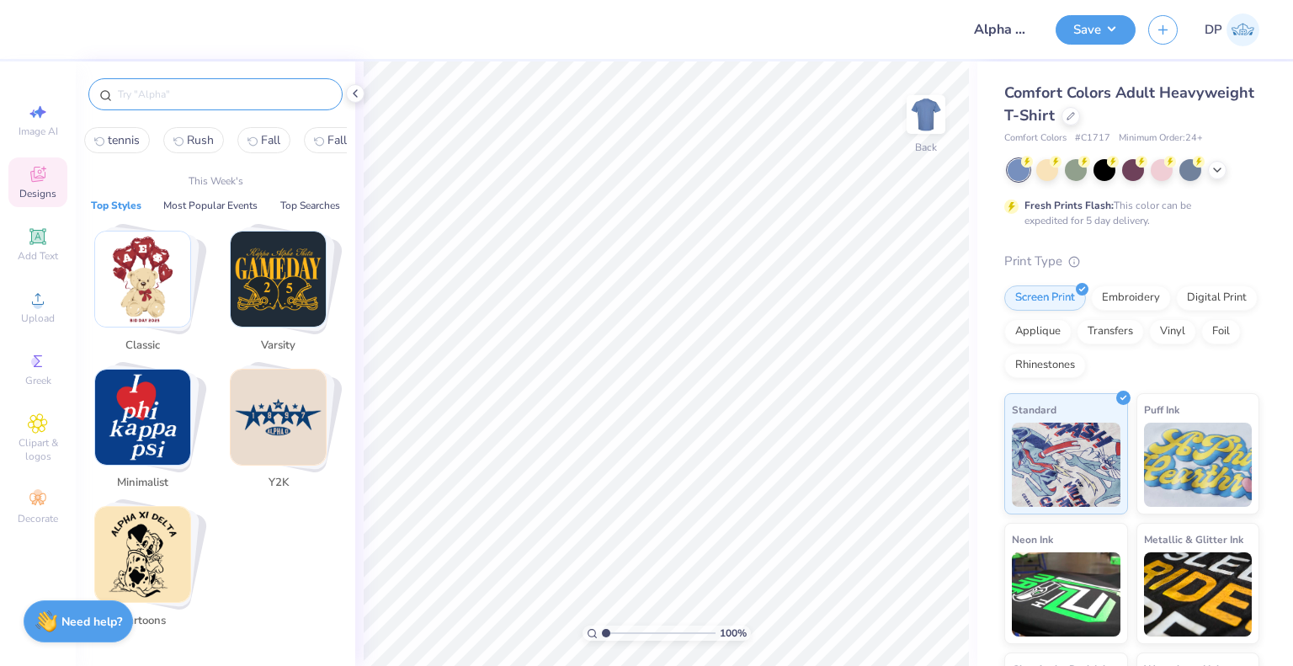
paste input "Alpha Phi Omega"
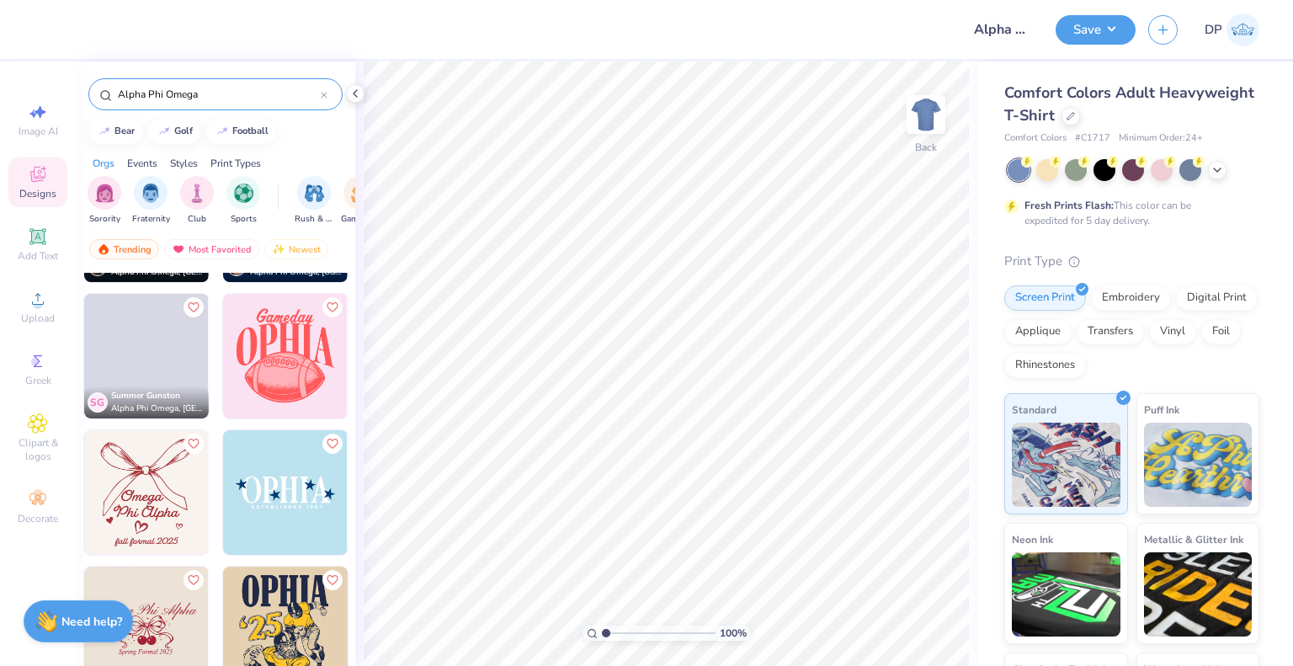
scroll to position [128, 0]
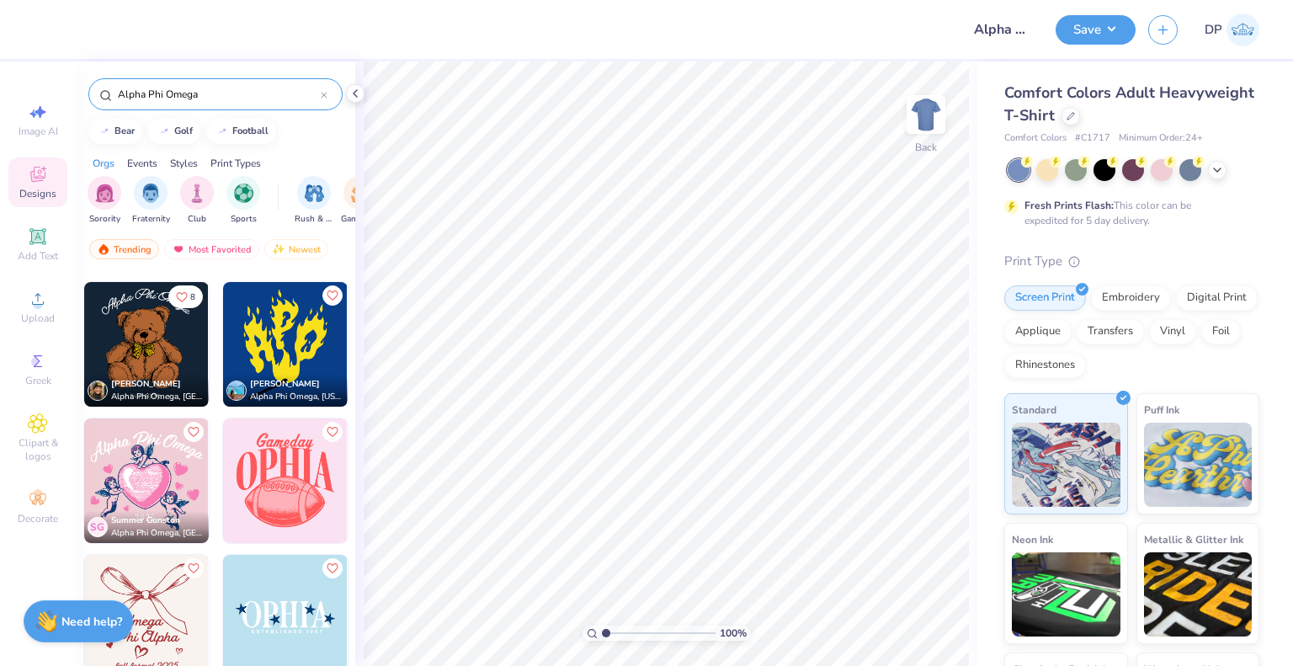
type input "Alpha Phi Omega"
click at [83, 362] on img at bounding box center [21, 344] width 125 height 125
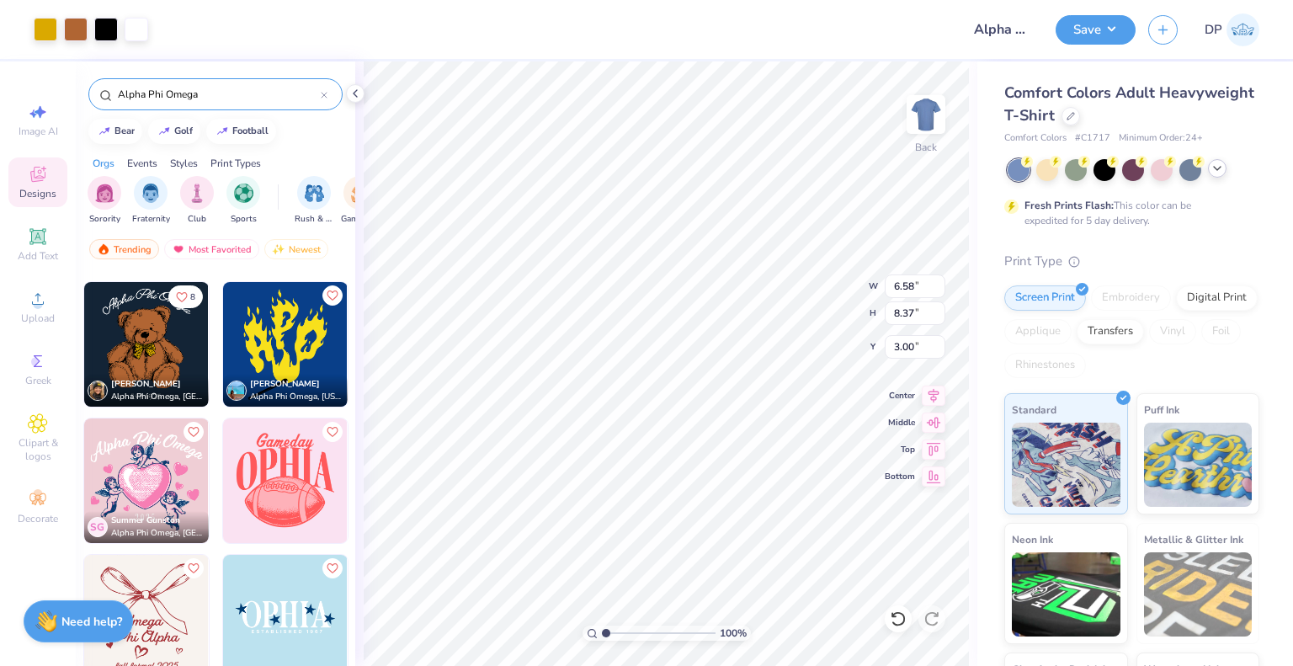
click at [1214, 167] on icon at bounding box center [1216, 168] width 13 height 13
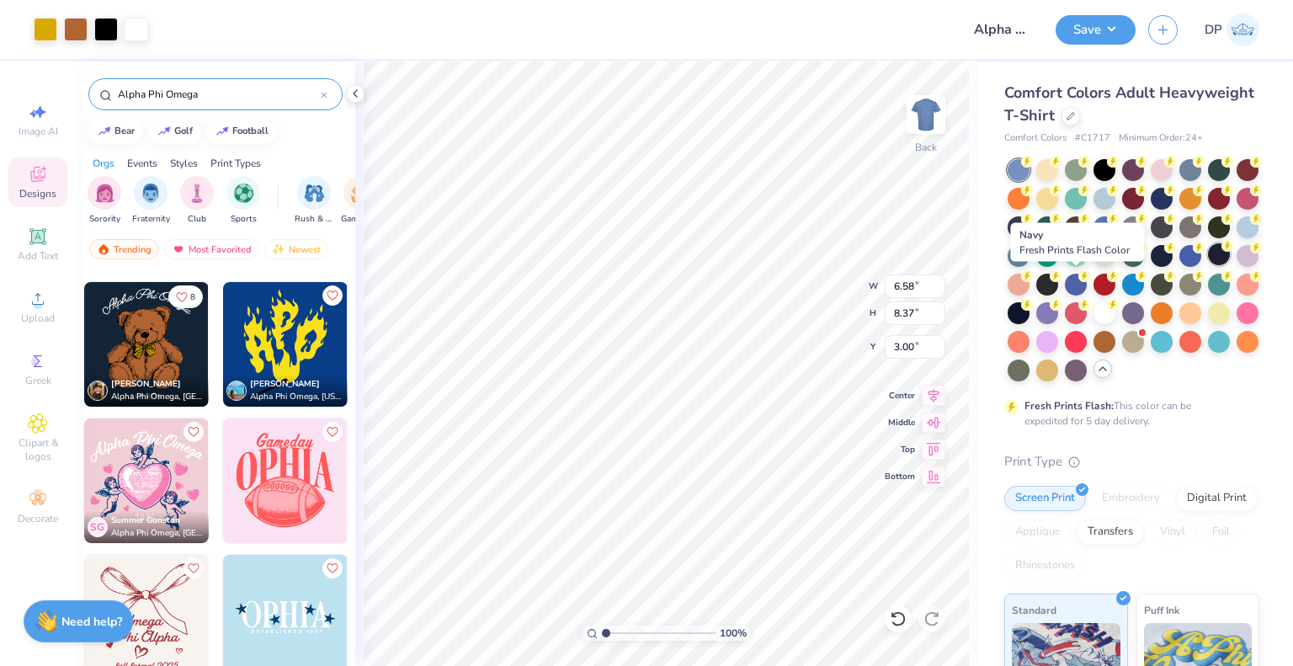
click at [1208, 265] on div at bounding box center [1219, 254] width 22 height 22
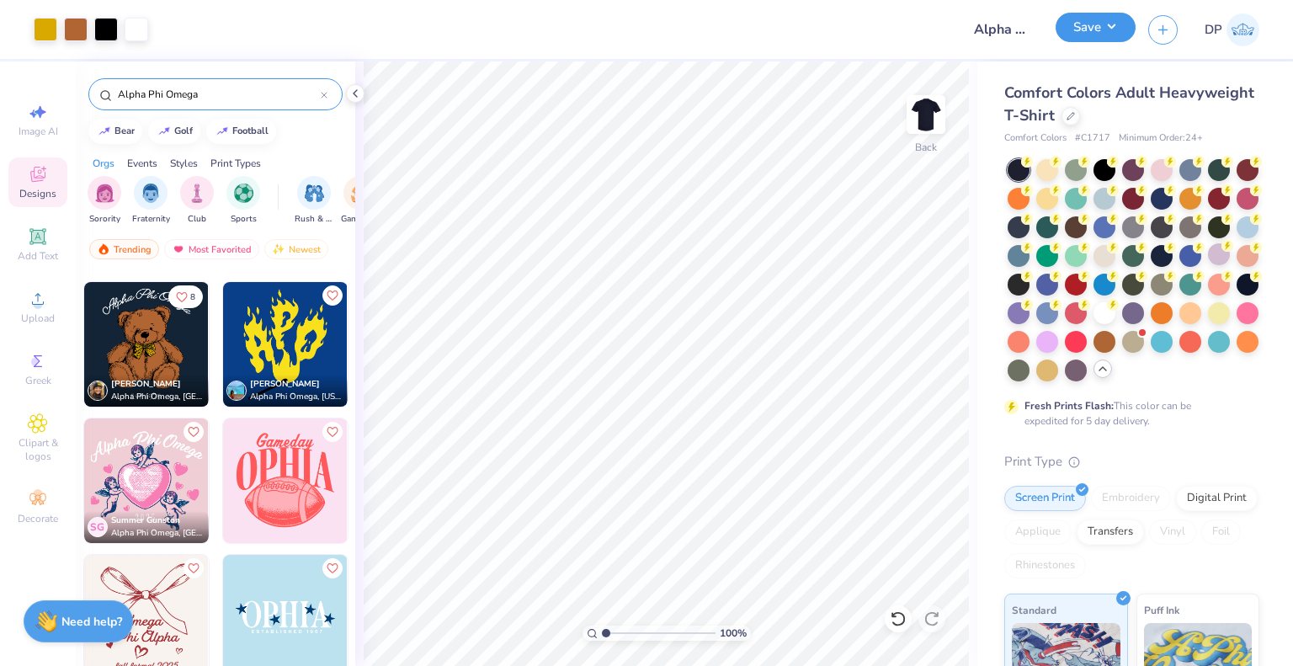
click at [1121, 24] on button "Save" at bounding box center [1095, 27] width 80 height 29
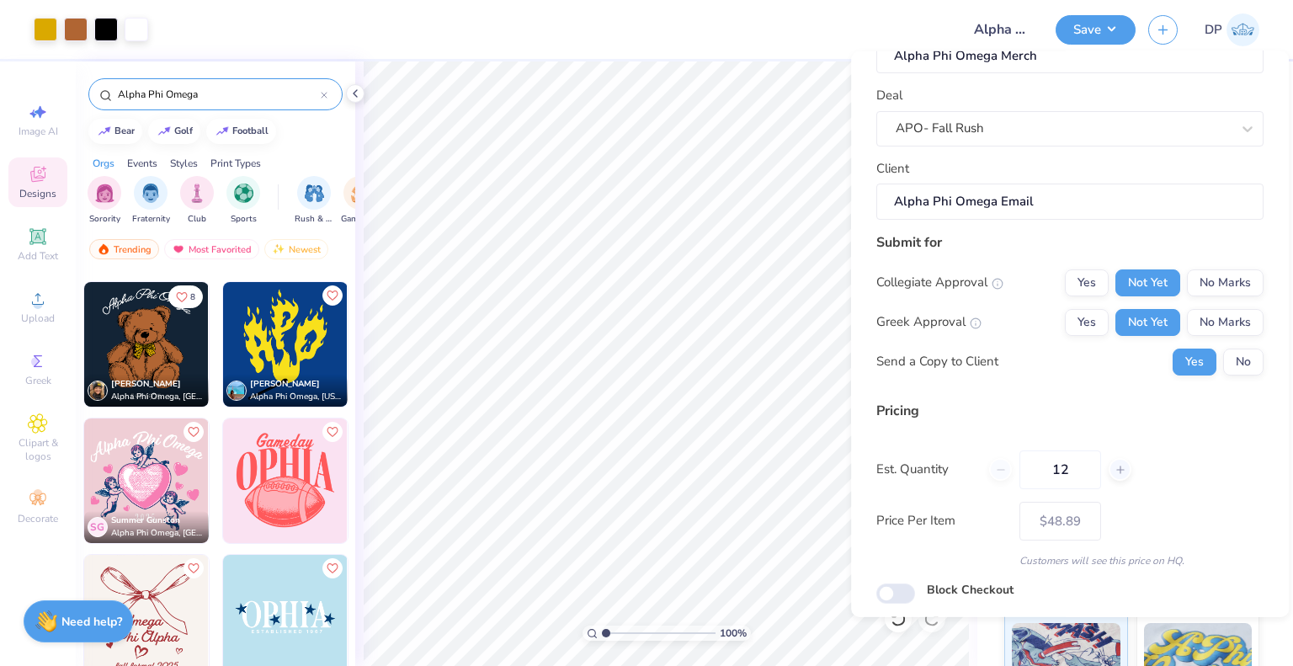
scroll to position [109, 0]
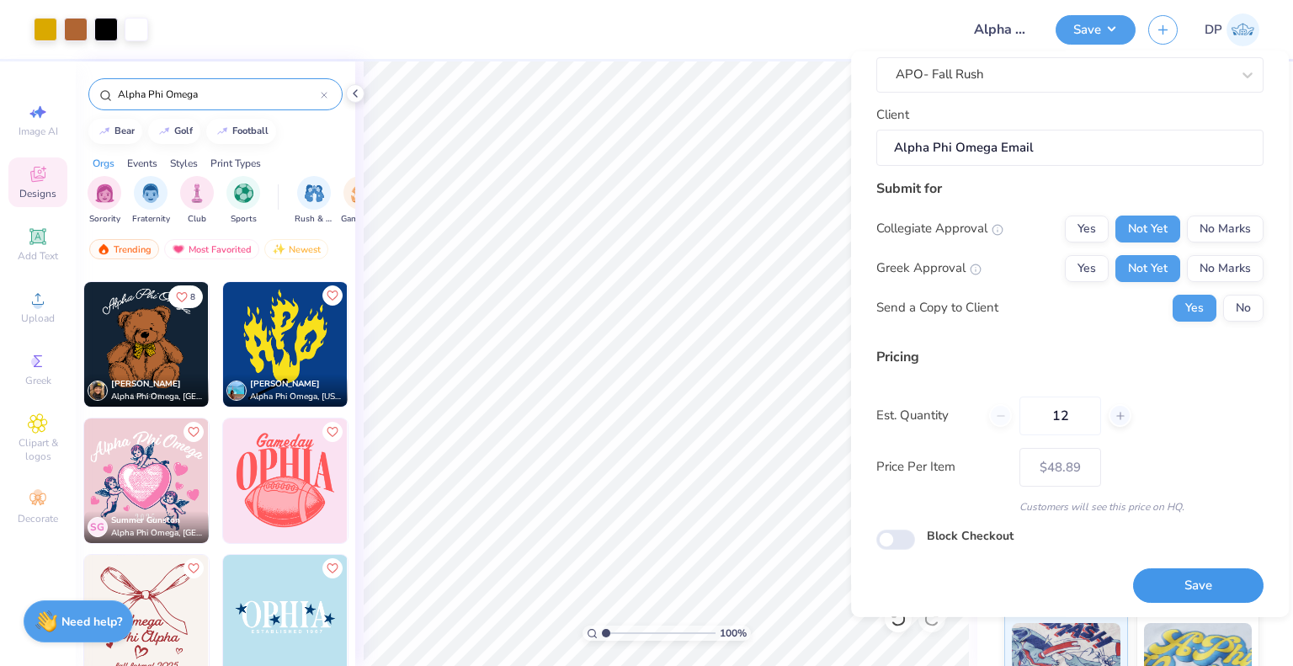
click at [1144, 577] on button "Save" at bounding box center [1198, 585] width 130 height 35
type input "$48.89"
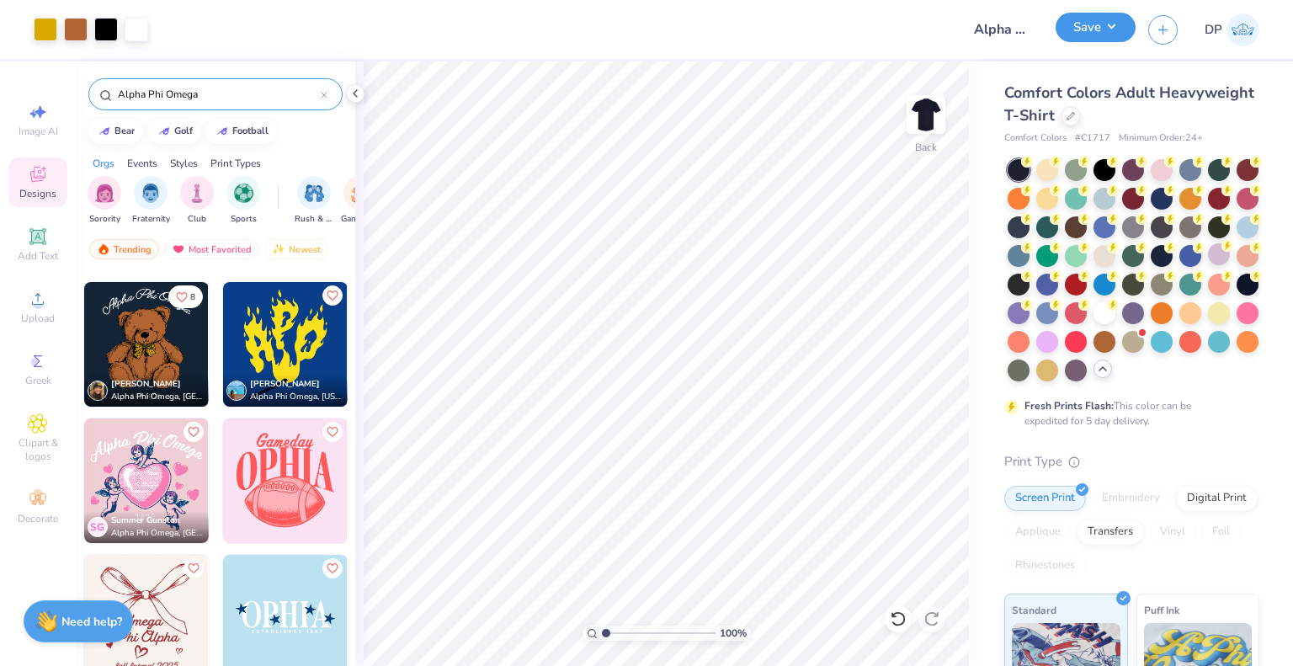
click at [1101, 33] on button "Save" at bounding box center [1095, 27] width 80 height 29
